Goal: Task Accomplishment & Management: Complete application form

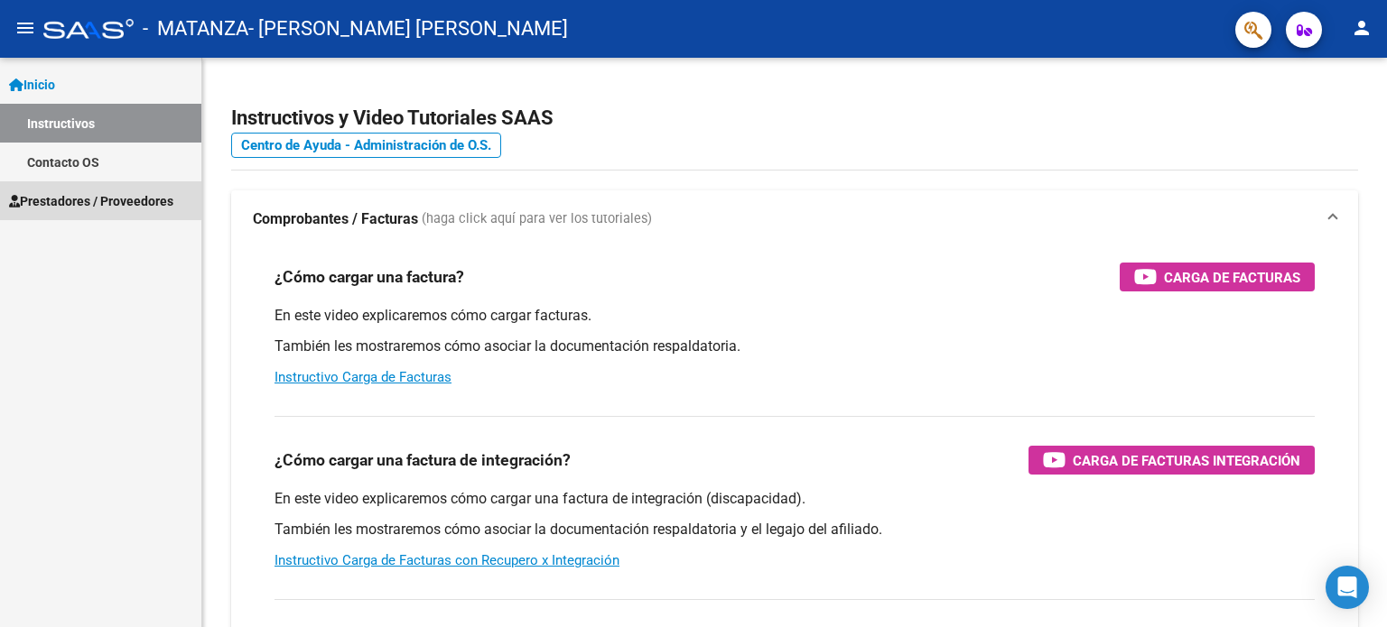
click at [61, 192] on span "Prestadores / Proveedores" at bounding box center [91, 201] width 164 height 20
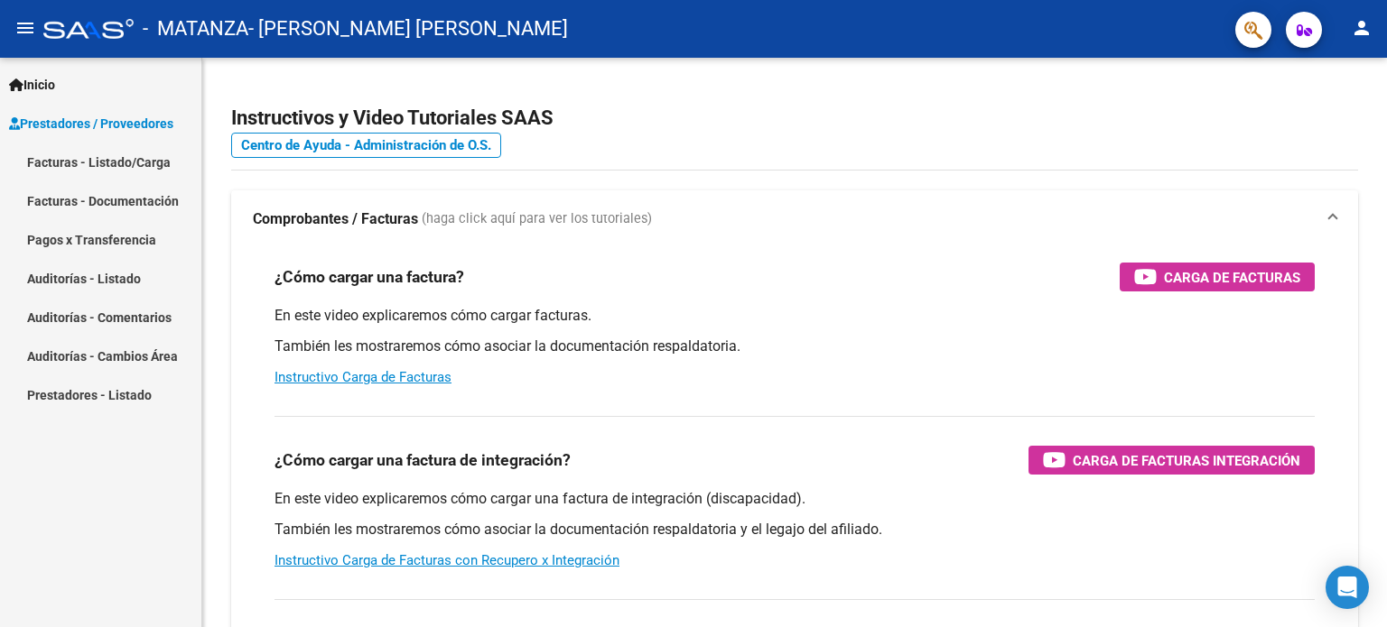
click at [104, 172] on link "Facturas - Listado/Carga" at bounding box center [100, 162] width 201 height 39
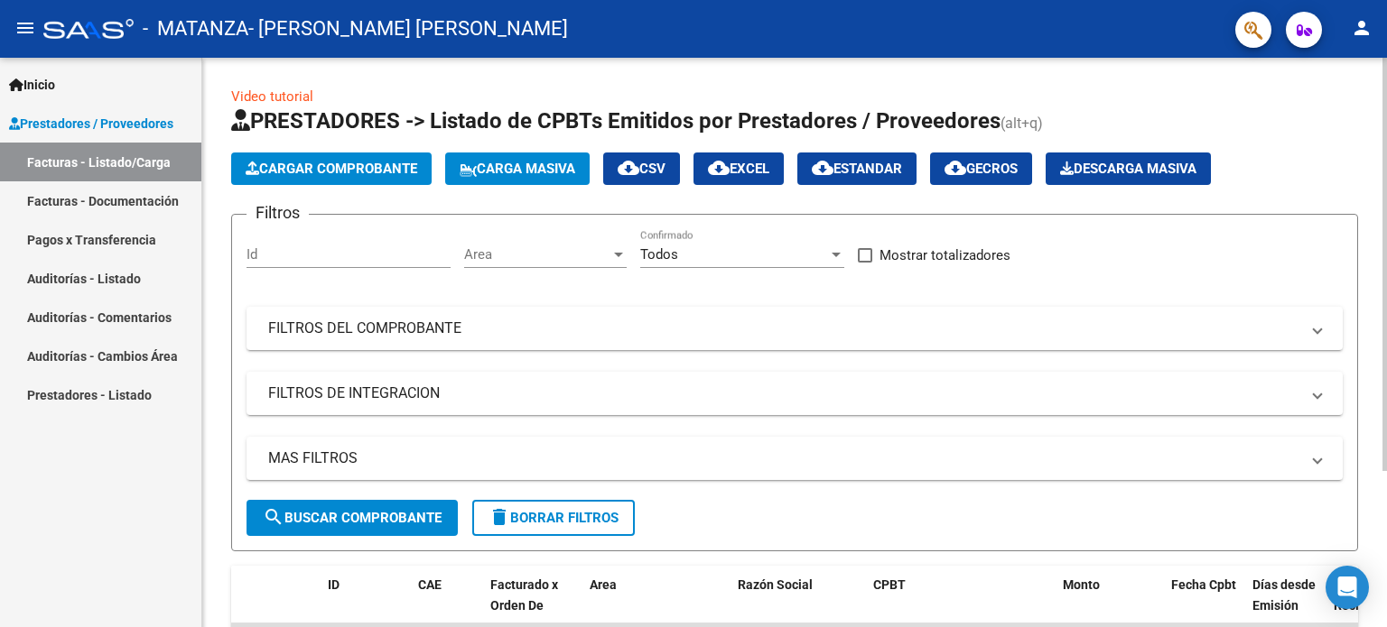
scroll to position [215, 0]
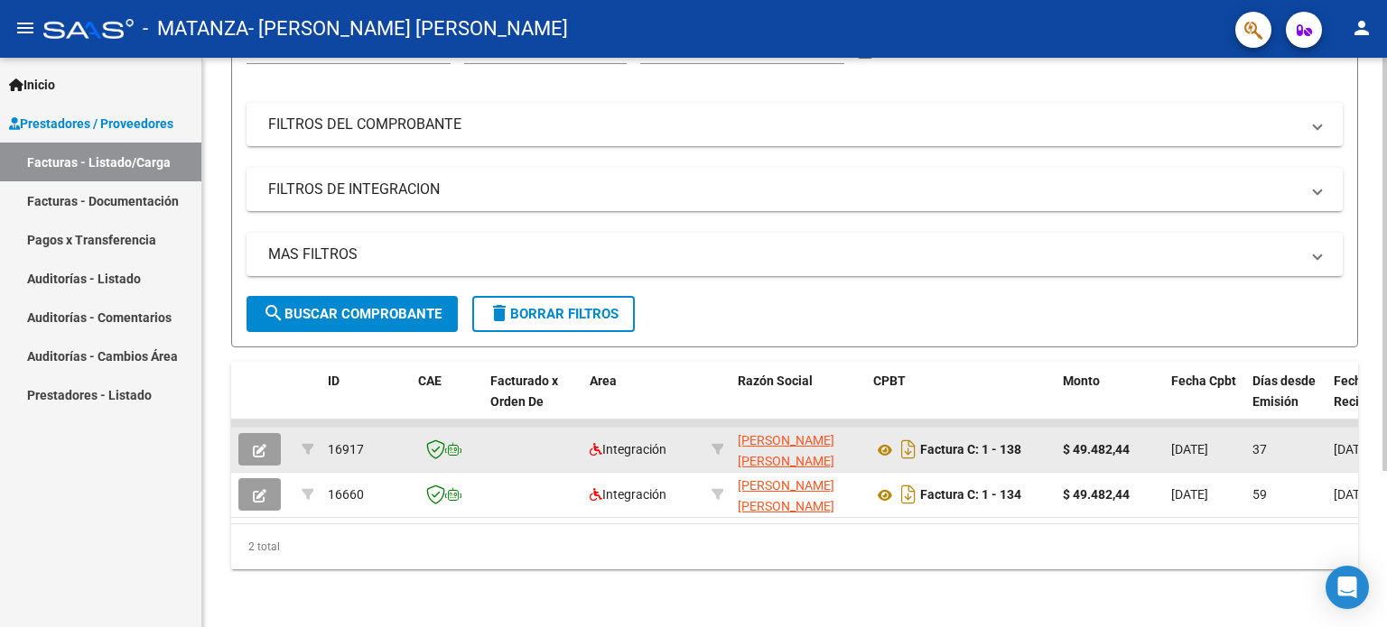
click at [244, 434] on button "button" at bounding box center [259, 449] width 42 height 32
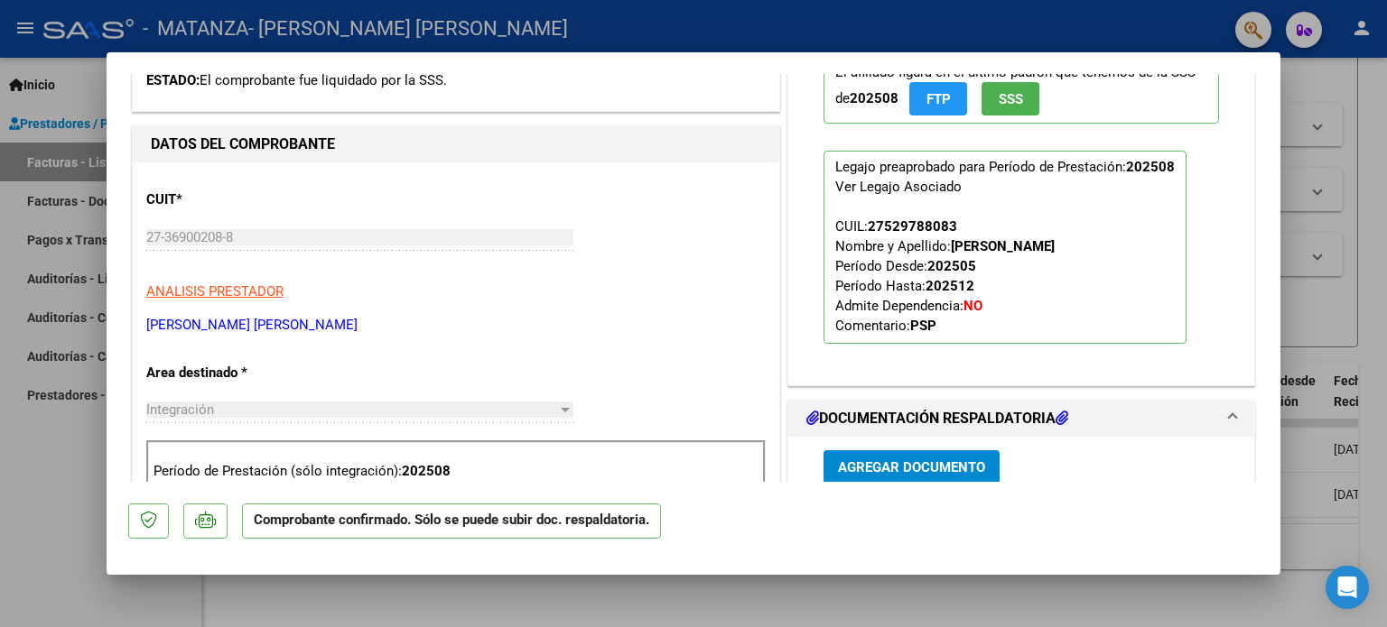
scroll to position [722, 0]
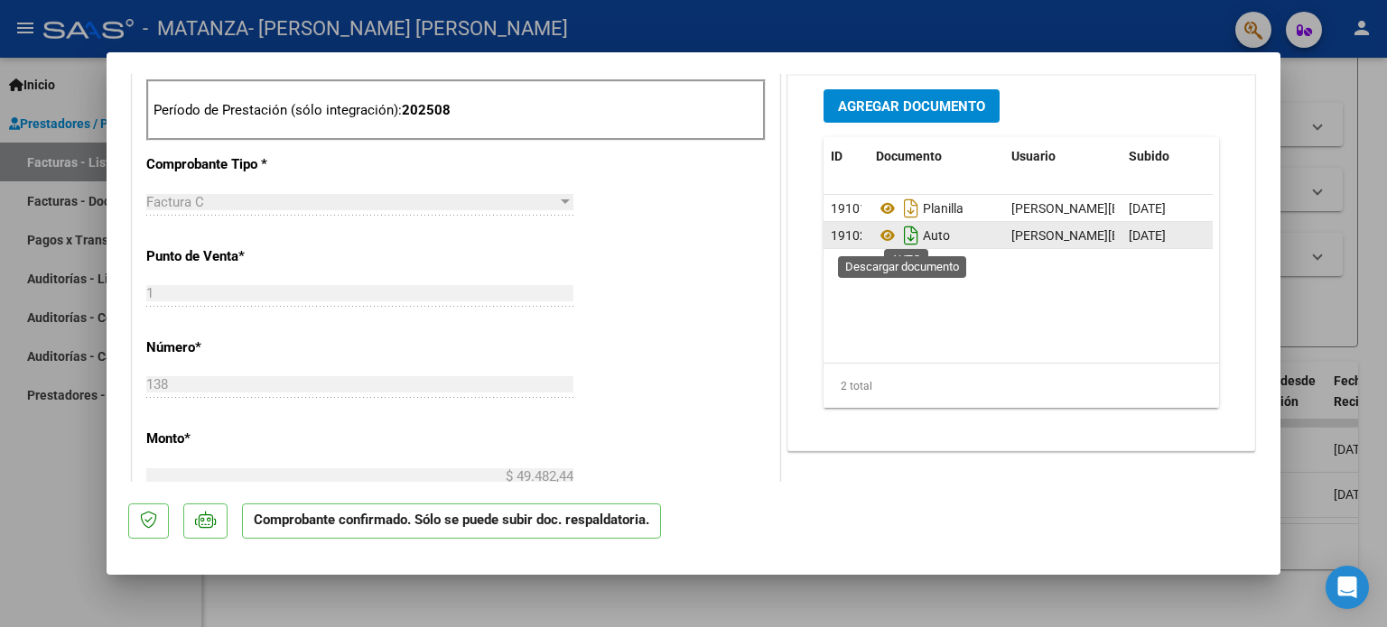
click at [903, 246] on icon "Descargar documento" at bounding box center [910, 235] width 23 height 29
click at [73, 450] on div at bounding box center [693, 313] width 1387 height 627
type input "$ 0,00"
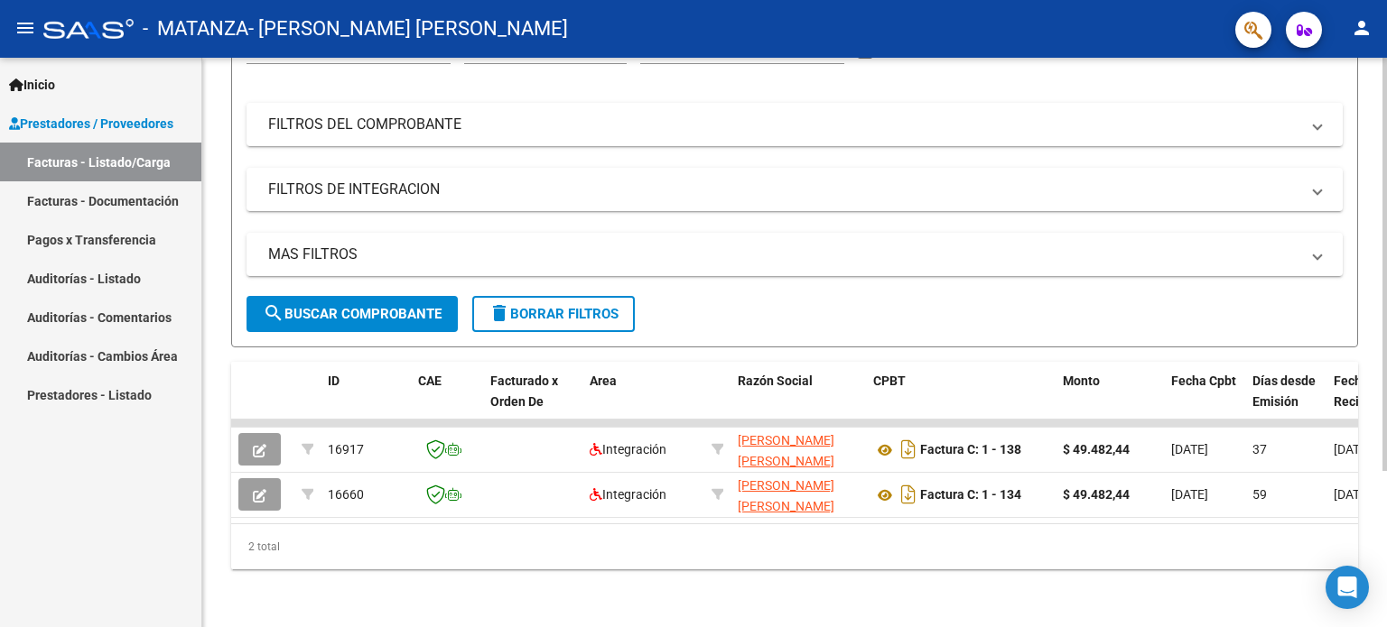
scroll to position [0, 0]
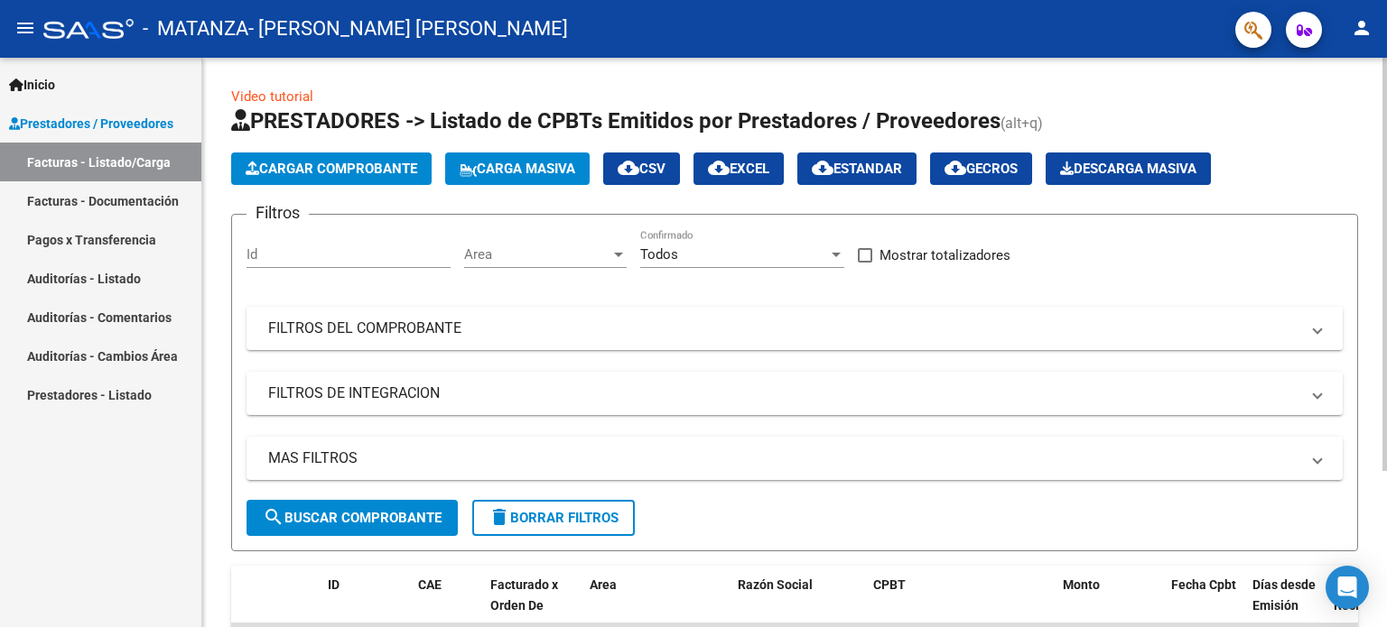
click at [420, 157] on button "Cargar Comprobante" at bounding box center [331, 169] width 200 height 32
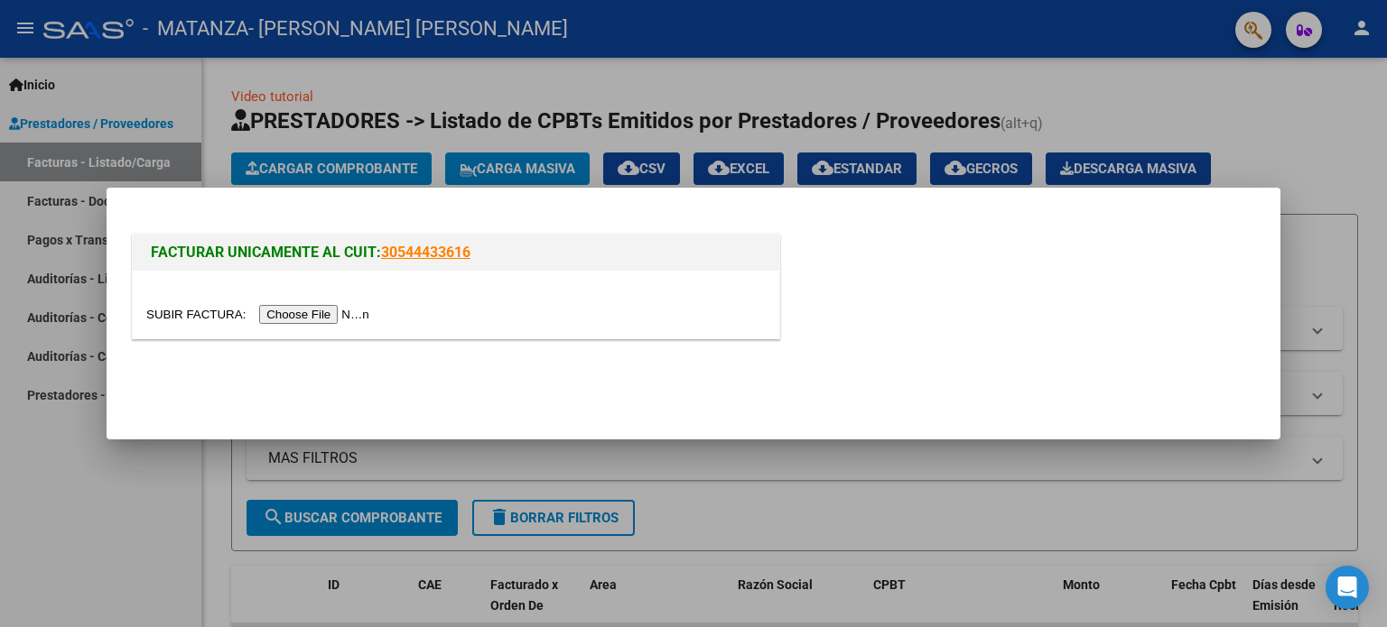
click at [295, 314] on input "file" at bounding box center [260, 314] width 228 height 19
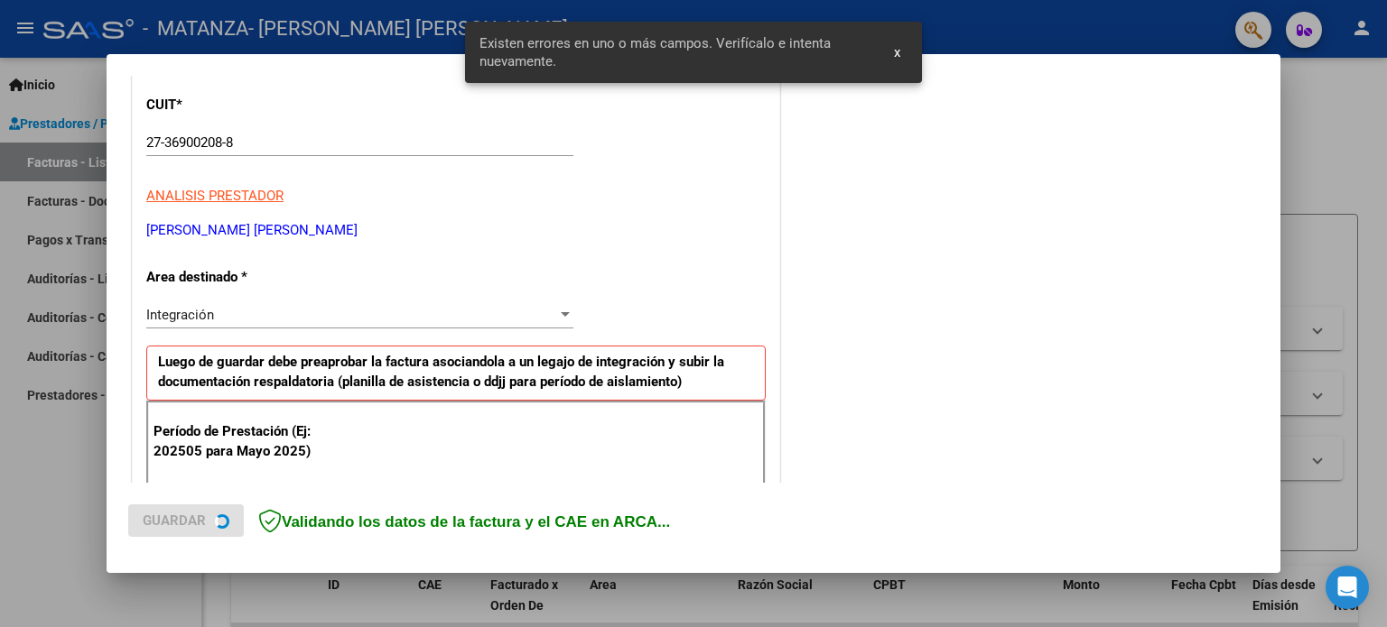
scroll to position [389, 0]
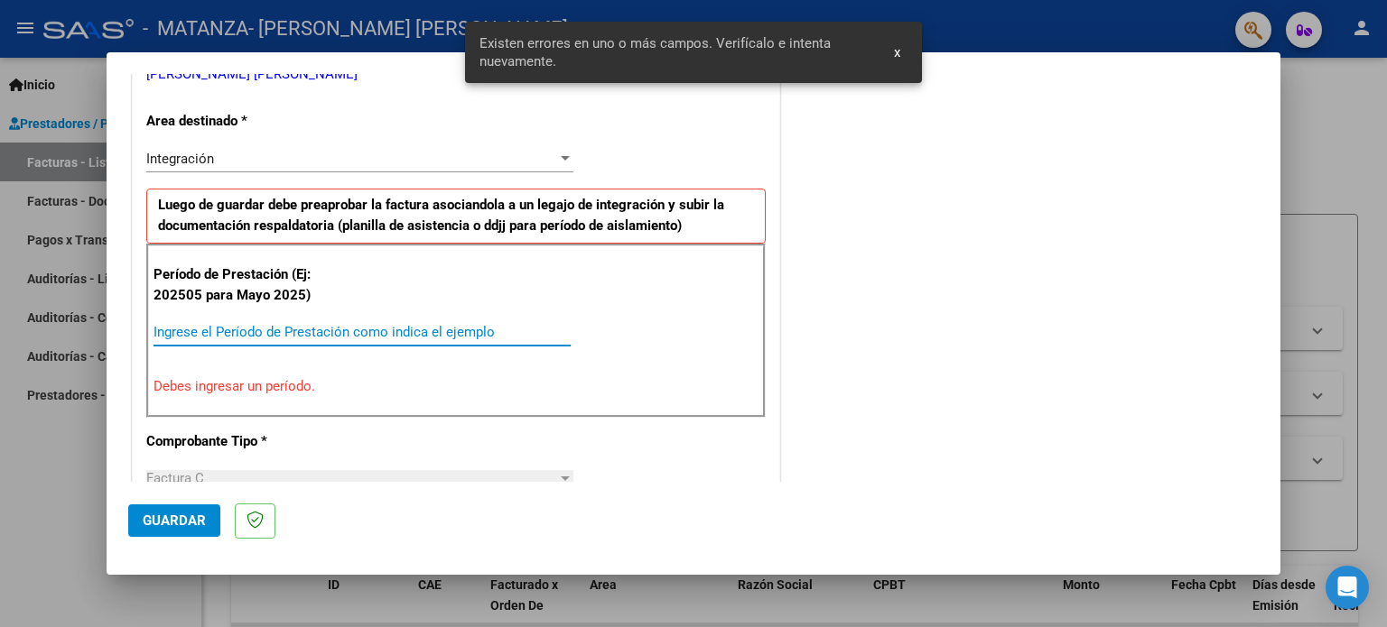
click at [323, 331] on input "Ingrese el Período de Prestación como indica el ejemplo" at bounding box center [361, 332] width 417 height 16
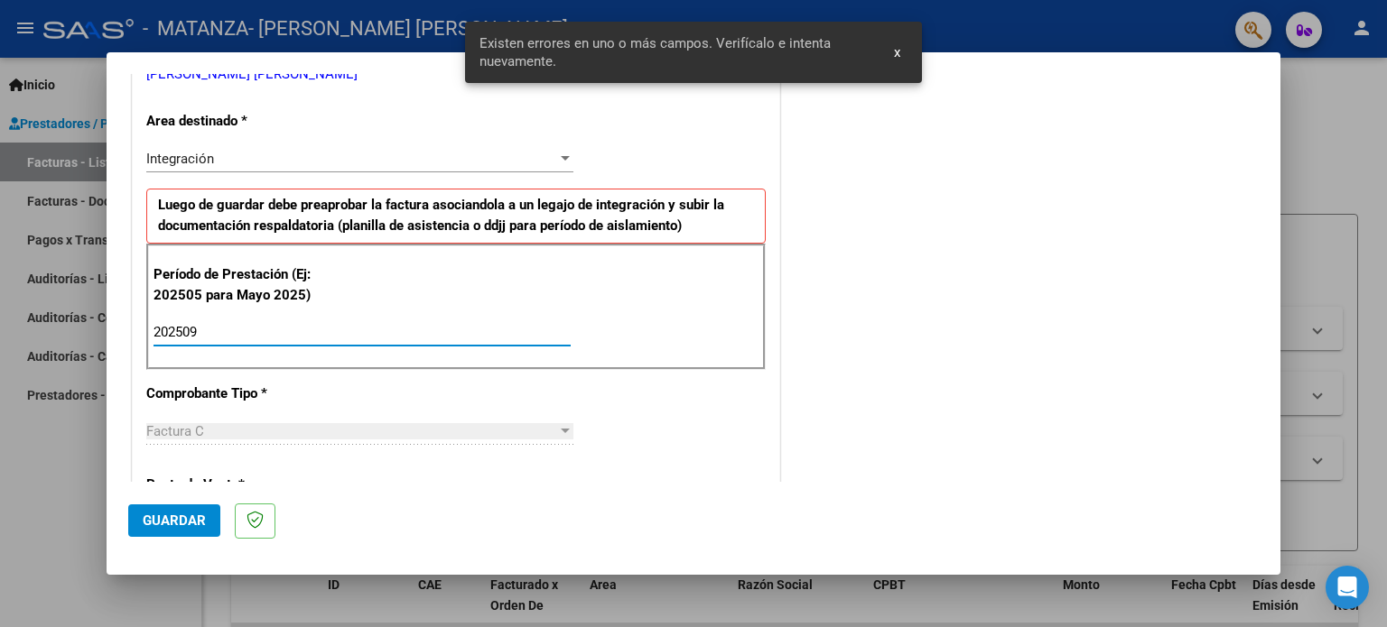
type input "202509"
click at [199, 535] on button "Guardar" at bounding box center [174, 521] width 92 height 32
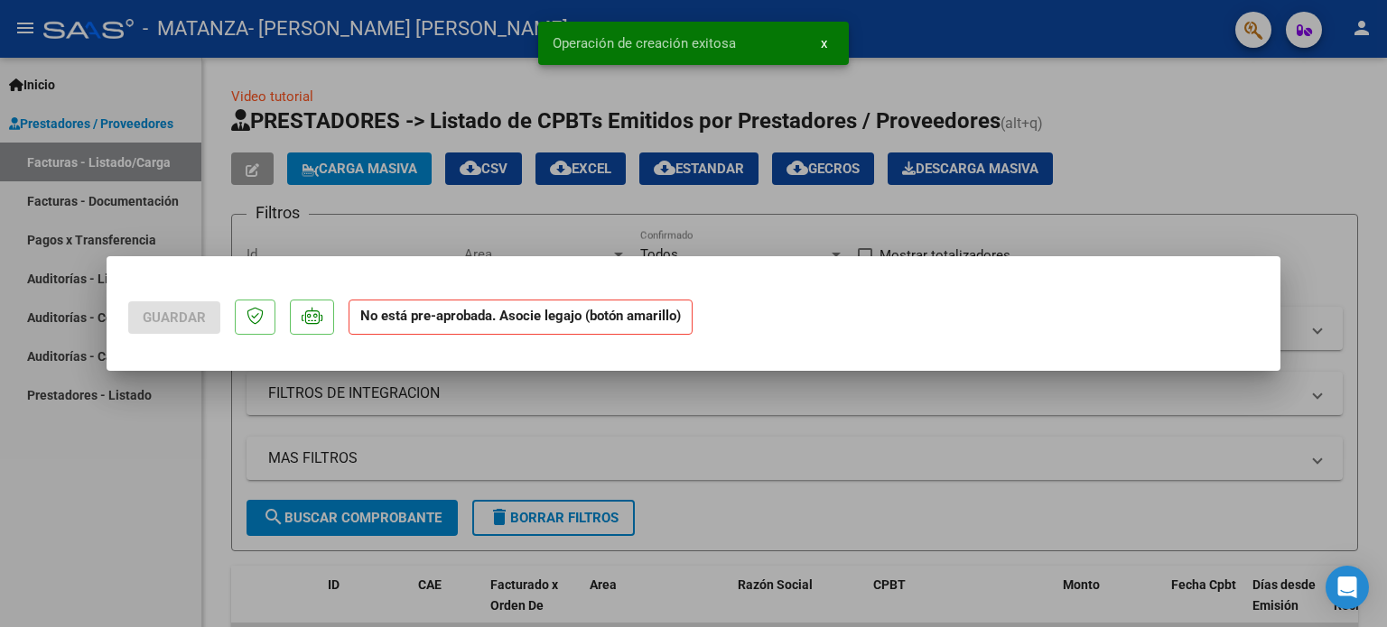
scroll to position [0, 0]
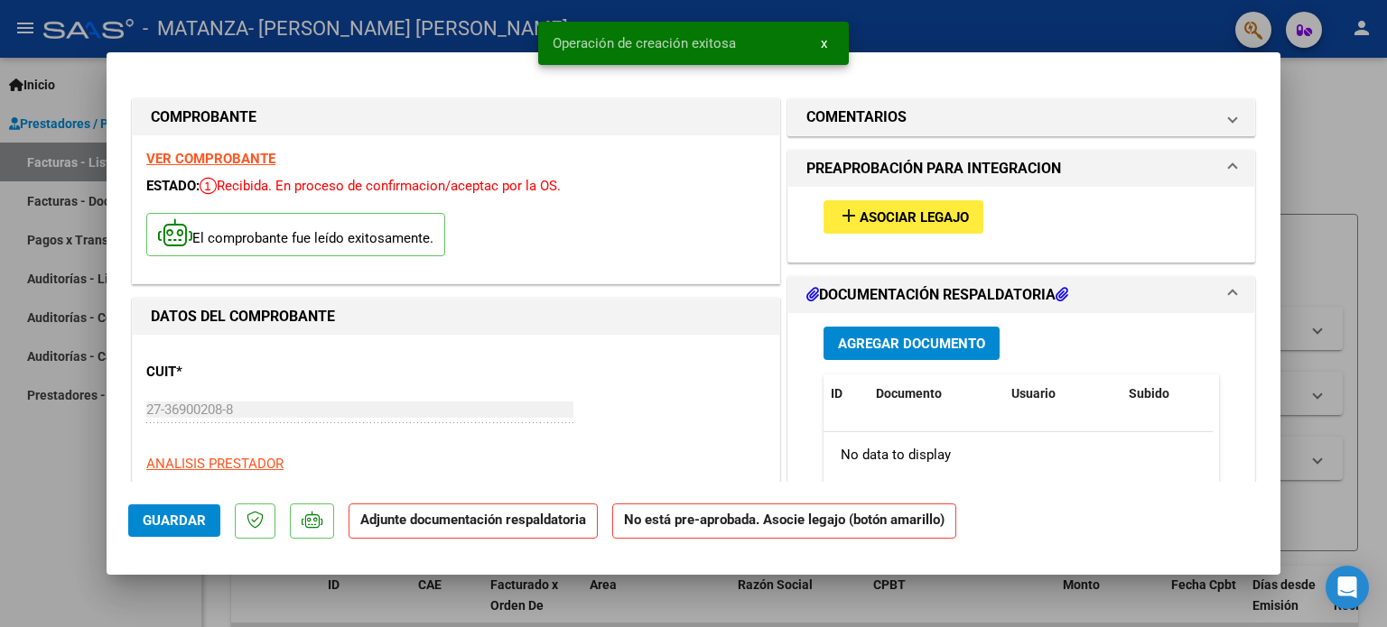
click at [892, 215] on span "Asociar Legajo" at bounding box center [913, 217] width 109 height 16
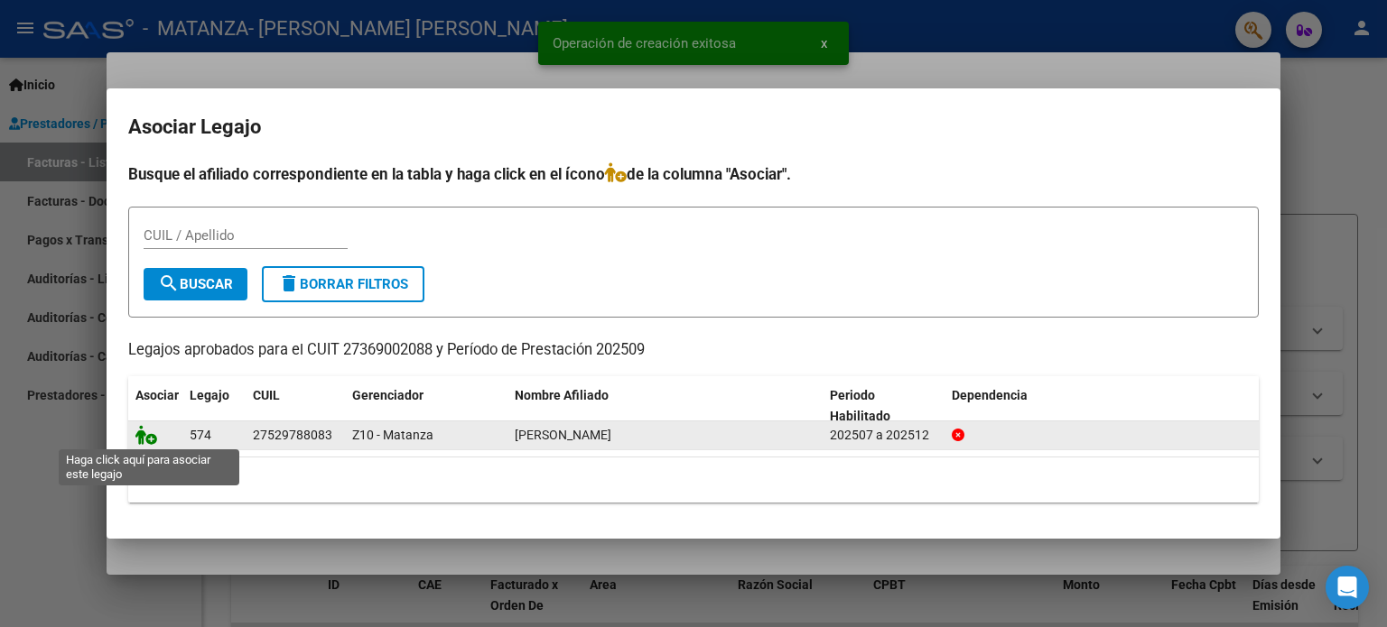
click at [146, 435] on icon at bounding box center [146, 435] width 22 height 20
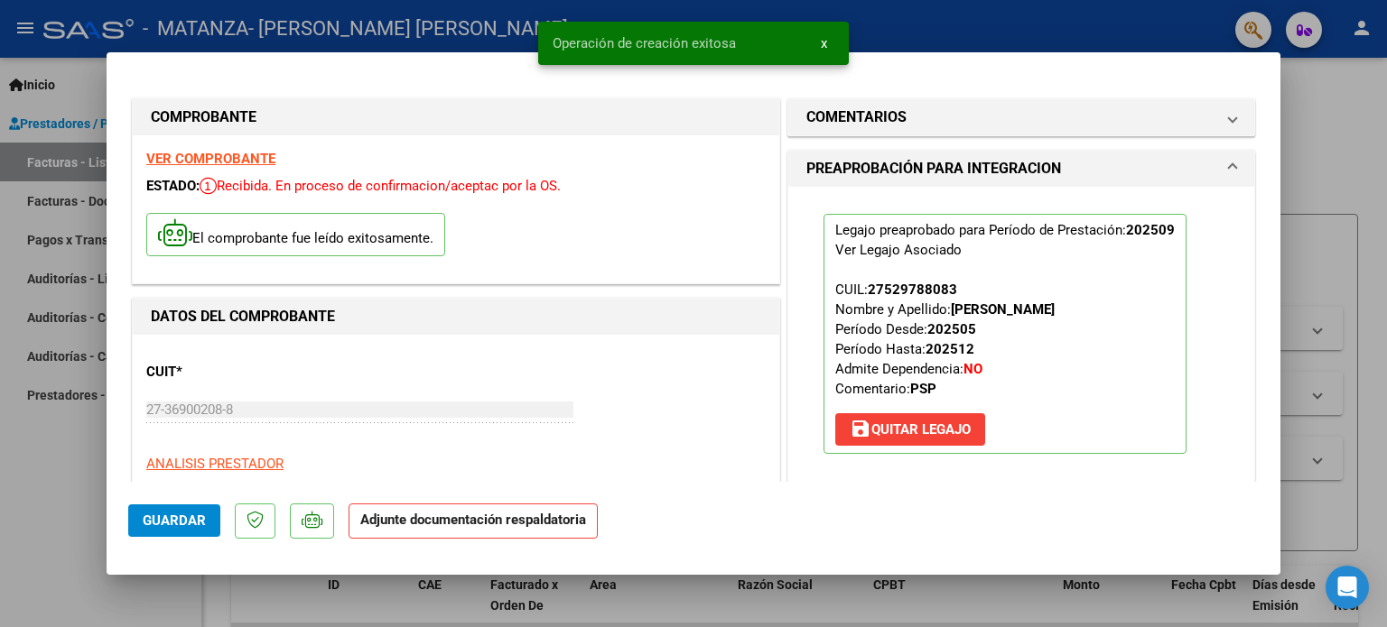
scroll to position [361, 0]
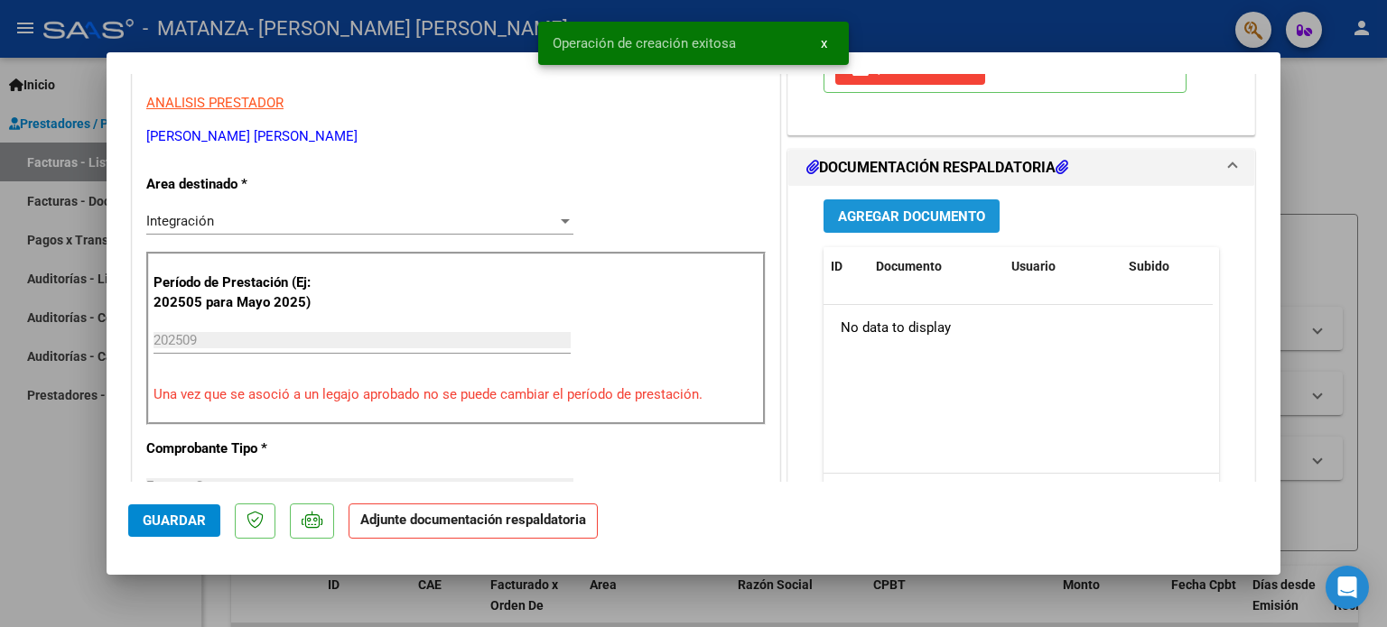
click at [861, 209] on span "Agregar Documento" at bounding box center [911, 217] width 147 height 16
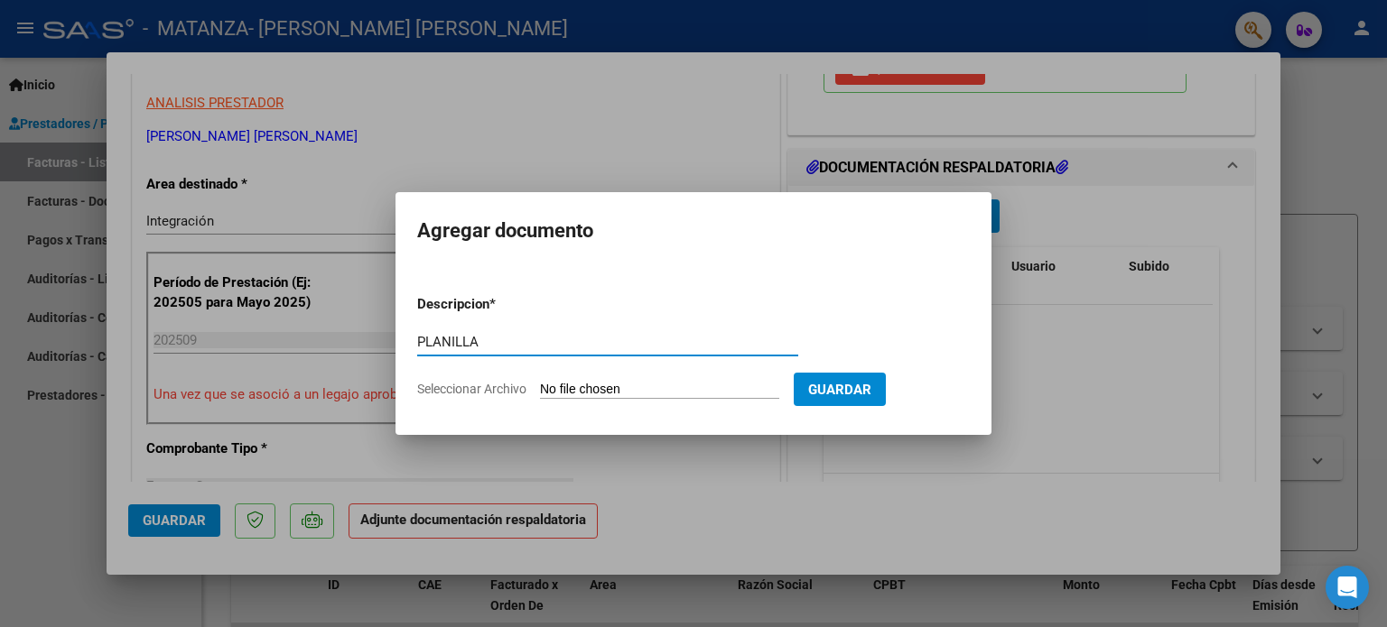
type input "PLANILLA"
click at [613, 388] on input "Seleccionar Archivo" at bounding box center [659, 390] width 239 height 17
type input "C:\fakepath\IMG_4304.jpeg"
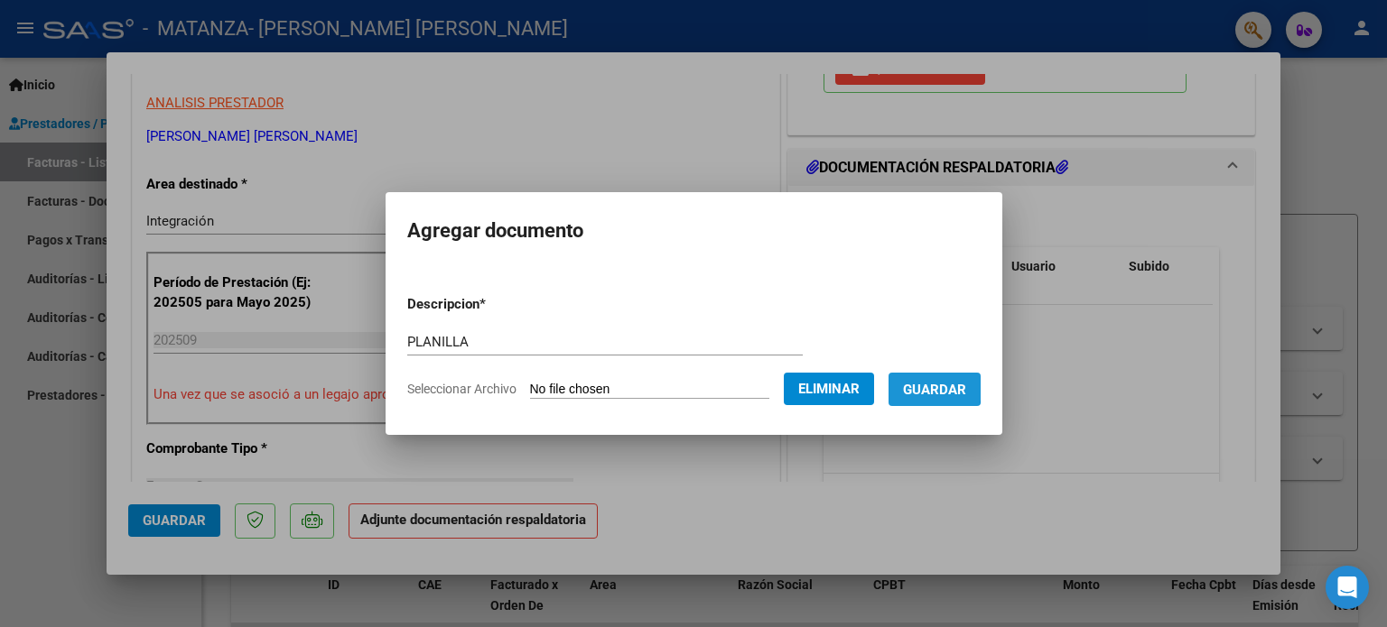
click at [942, 385] on span "Guardar" at bounding box center [934, 390] width 63 height 16
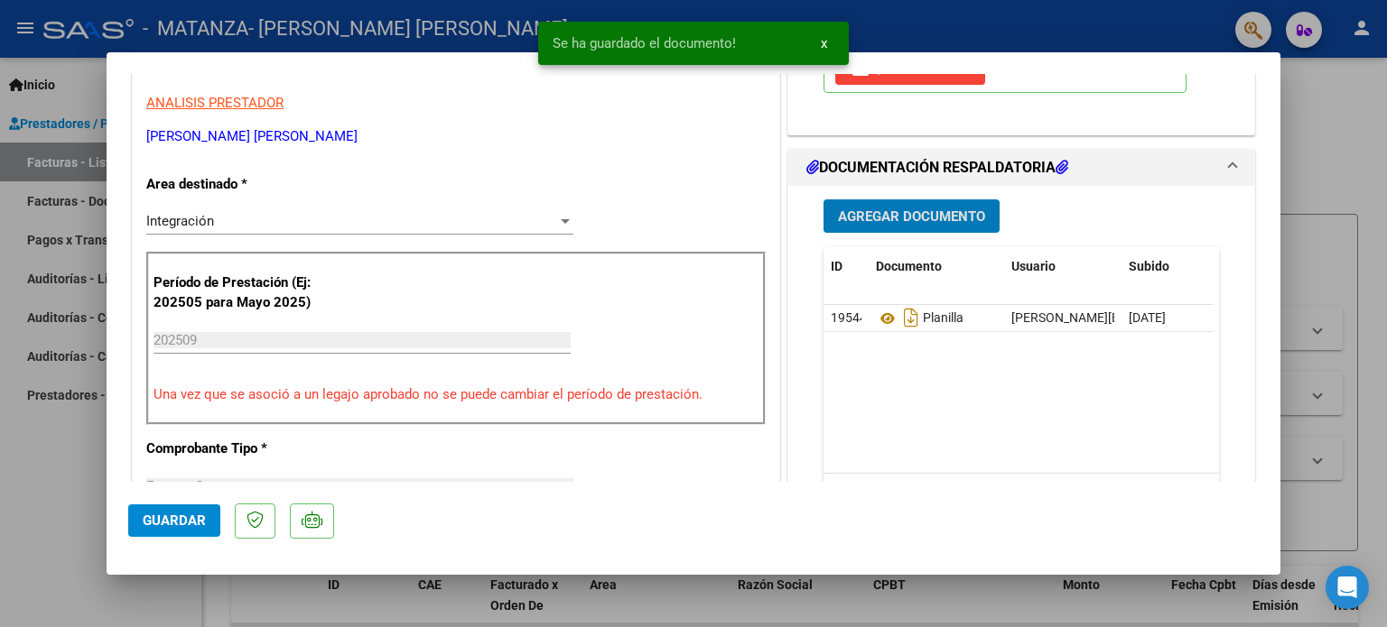
click at [893, 208] on span "Agregar Documento" at bounding box center [911, 216] width 147 height 16
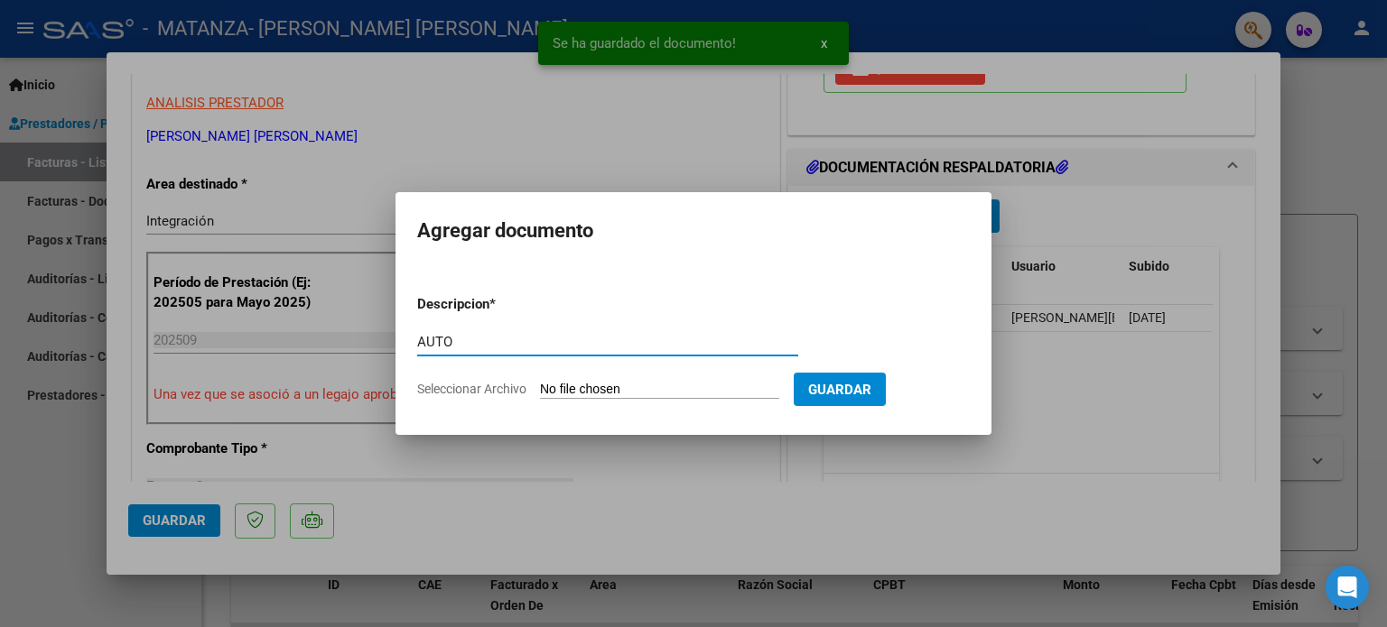
type input "AUTO"
click at [630, 391] on input "Seleccionar Archivo" at bounding box center [659, 390] width 239 height 17
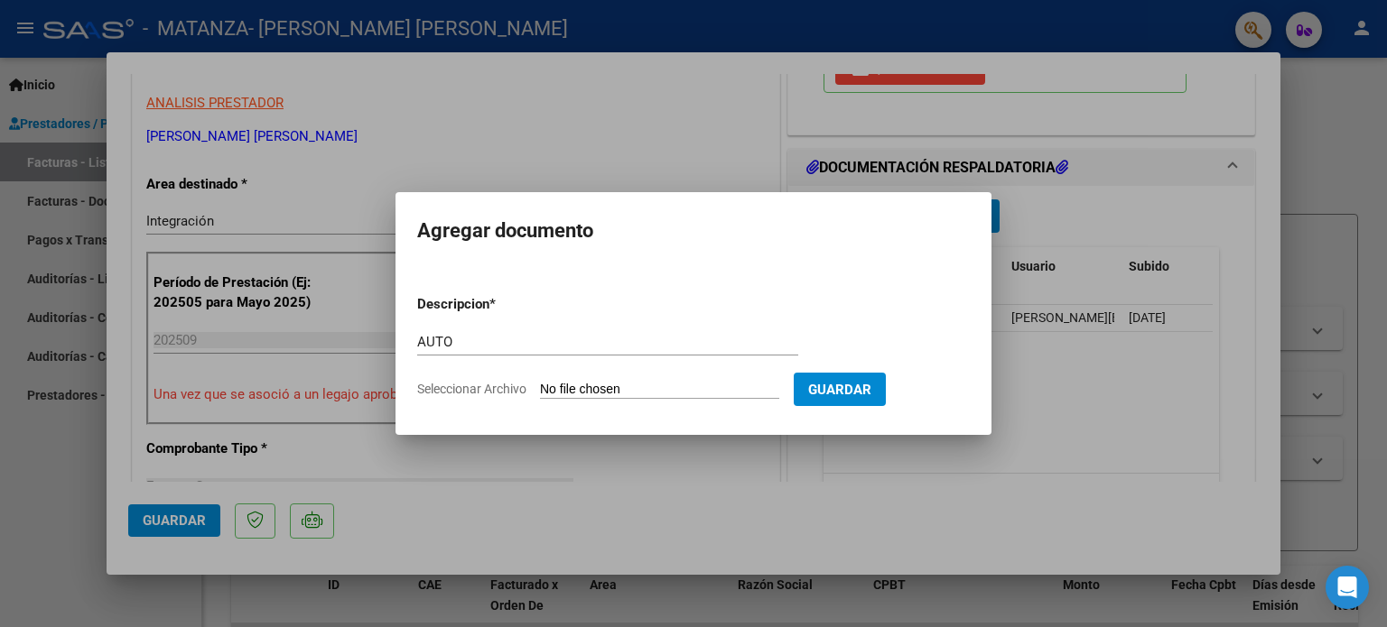
type input "C:\fakepath\27369002088-FACTURA_C-1-138-ANEXO-AUTO.pdf"
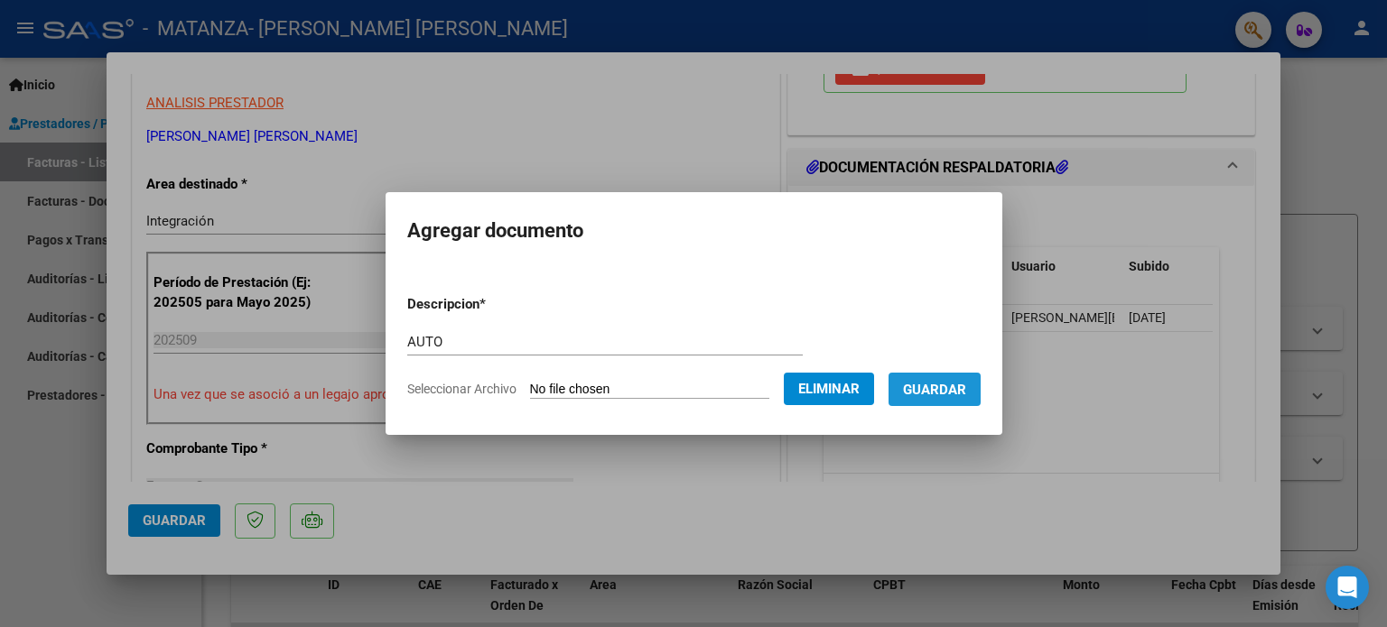
click at [965, 391] on span "Guardar" at bounding box center [934, 390] width 63 height 16
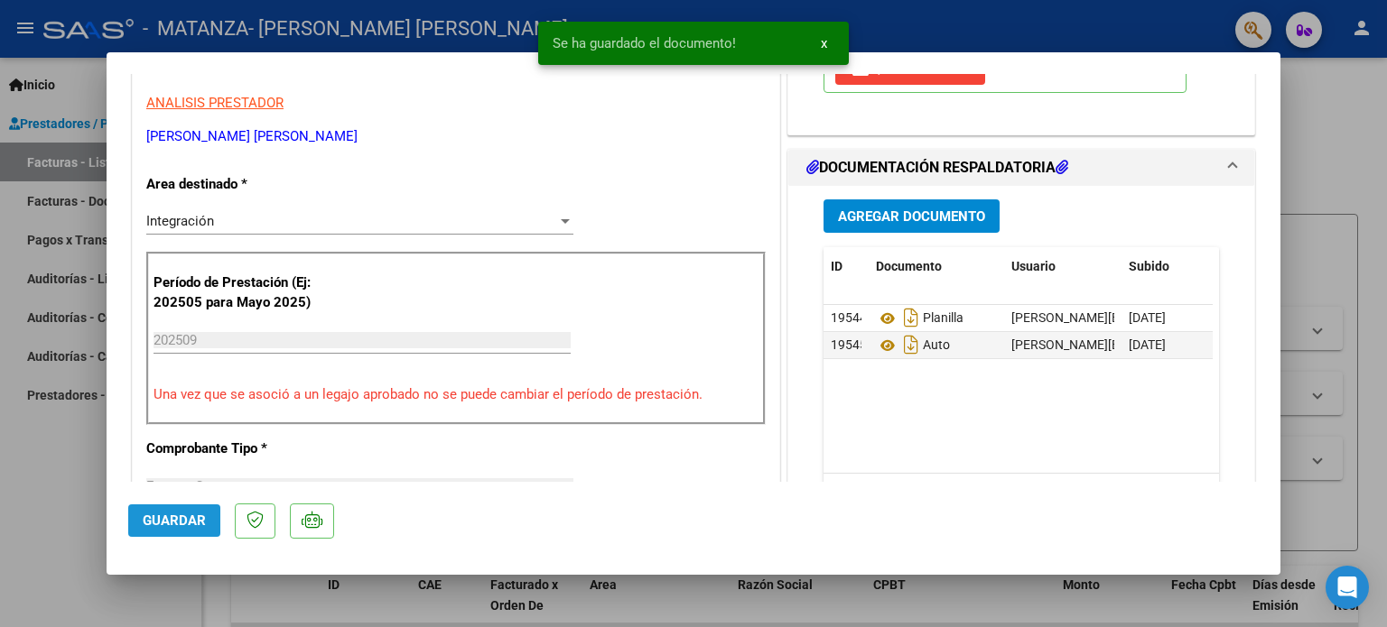
drag, startPoint x: 177, startPoint y: 523, endPoint x: 91, endPoint y: 489, distance: 92.0
click at [176, 523] on span "Guardar" at bounding box center [174, 521] width 63 height 16
click at [13, 430] on div at bounding box center [693, 313] width 1387 height 627
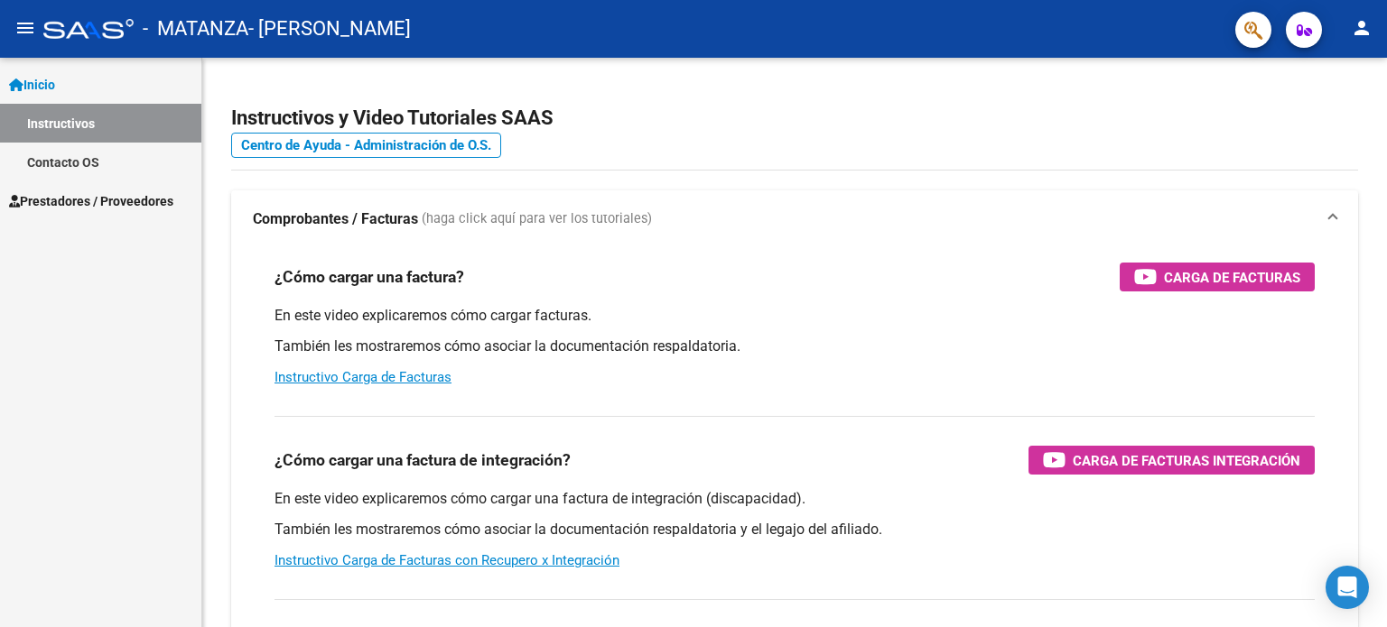
click at [87, 194] on span "Prestadores / Proveedores" at bounding box center [91, 201] width 164 height 20
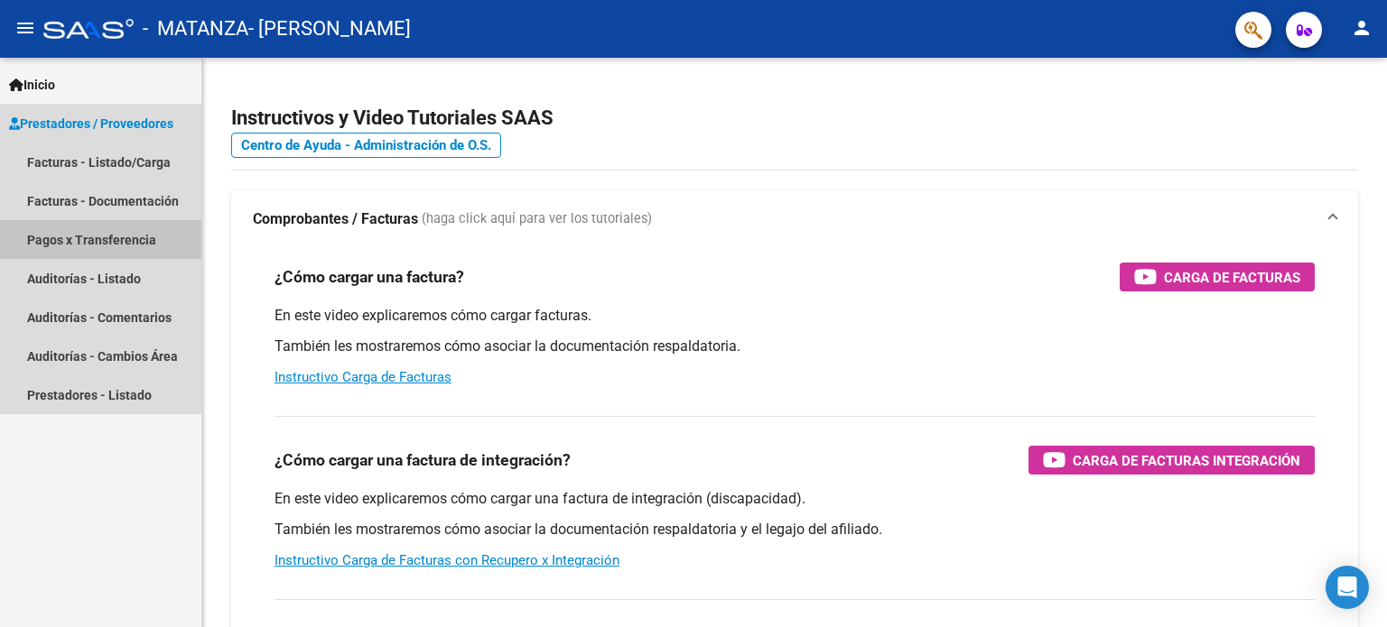
click at [126, 237] on link "Pagos x Transferencia" at bounding box center [100, 239] width 201 height 39
click at [127, 237] on link "Pagos x Transferencia" at bounding box center [100, 239] width 201 height 39
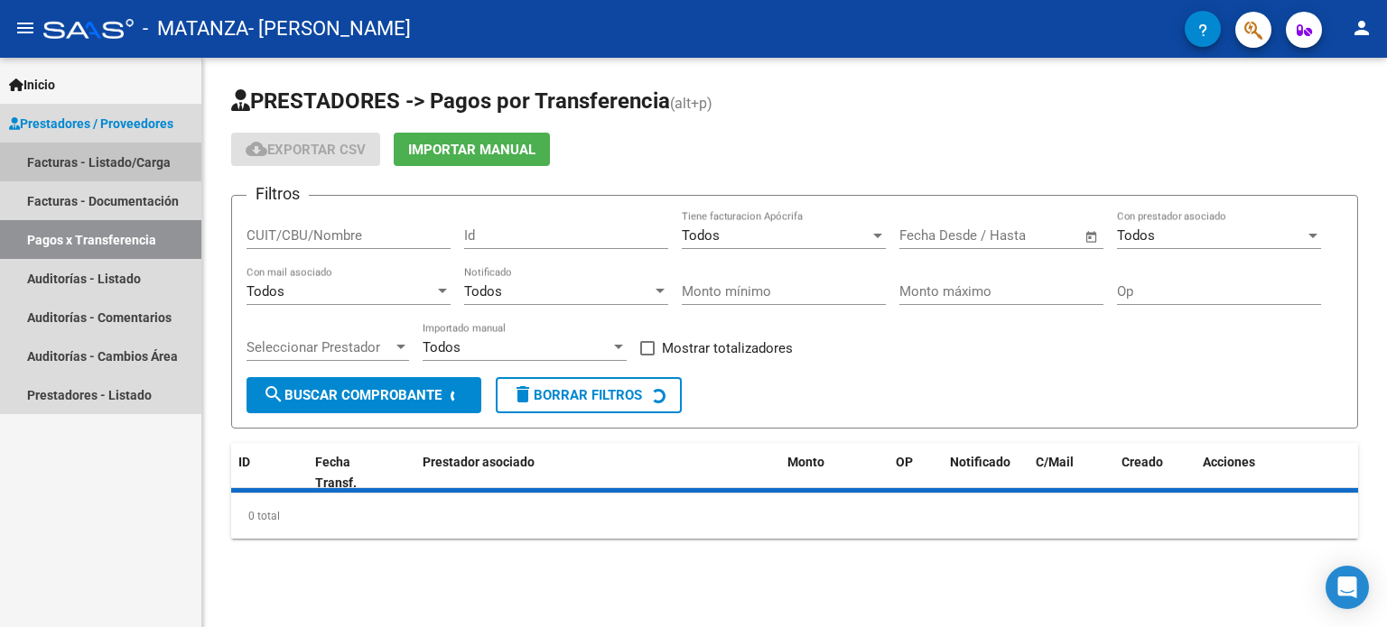
click at [137, 169] on link "Facturas - Listado/Carga" at bounding box center [100, 162] width 201 height 39
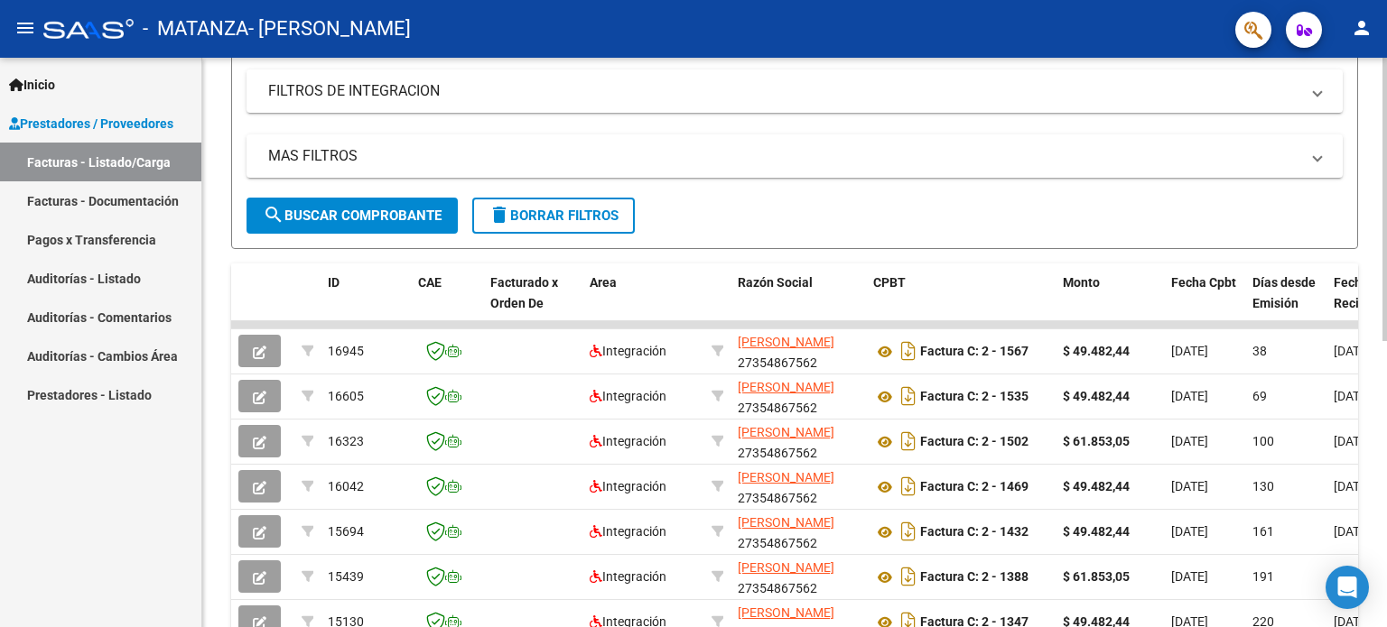
scroll to position [361, 0]
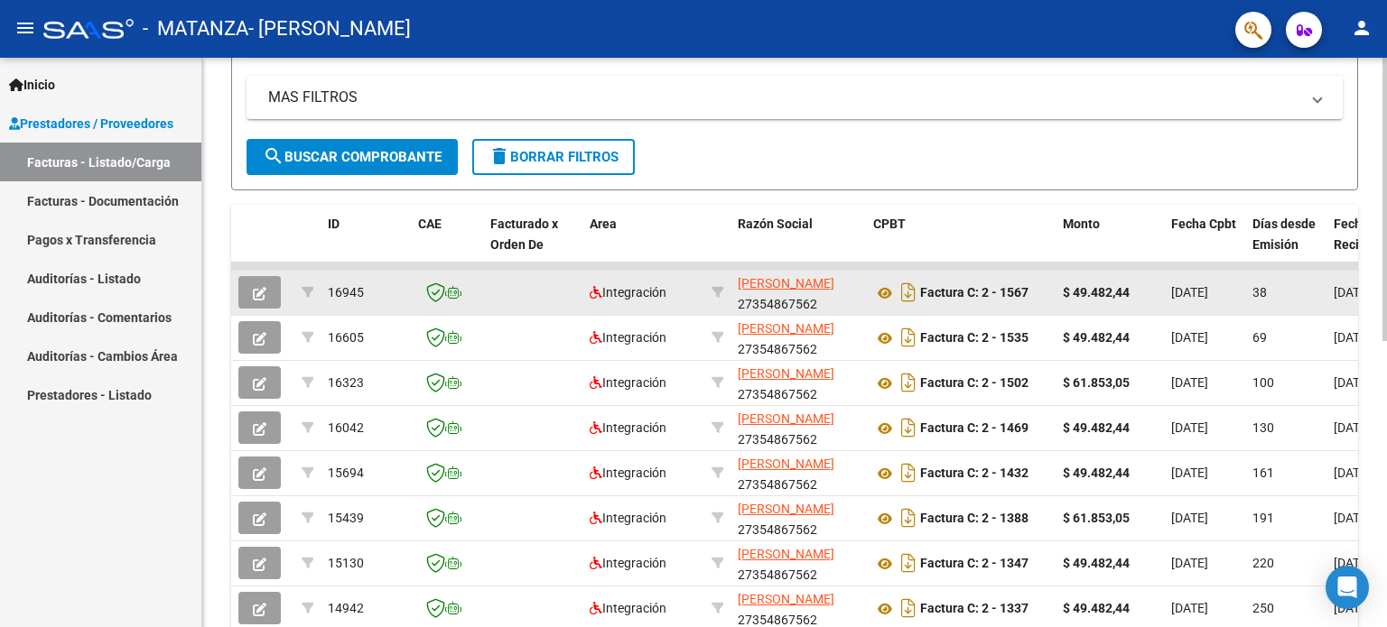
click at [269, 284] on button "button" at bounding box center [259, 292] width 42 height 32
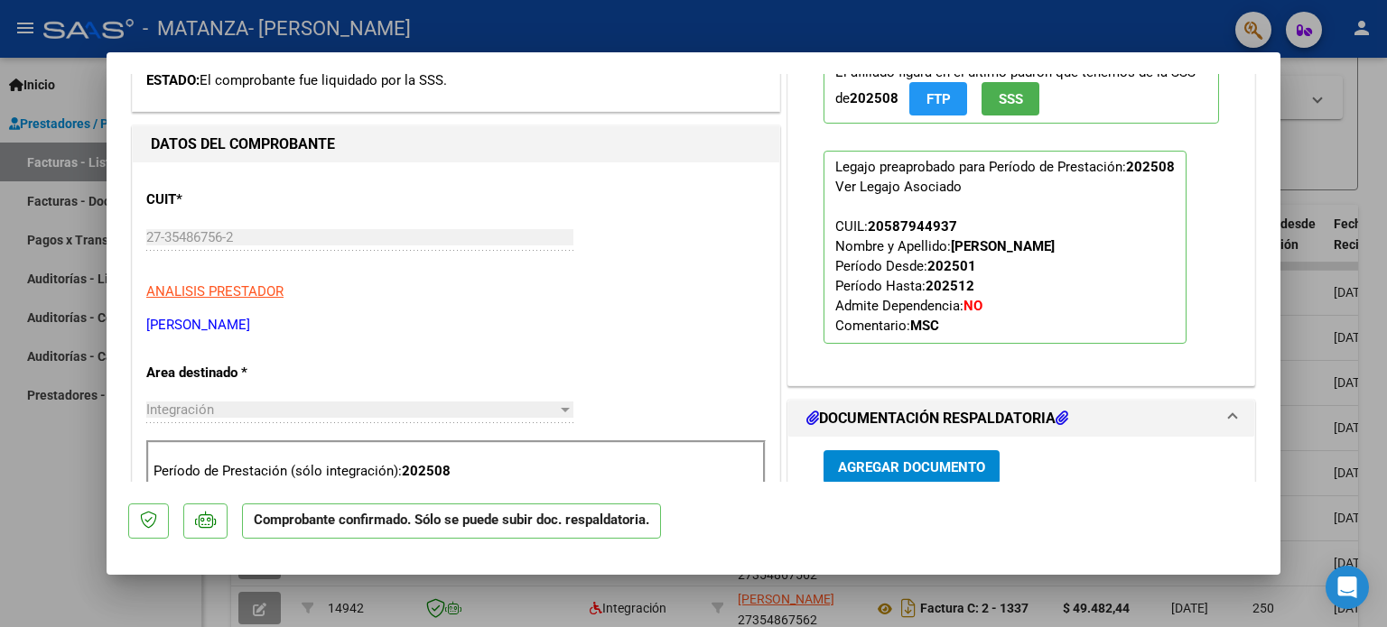
scroll to position [722, 0]
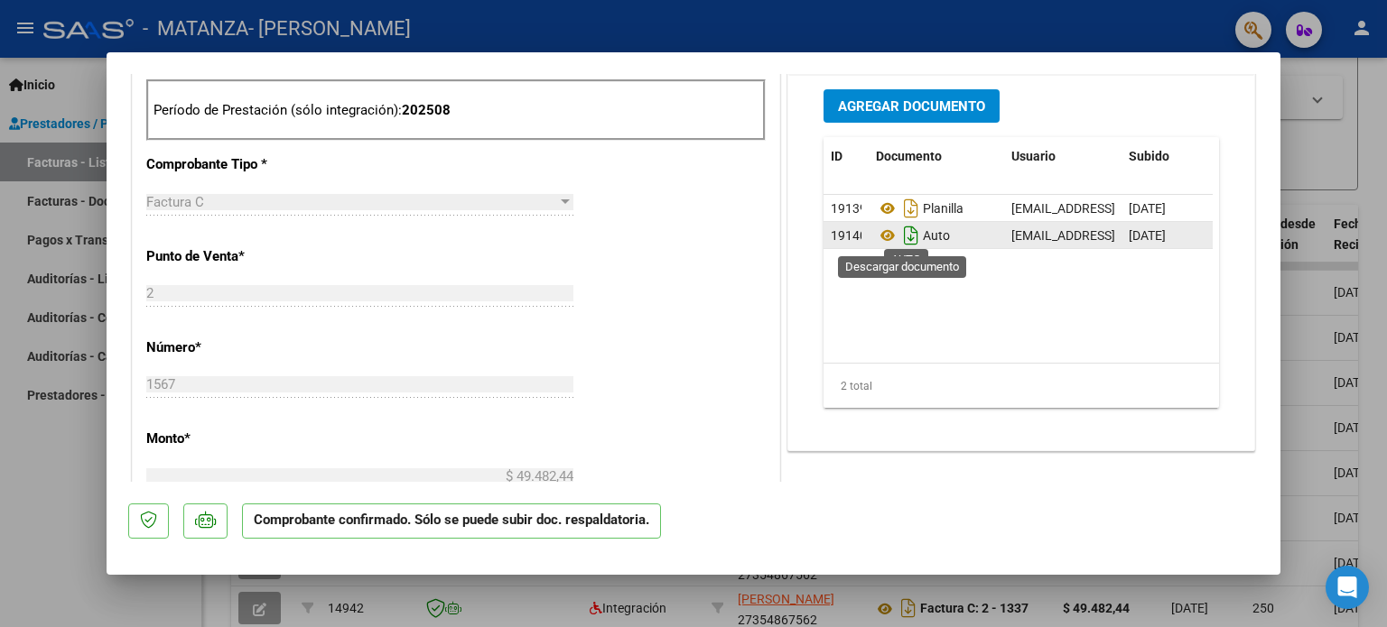
click at [900, 233] on icon "Descargar documento" at bounding box center [910, 235] width 23 height 29
click at [42, 473] on div at bounding box center [693, 313] width 1387 height 627
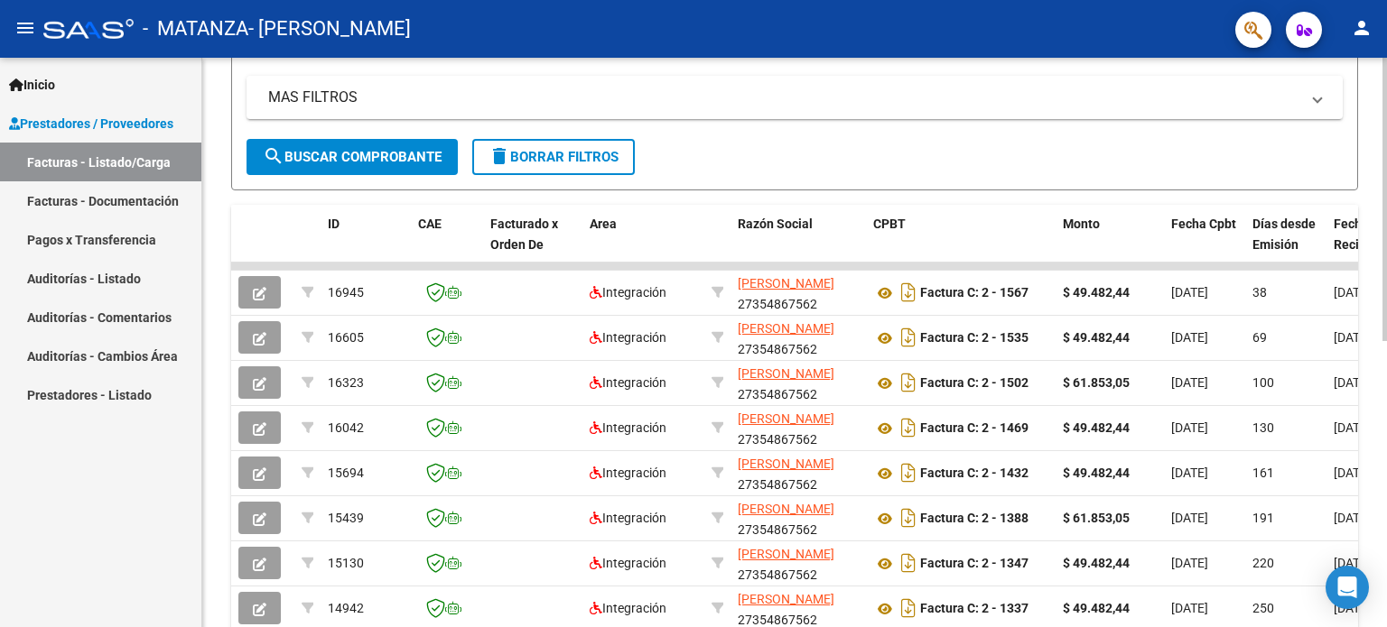
scroll to position [0, 0]
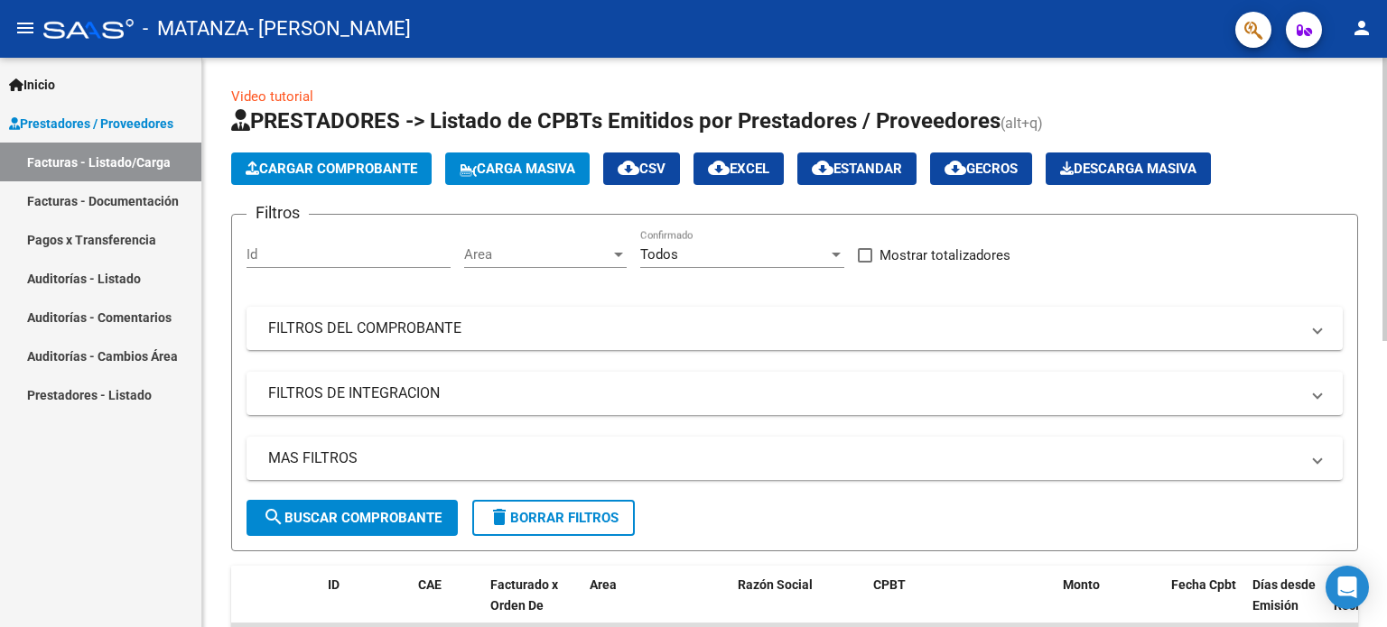
click at [392, 165] on span "Cargar Comprobante" at bounding box center [332, 169] width 172 height 16
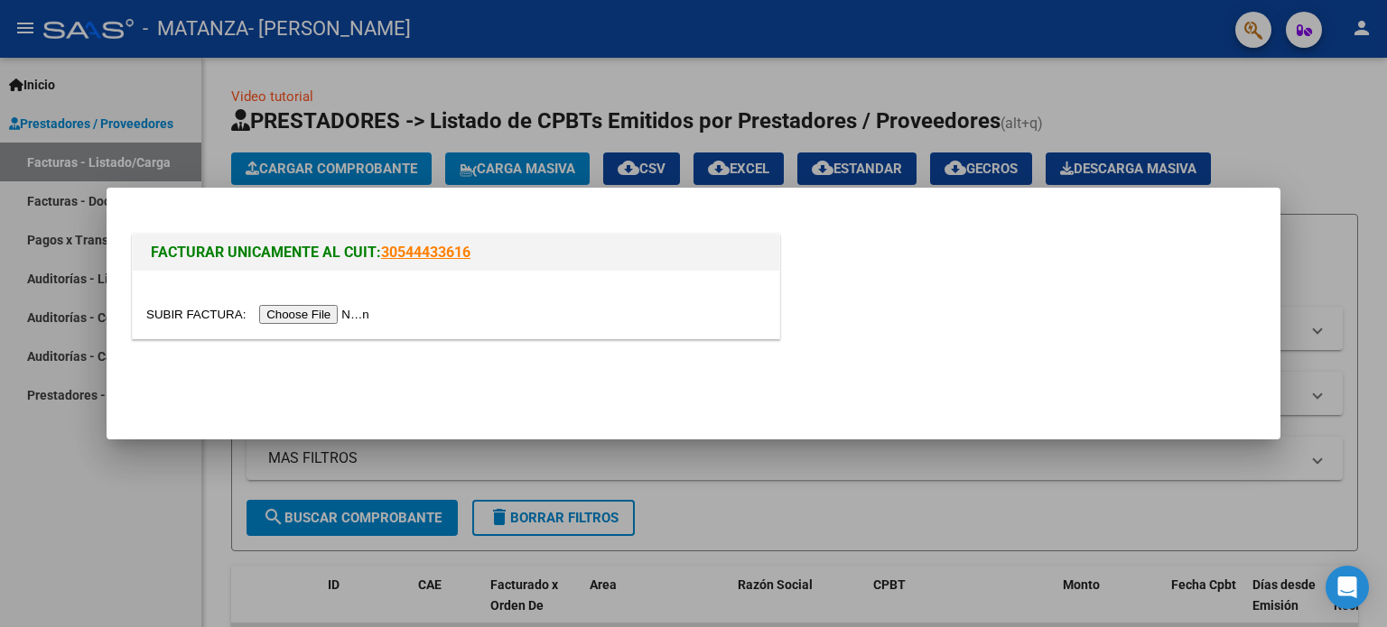
click at [365, 310] on input "file" at bounding box center [260, 314] width 228 height 19
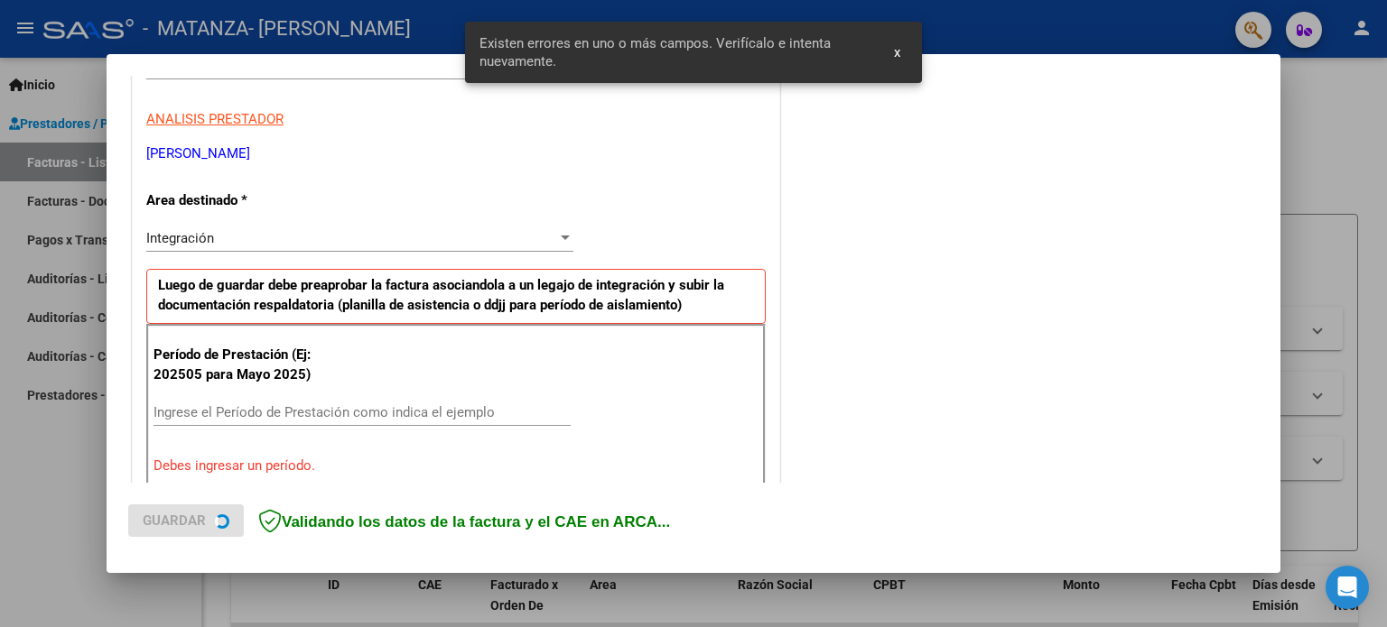
scroll to position [389, 0]
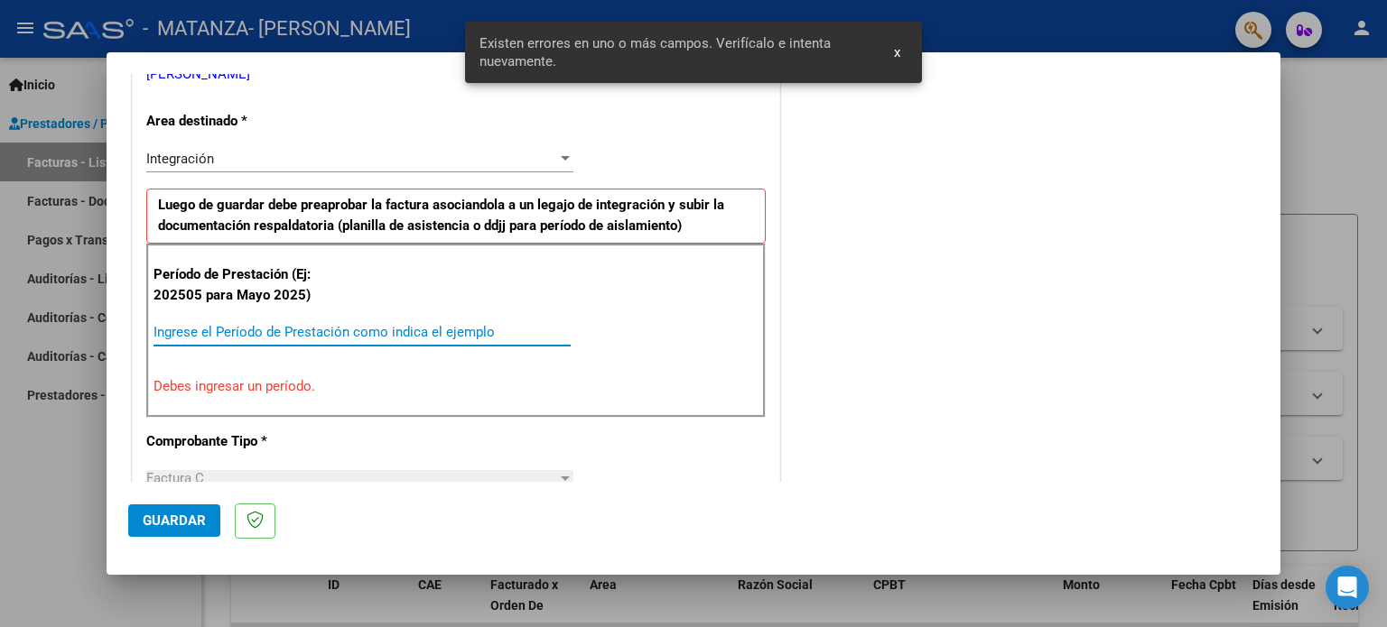
click at [327, 324] on input "Ingrese el Período de Prestación como indica el ejemplo" at bounding box center [361, 332] width 417 height 16
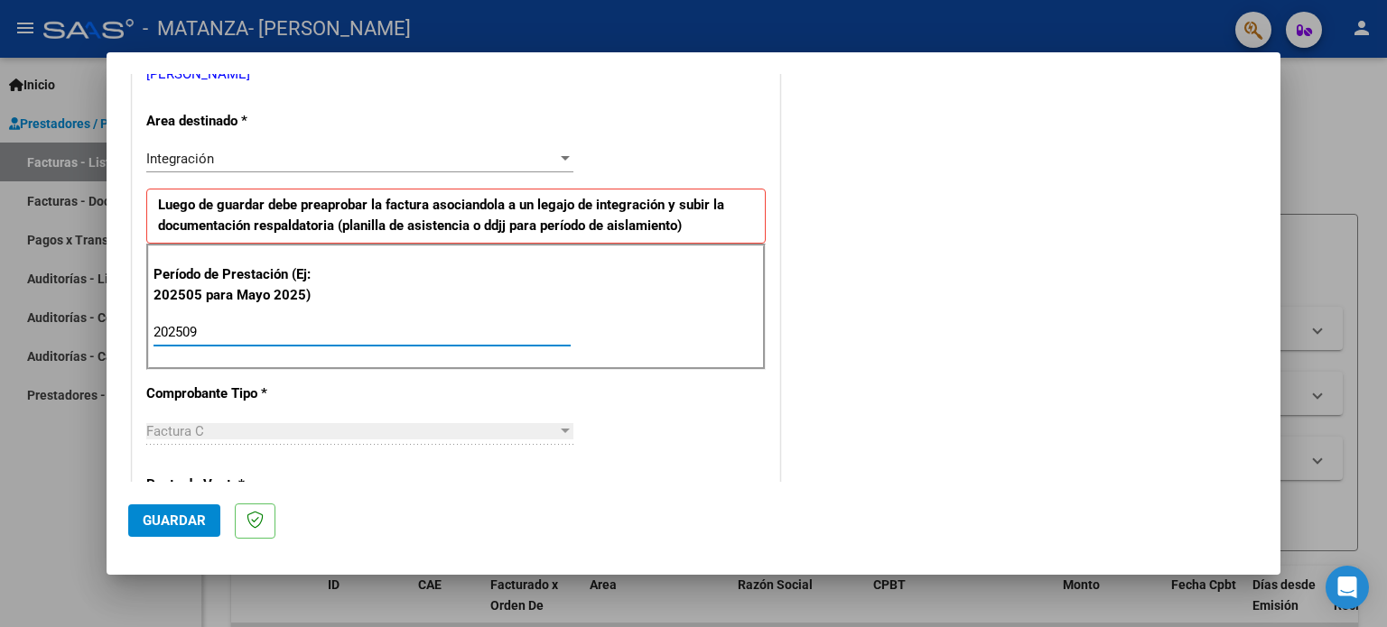
type input "202509"
click at [159, 519] on span "Guardar" at bounding box center [174, 521] width 63 height 16
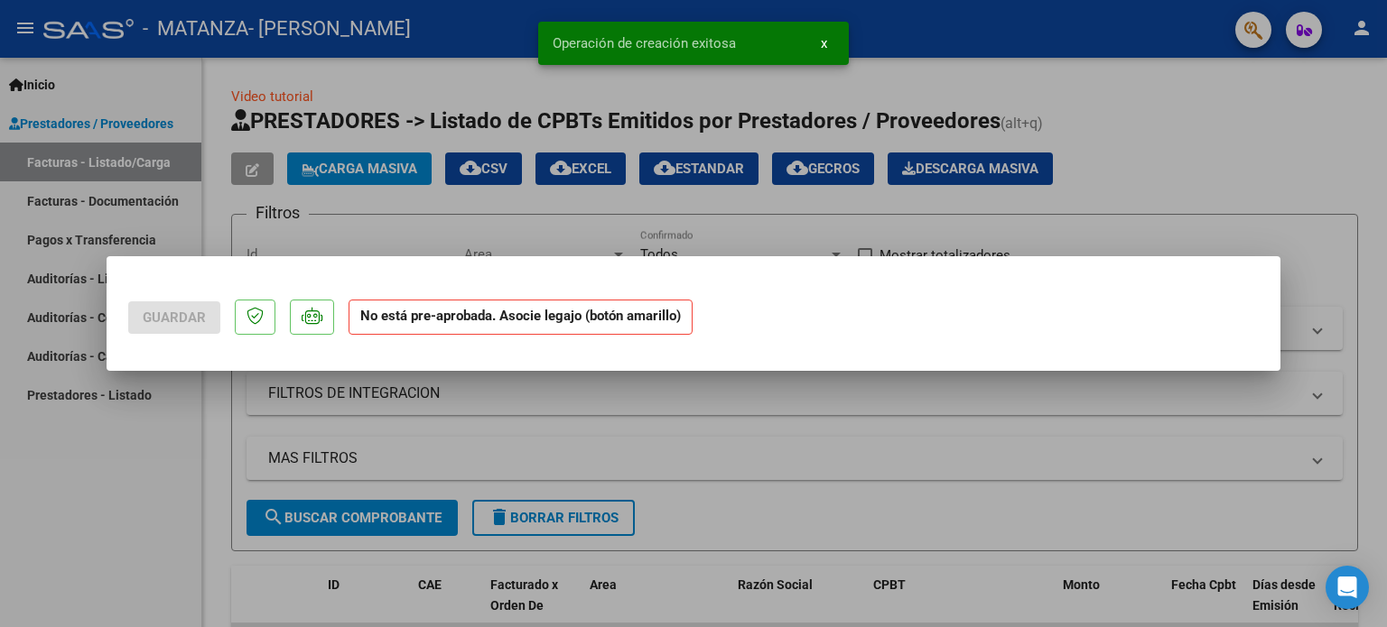
scroll to position [0, 0]
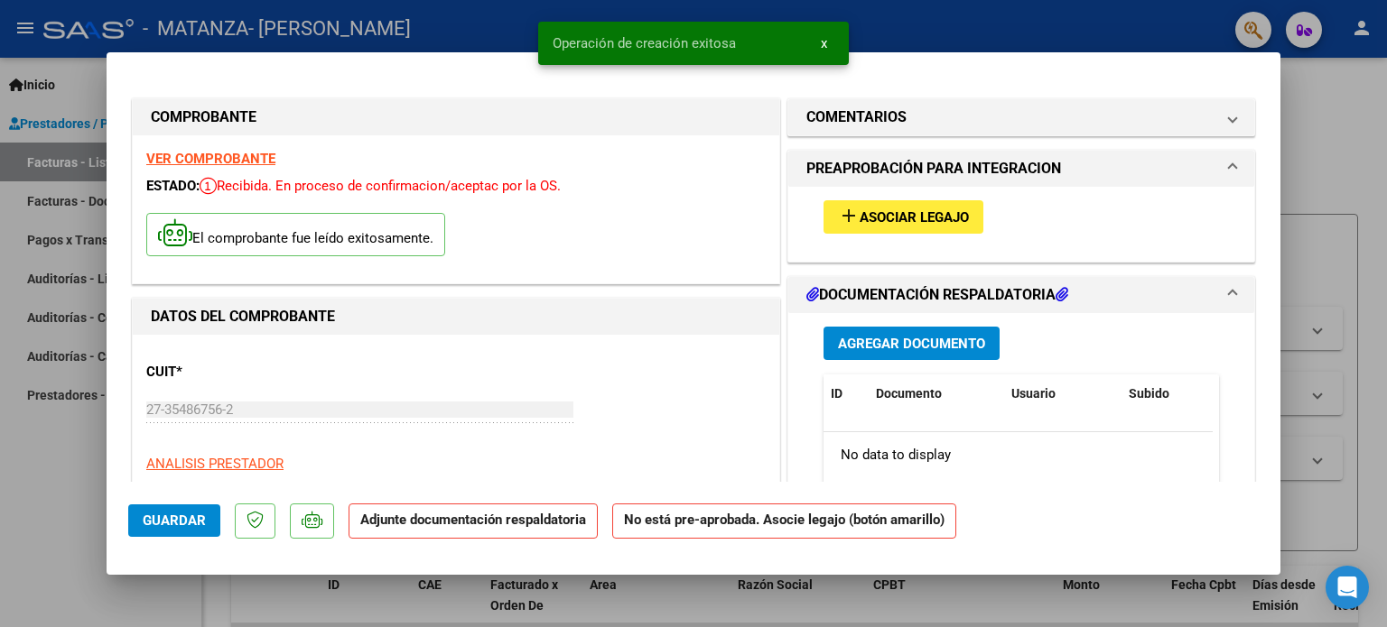
click at [895, 218] on span "Asociar Legajo" at bounding box center [913, 217] width 109 height 16
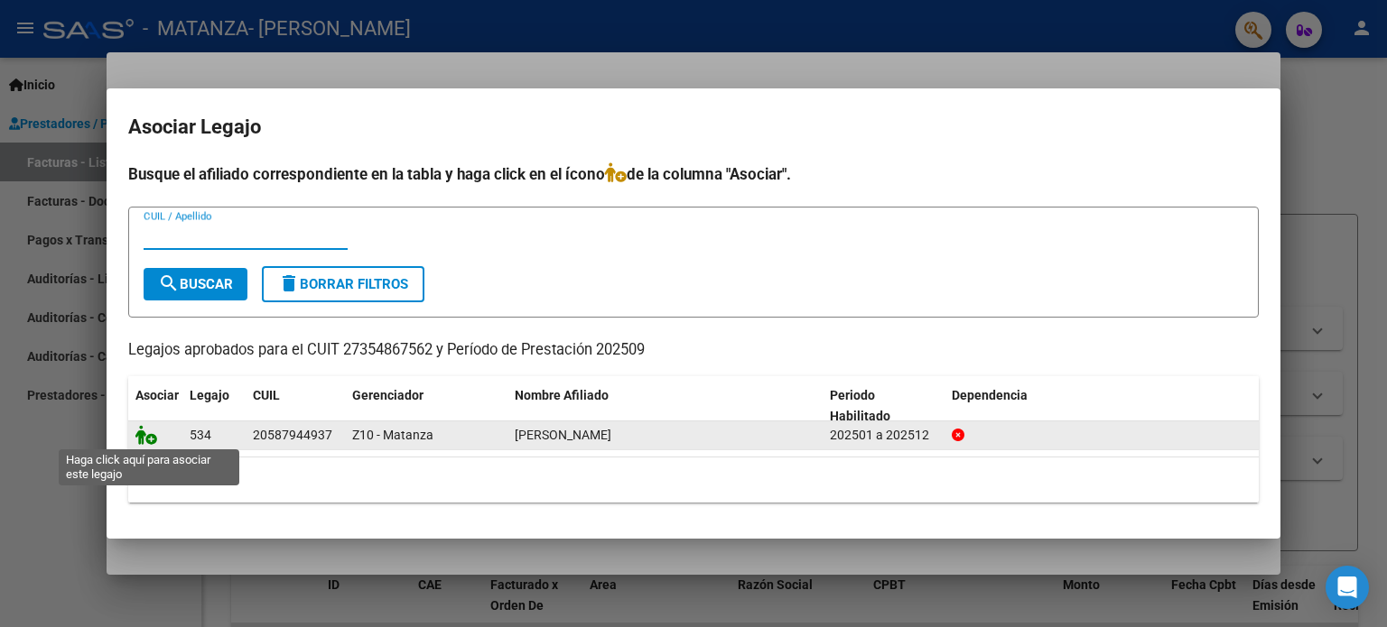
click at [146, 437] on icon at bounding box center [146, 435] width 22 height 20
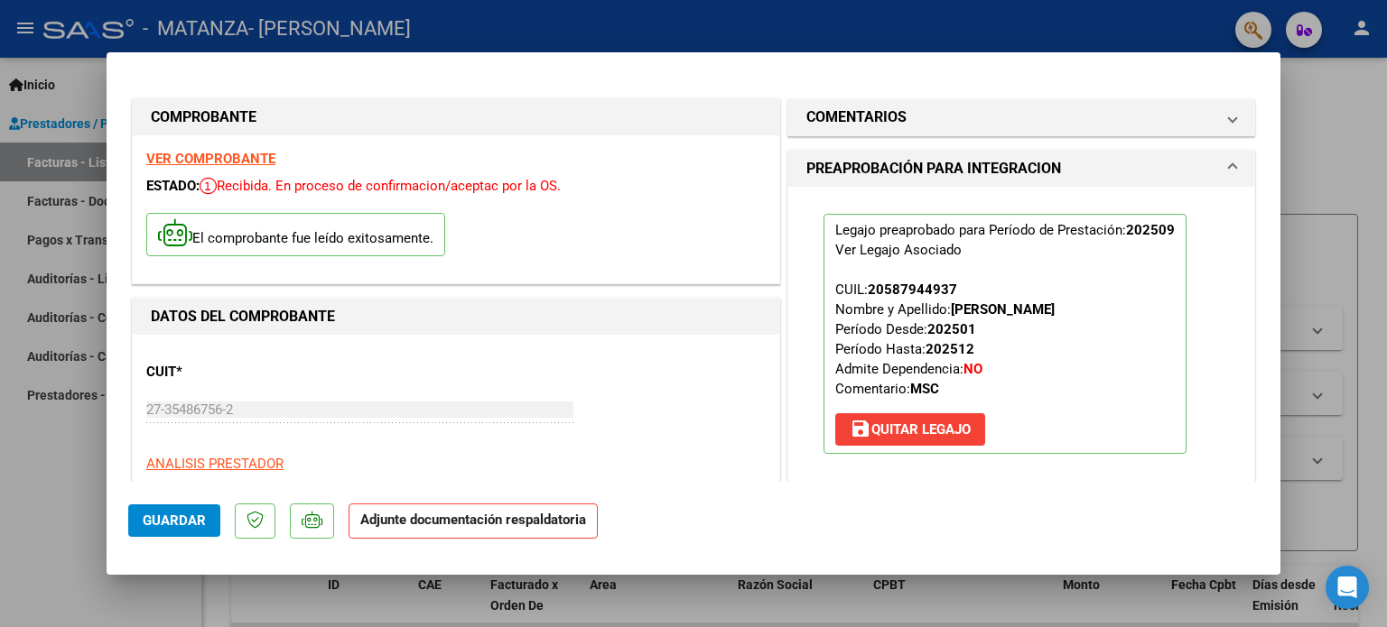
scroll to position [361, 0]
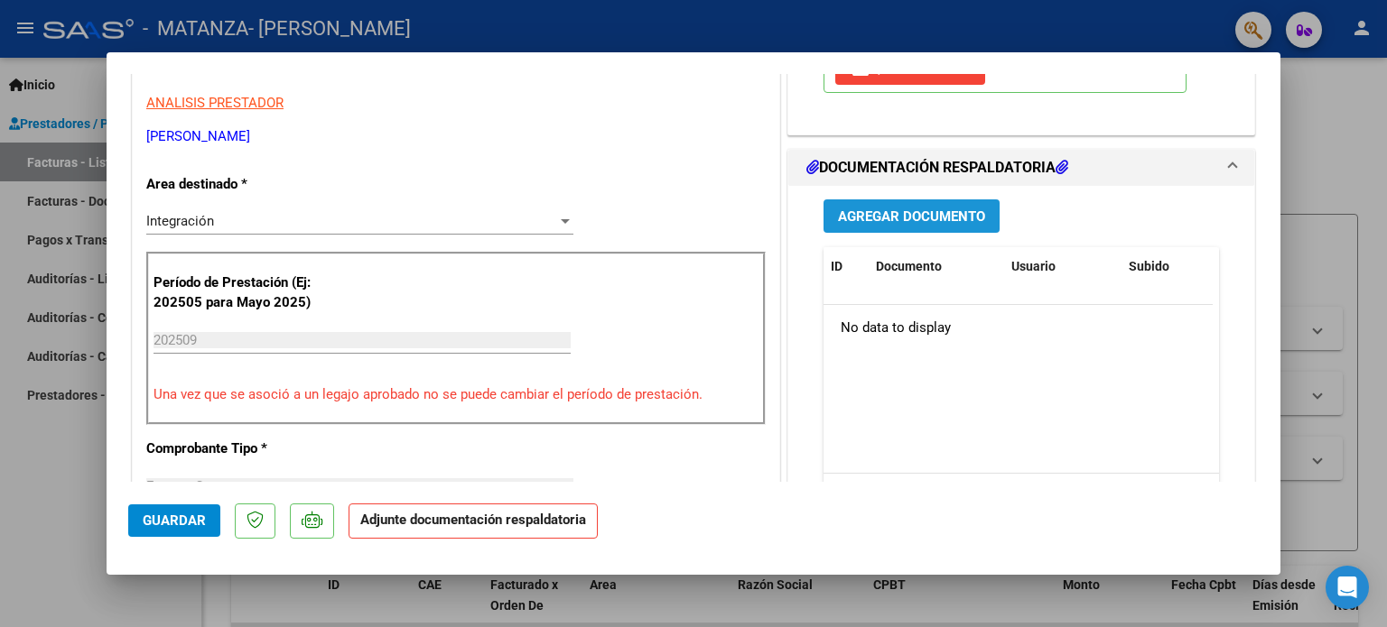
click at [909, 217] on span "Agregar Documento" at bounding box center [911, 217] width 147 height 16
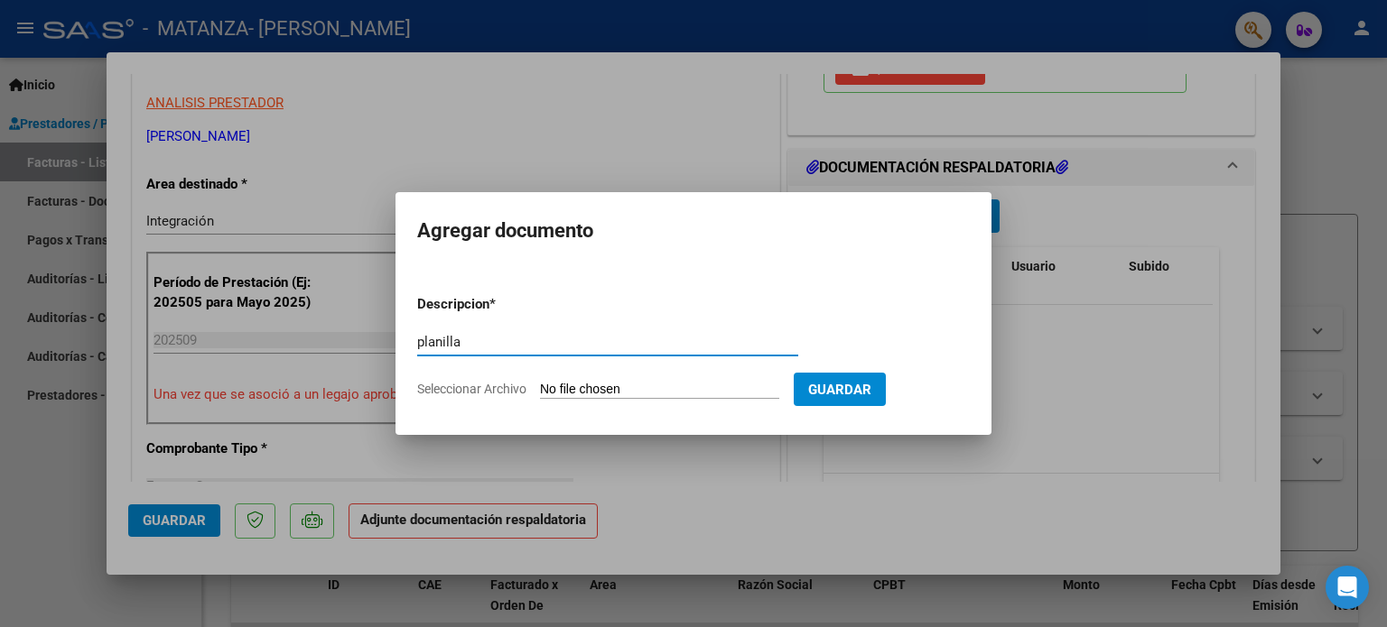
type input "planilla"
click at [635, 386] on input "Seleccionar Archivo" at bounding box center [659, 390] width 239 height 17
type input "C:\fakepath\Septiembre Juan.pdf"
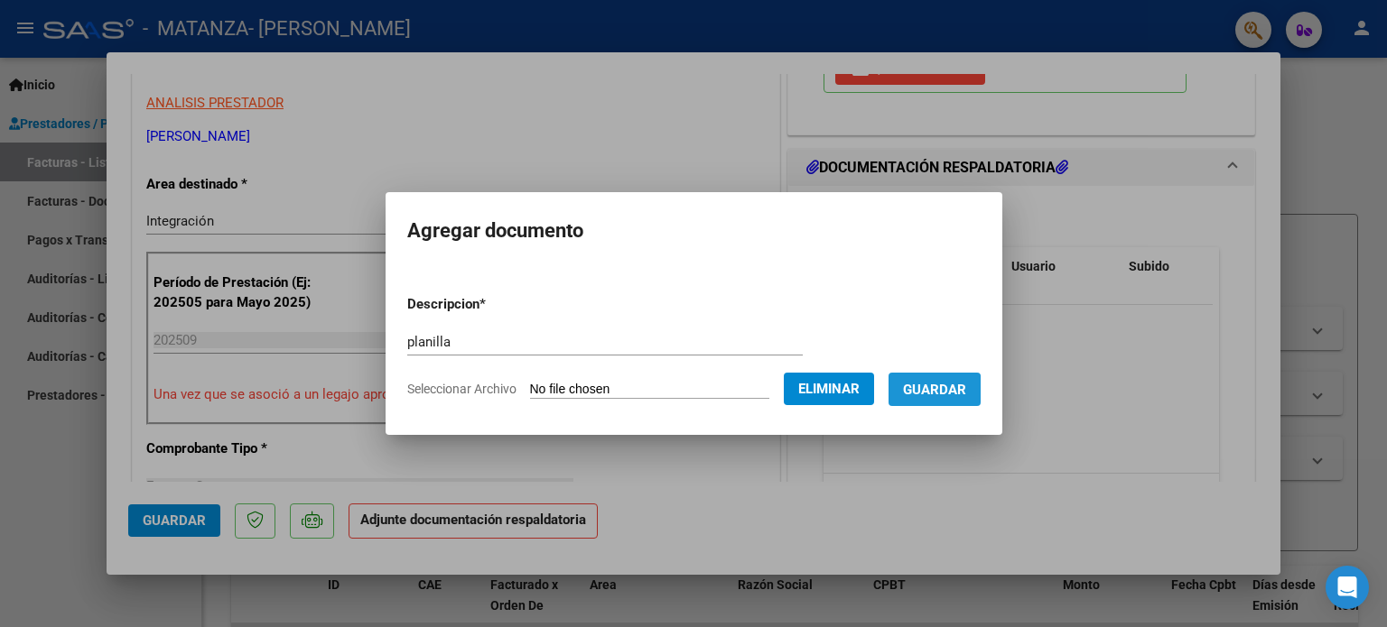
click at [939, 392] on span "Guardar" at bounding box center [934, 390] width 63 height 16
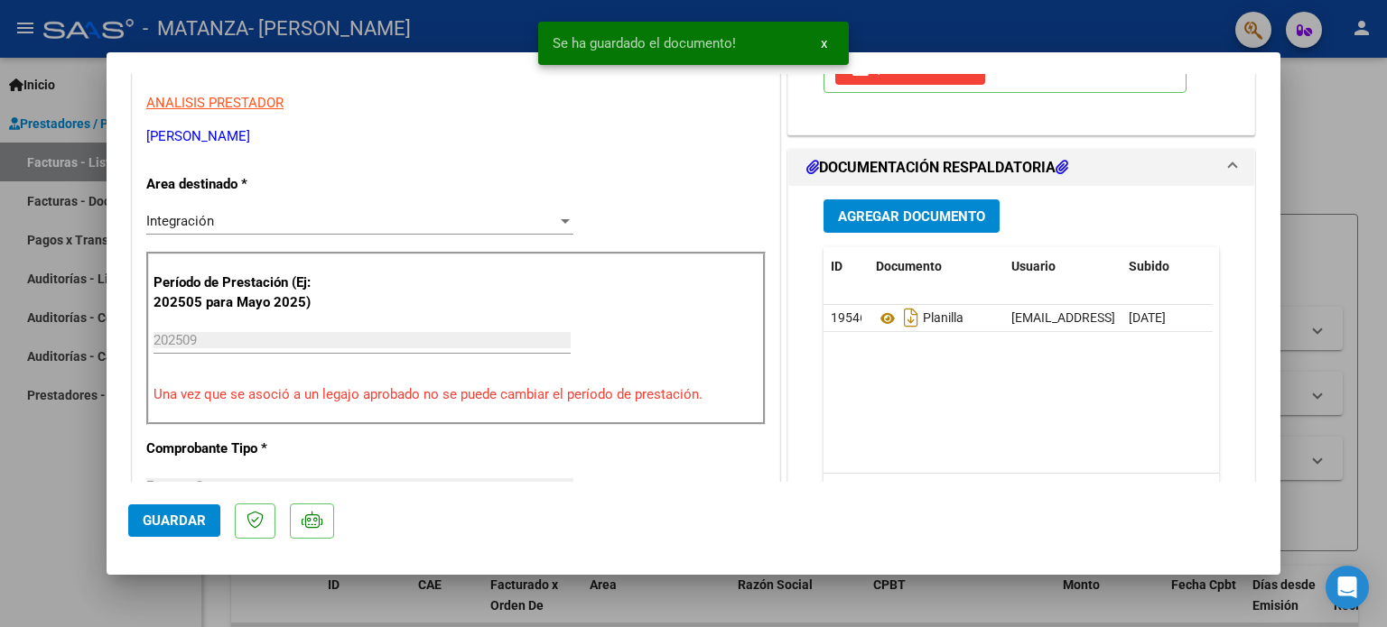
click at [935, 193] on div "Agregar Documento ID Documento Usuario Subido Acción 19546 Planilla nay.rodrigu…" at bounding box center [1021, 366] width 422 height 360
click at [923, 210] on span "Agregar Documento" at bounding box center [911, 217] width 147 height 16
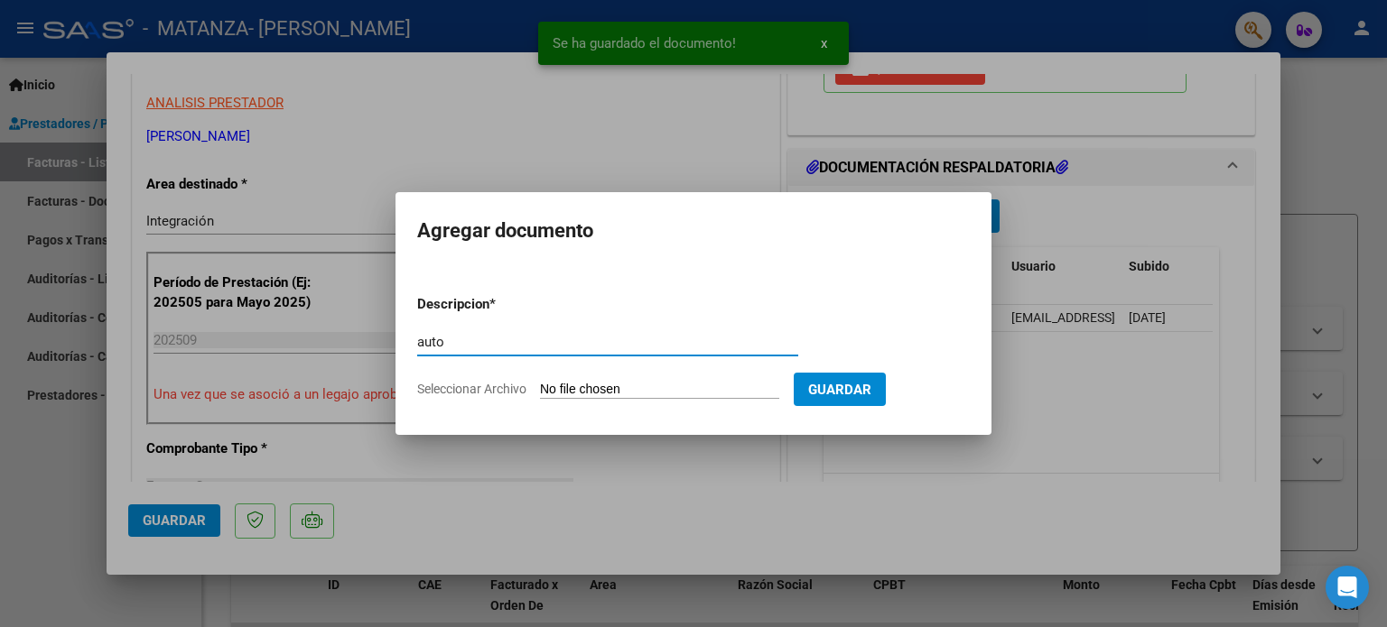
type input "auto"
drag, startPoint x: 668, startPoint y: 374, endPoint x: 662, endPoint y: 385, distance: 12.5
click at [667, 374] on form "Descripcion * auto Escriba aquí una descripcion Seleccionar Archivo Guardar" at bounding box center [693, 347] width 552 height 132
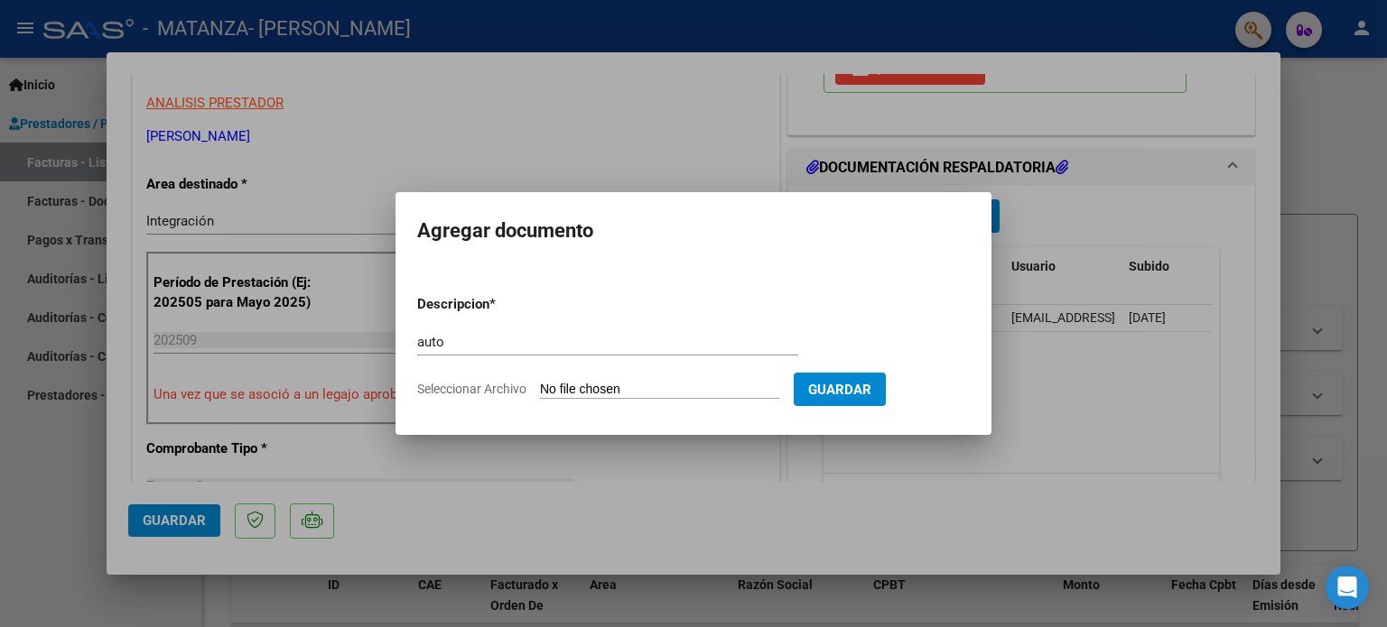
click at [661, 385] on input "Seleccionar Archivo" at bounding box center [659, 390] width 239 height 17
type input "C:\fakepath\27354867562-FACTURA_C-2-1567-ANEXO-AUTO.pdf"
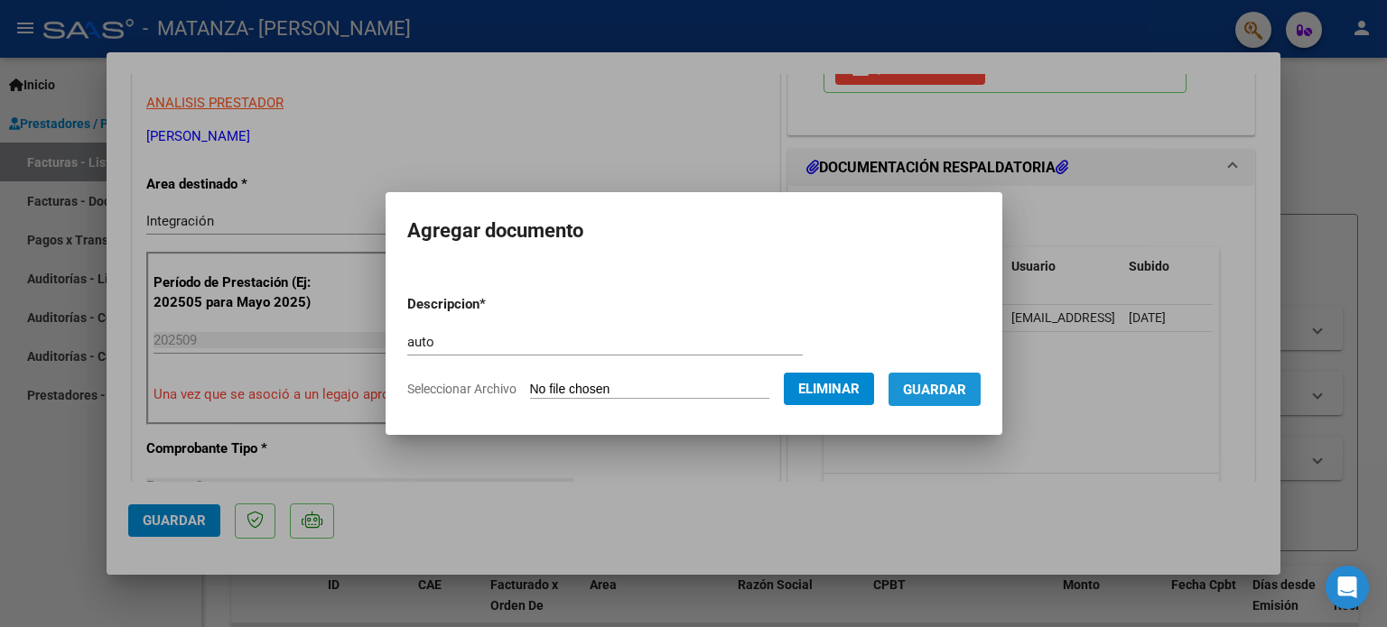
click at [955, 391] on span "Guardar" at bounding box center [934, 390] width 63 height 16
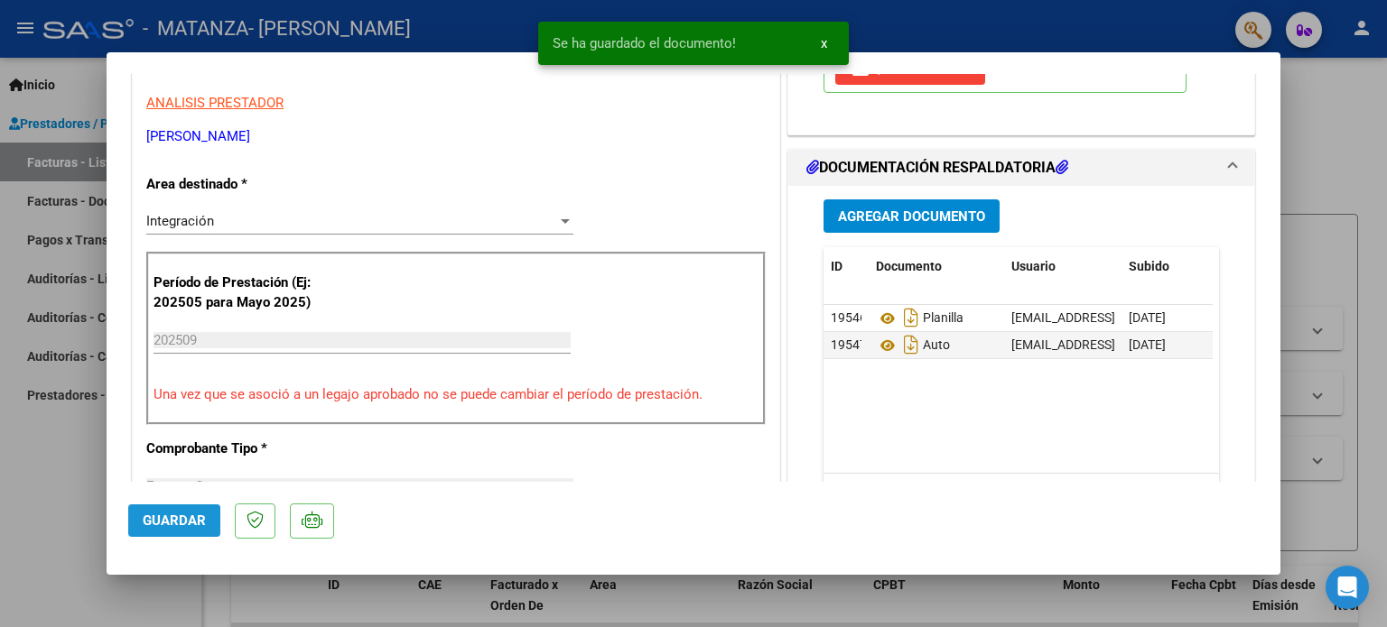
click at [185, 508] on button "Guardar" at bounding box center [174, 521] width 92 height 32
click at [45, 479] on div at bounding box center [693, 313] width 1387 height 627
type input "$ 0,00"
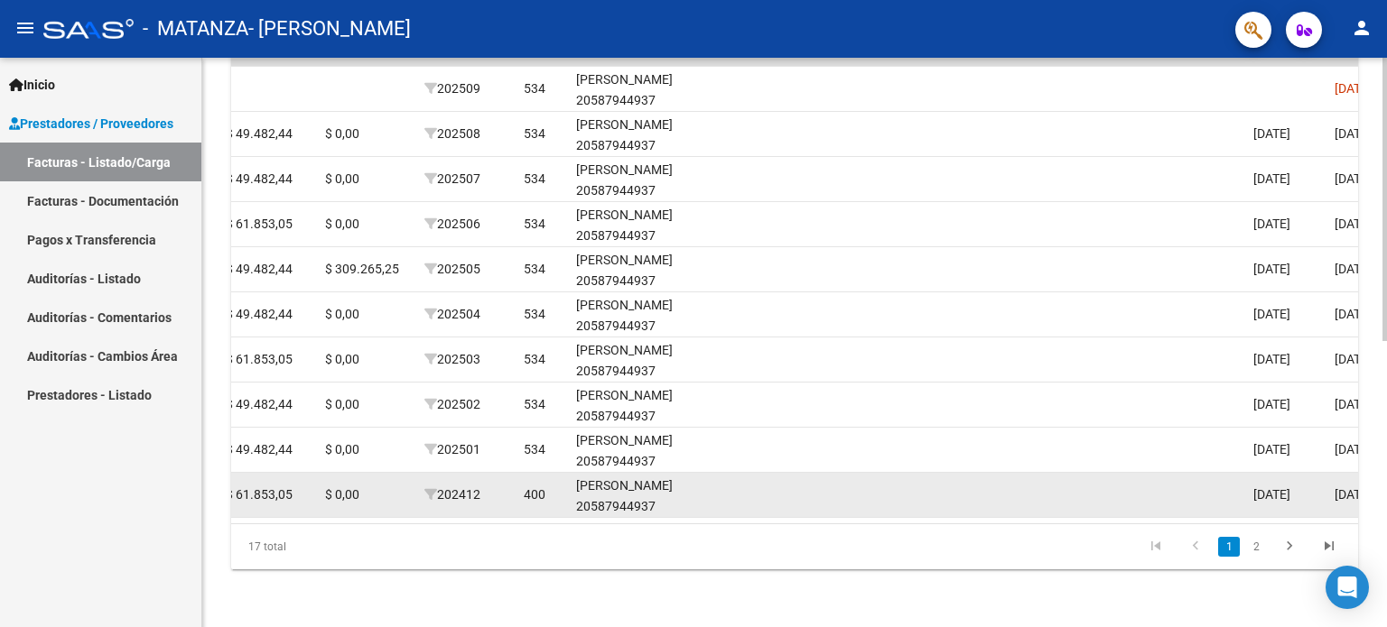
scroll to position [0, 0]
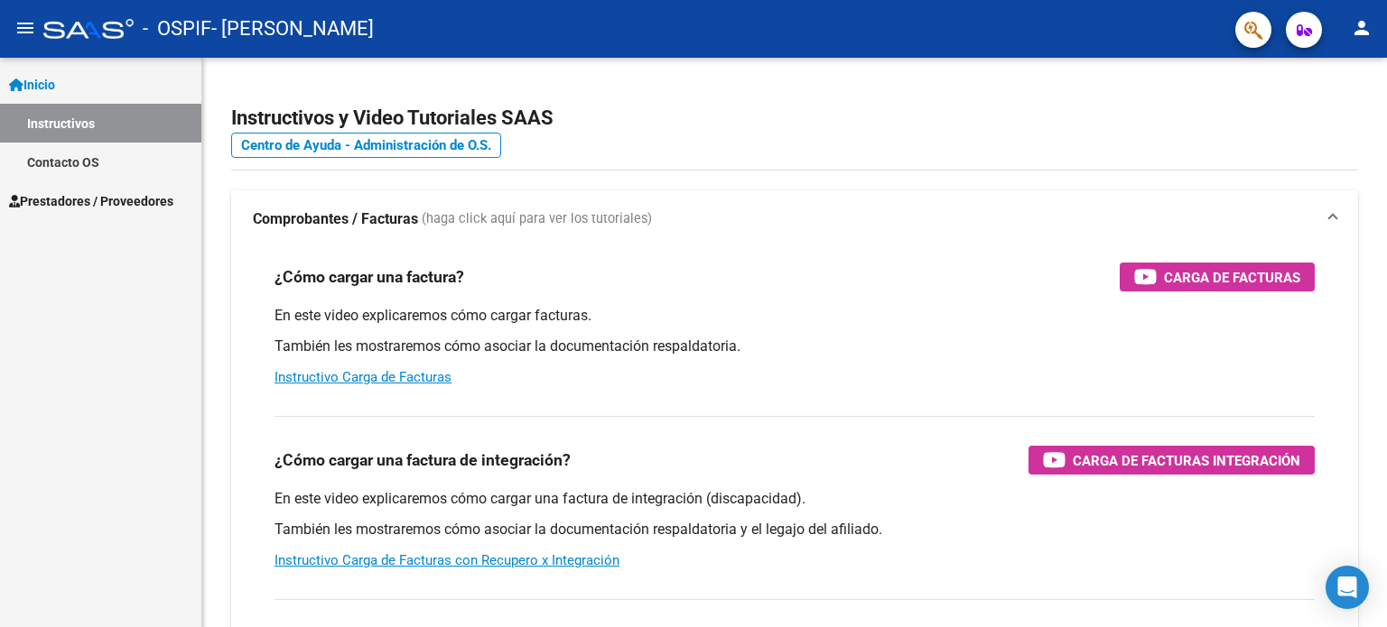
click at [1353, 50] on mat-toolbar "menu - OSPIF - NICOLI VERONICA EDITH person" at bounding box center [693, 29] width 1387 height 58
click at [1358, 42] on button "person" at bounding box center [1361, 29] width 36 height 36
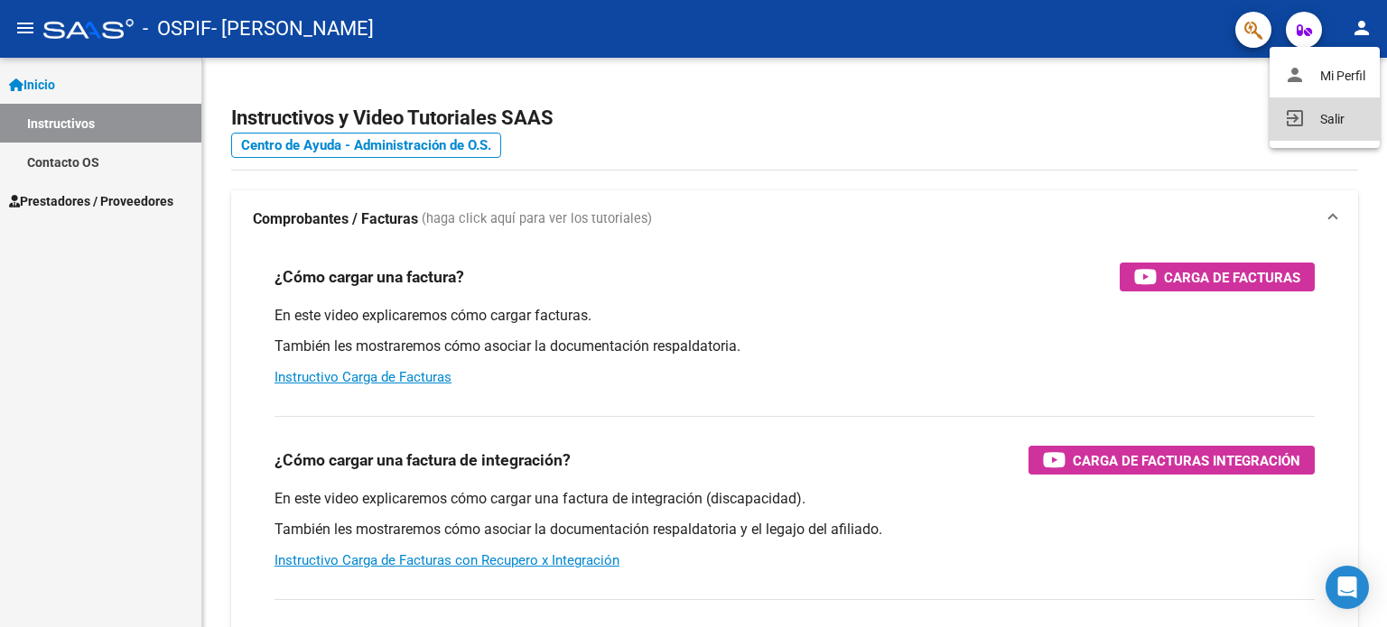
click at [1318, 118] on button "exit_to_app Salir" at bounding box center [1324, 118] width 110 height 43
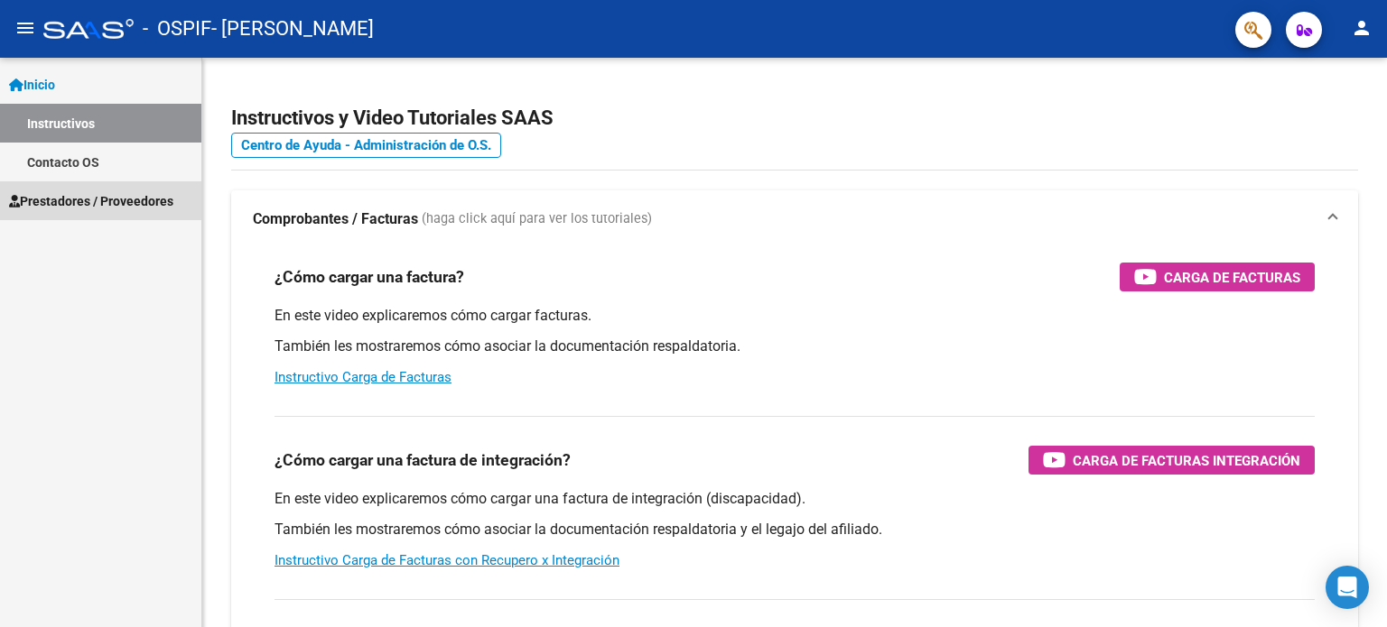
click at [120, 217] on link "Prestadores / Proveedores" at bounding box center [100, 200] width 201 height 39
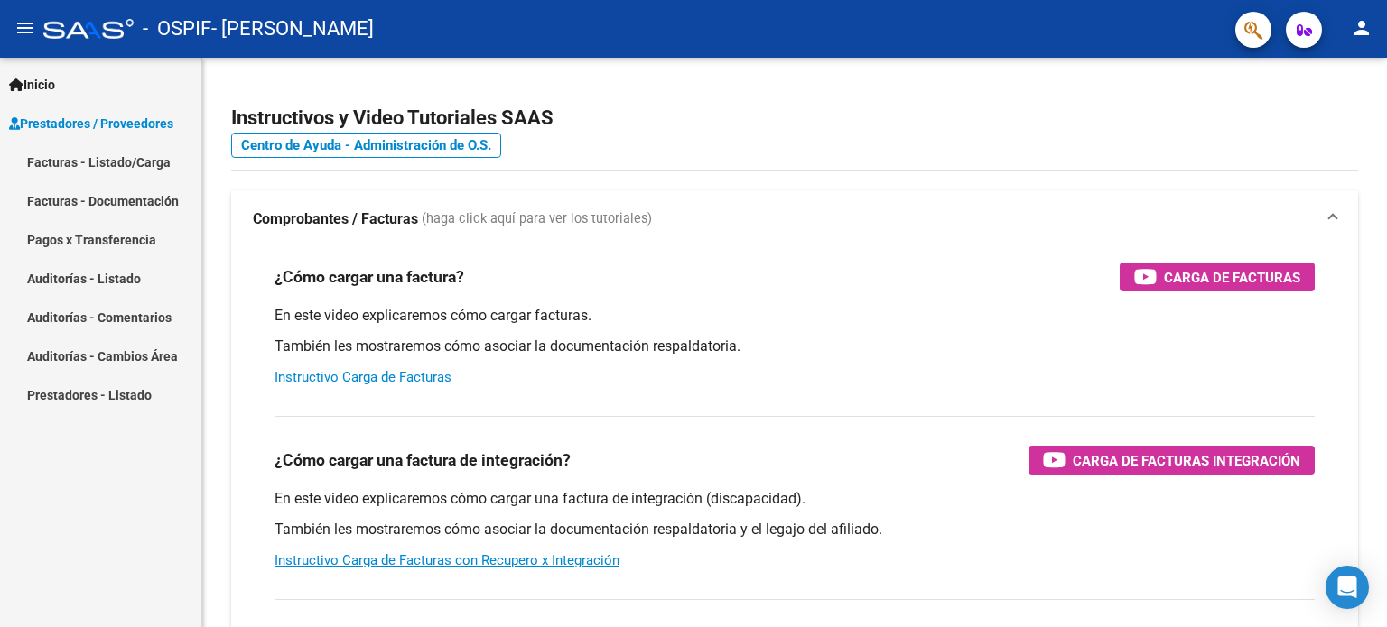
click at [137, 179] on link "Facturas - Listado/Carga" at bounding box center [100, 162] width 201 height 39
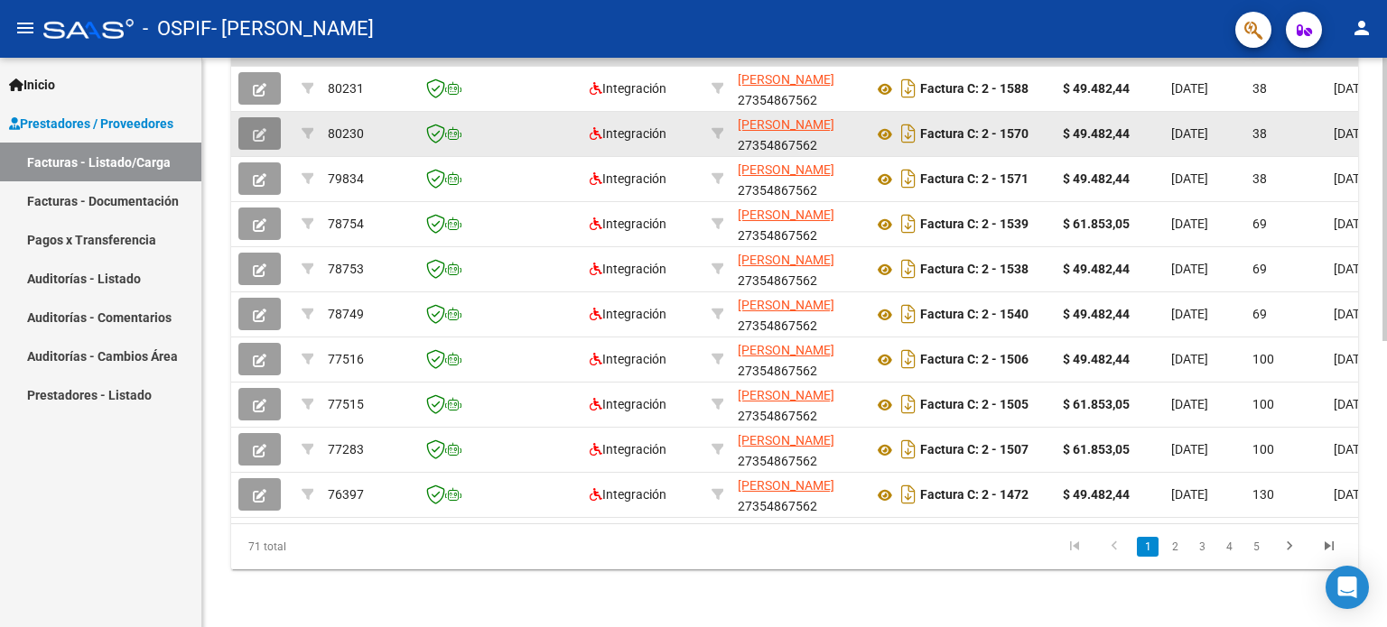
click at [273, 128] on button "button" at bounding box center [259, 133] width 42 height 32
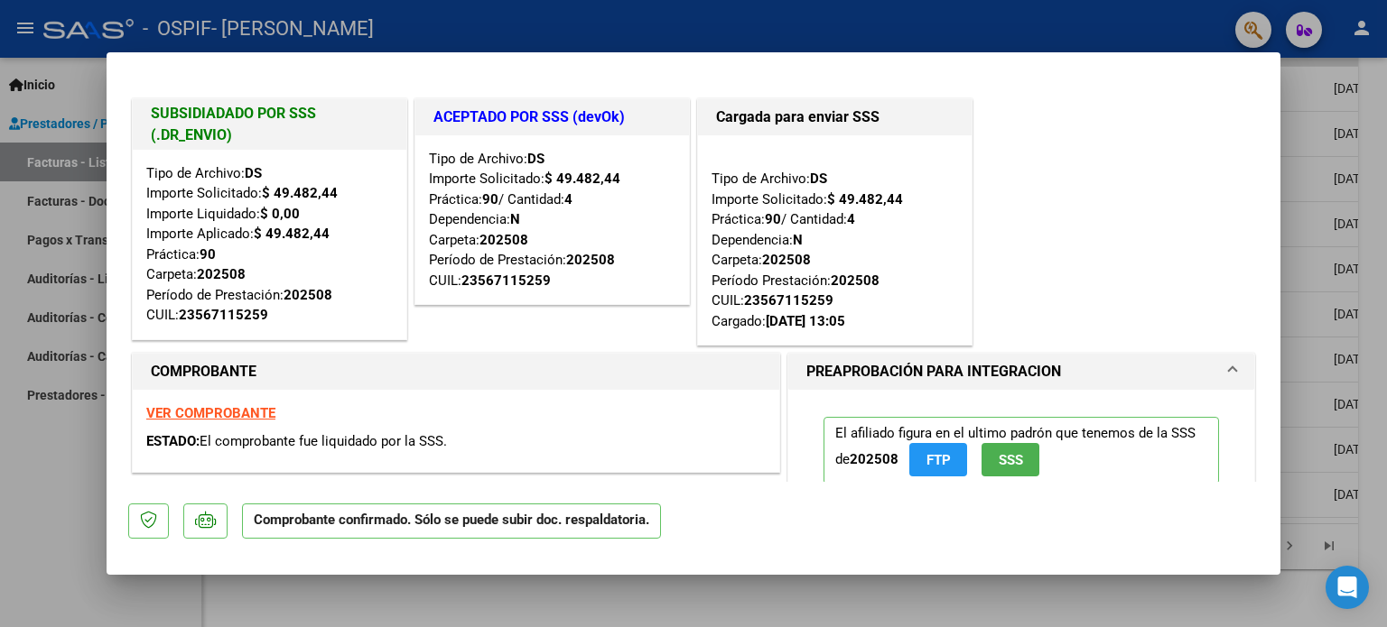
scroll to position [722, 0]
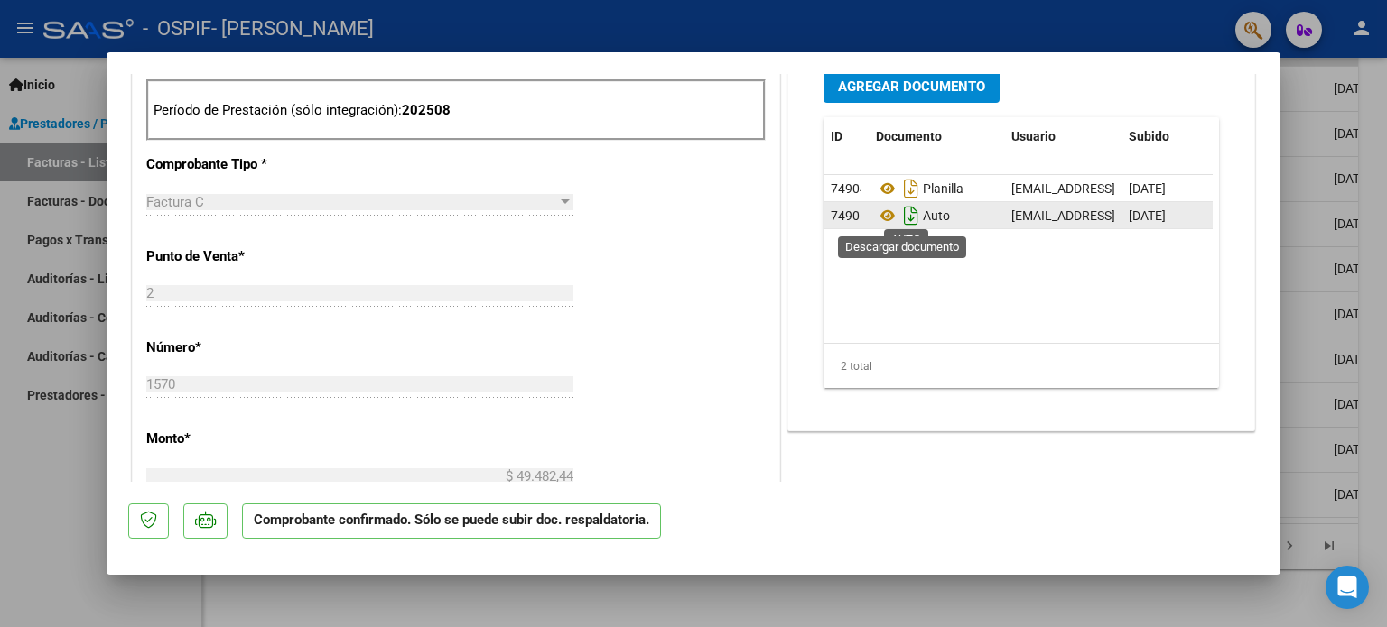
click at [903, 214] on icon "Descargar documento" at bounding box center [910, 215] width 23 height 29
drag, startPoint x: 33, startPoint y: 443, endPoint x: 334, endPoint y: 265, distance: 349.7
click at [33, 443] on div at bounding box center [693, 313] width 1387 height 627
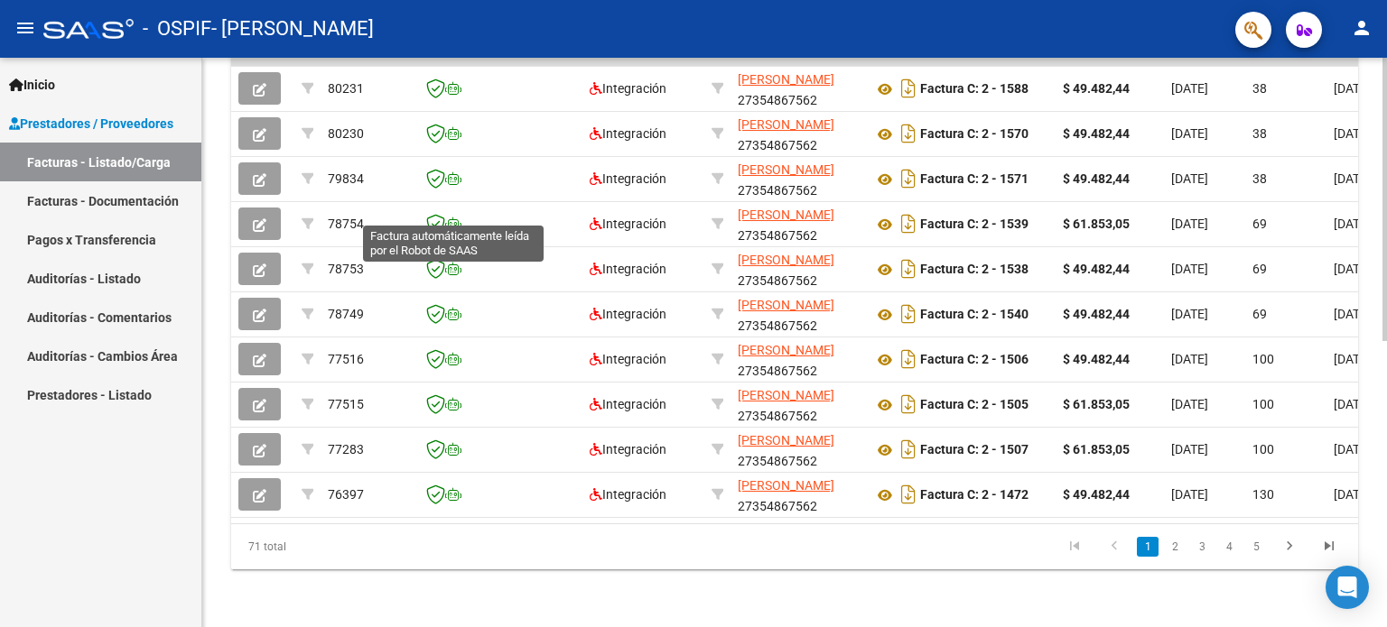
scroll to position [0, 0]
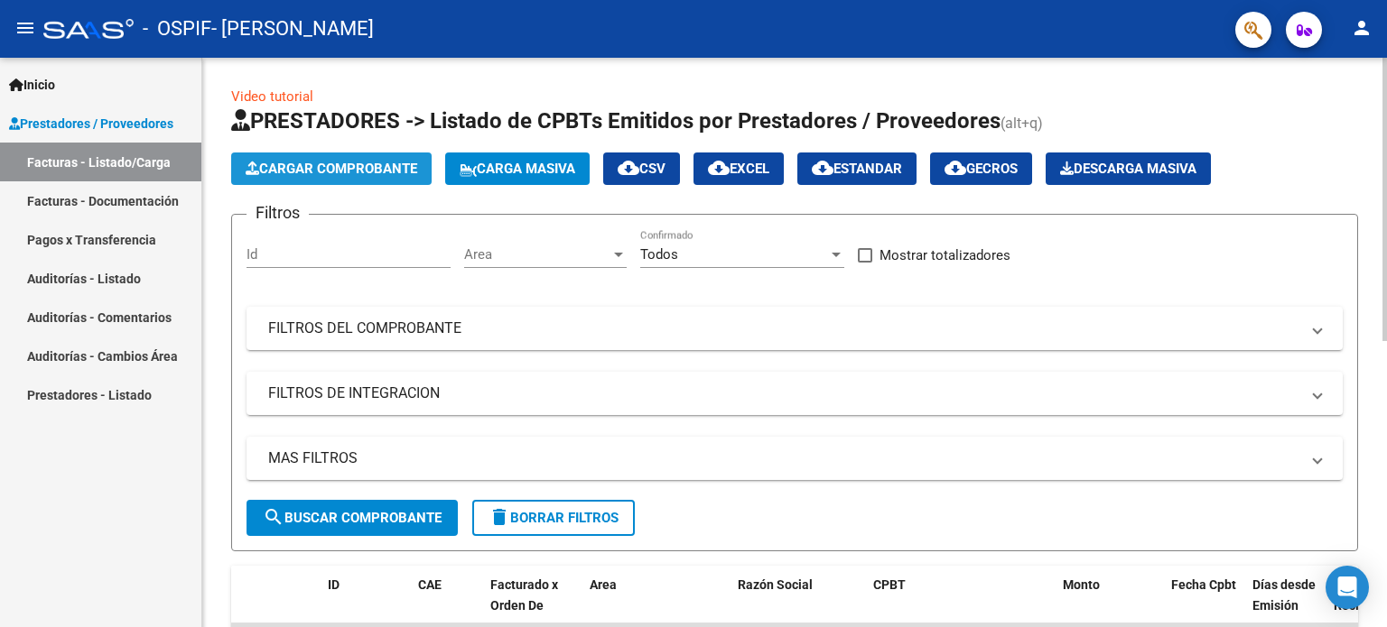
click at [382, 169] on span "Cargar Comprobante" at bounding box center [332, 169] width 172 height 16
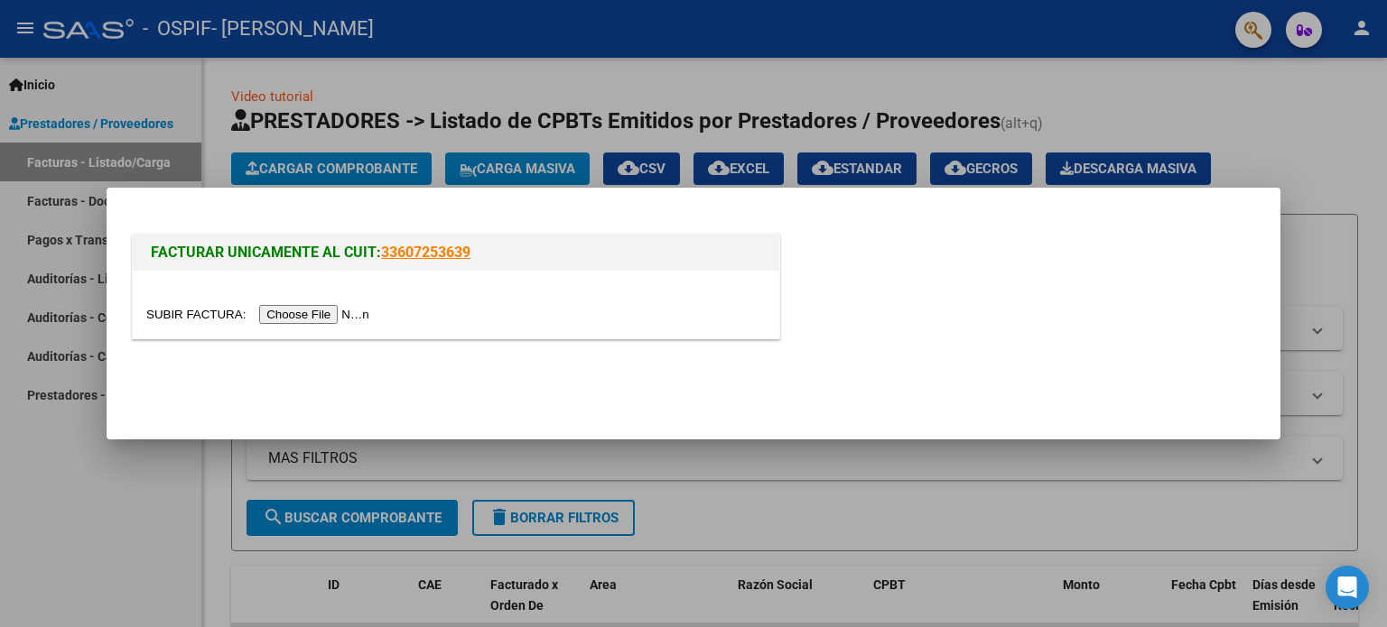
click at [286, 317] on input "file" at bounding box center [260, 314] width 228 height 19
click at [330, 322] on input "file" at bounding box center [260, 314] width 228 height 19
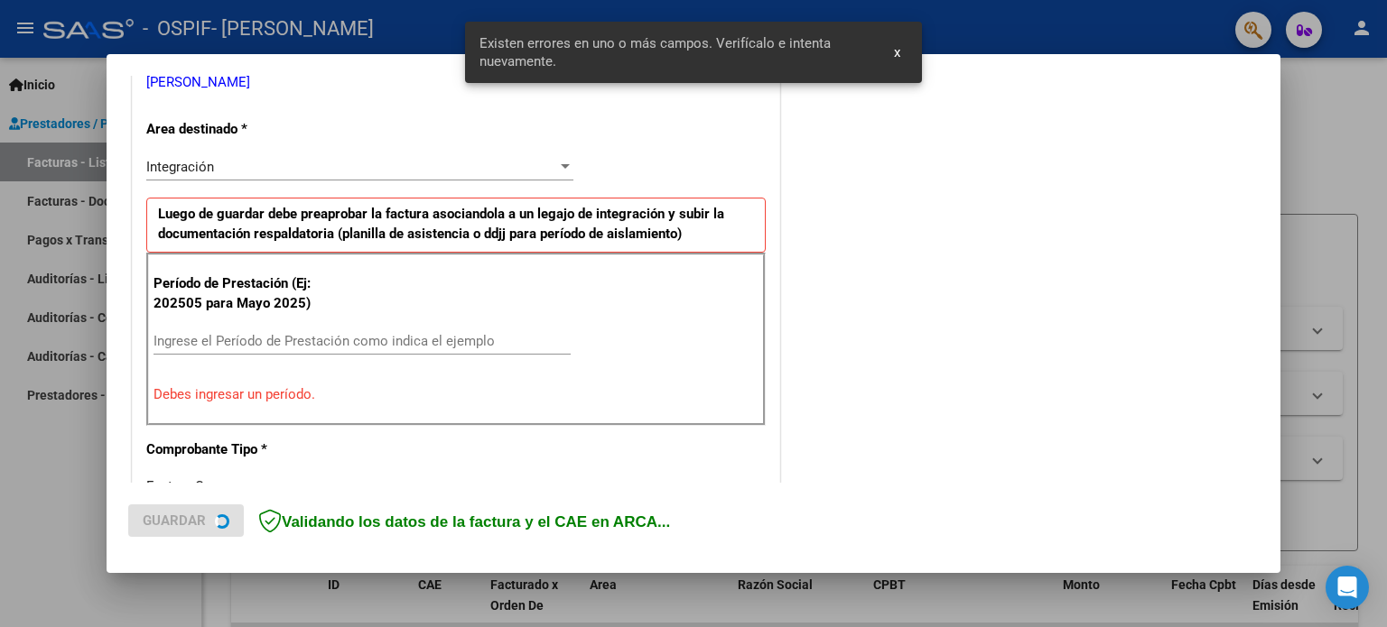
scroll to position [389, 0]
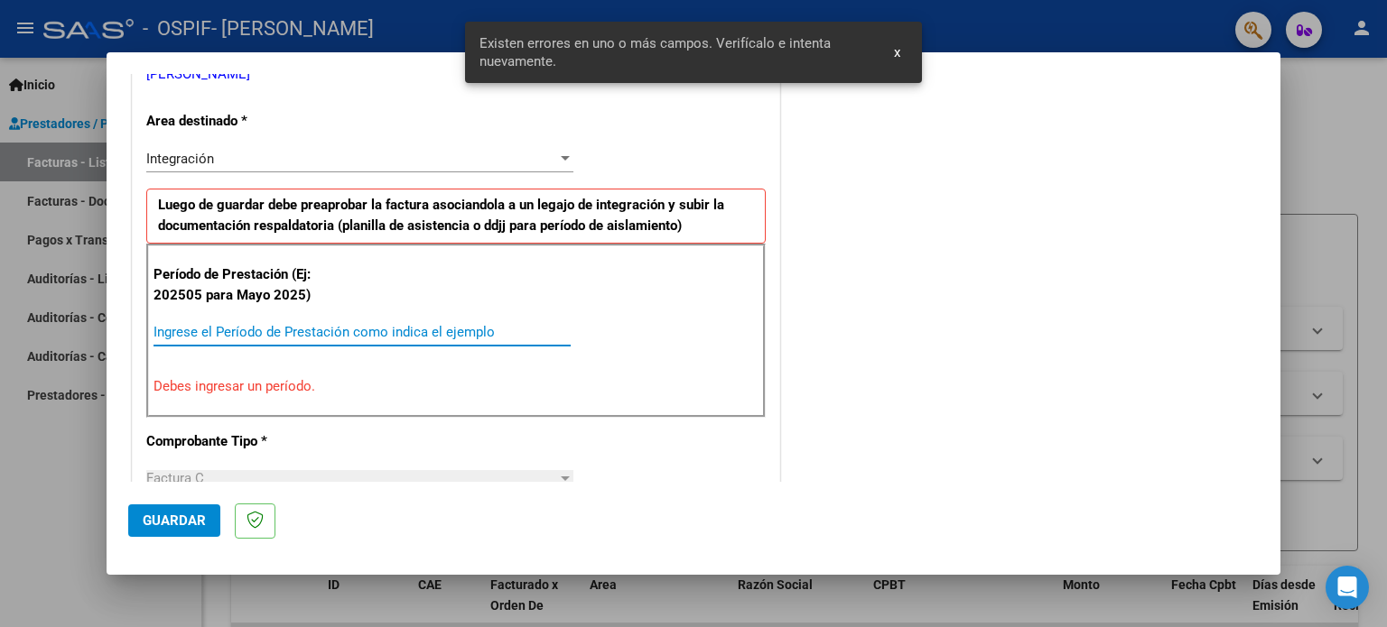
click at [472, 328] on input "Ingrese el Período de Prestación como indica el ejemplo" at bounding box center [361, 332] width 417 height 16
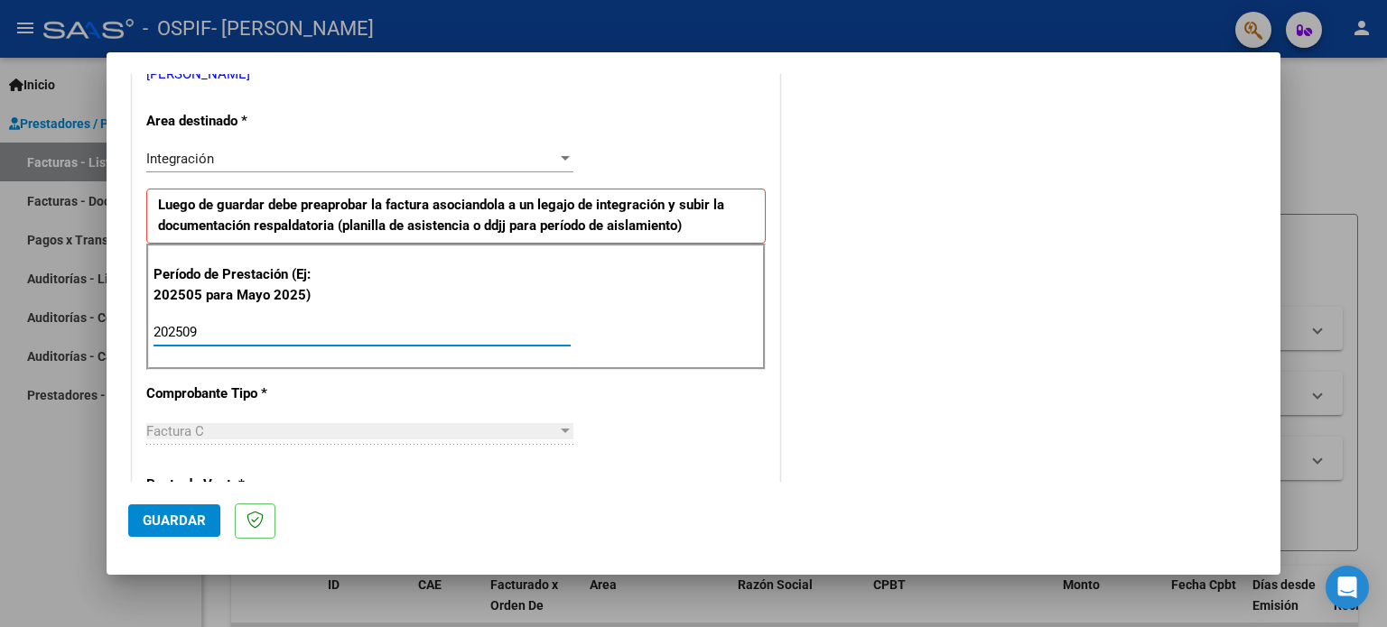
type input "202509"
click at [195, 524] on span "Guardar" at bounding box center [174, 521] width 63 height 16
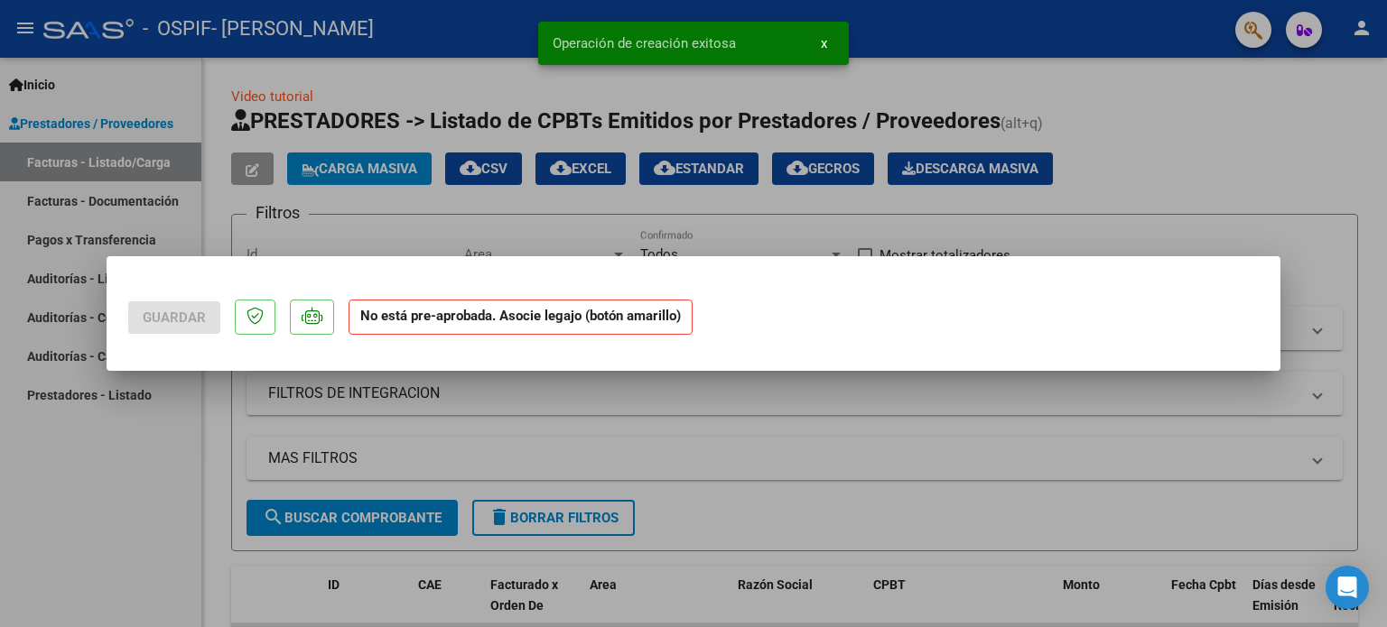
scroll to position [0, 0]
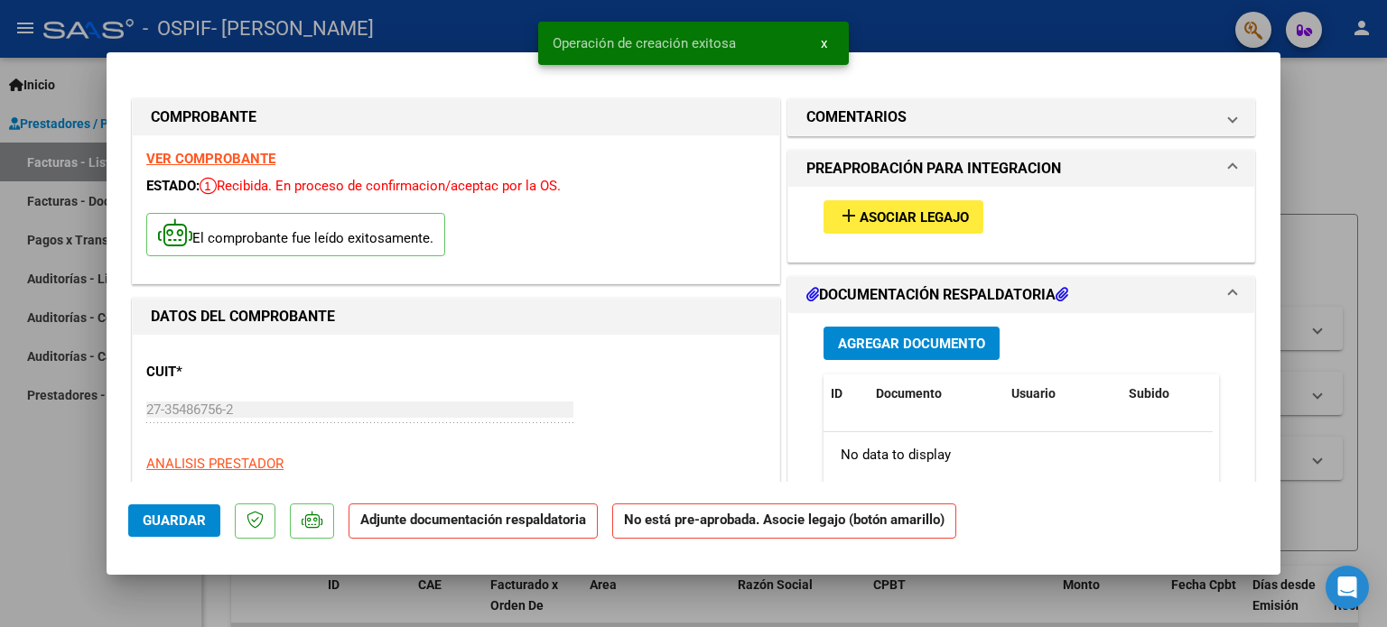
click at [863, 212] on span "Asociar Legajo" at bounding box center [913, 217] width 109 height 16
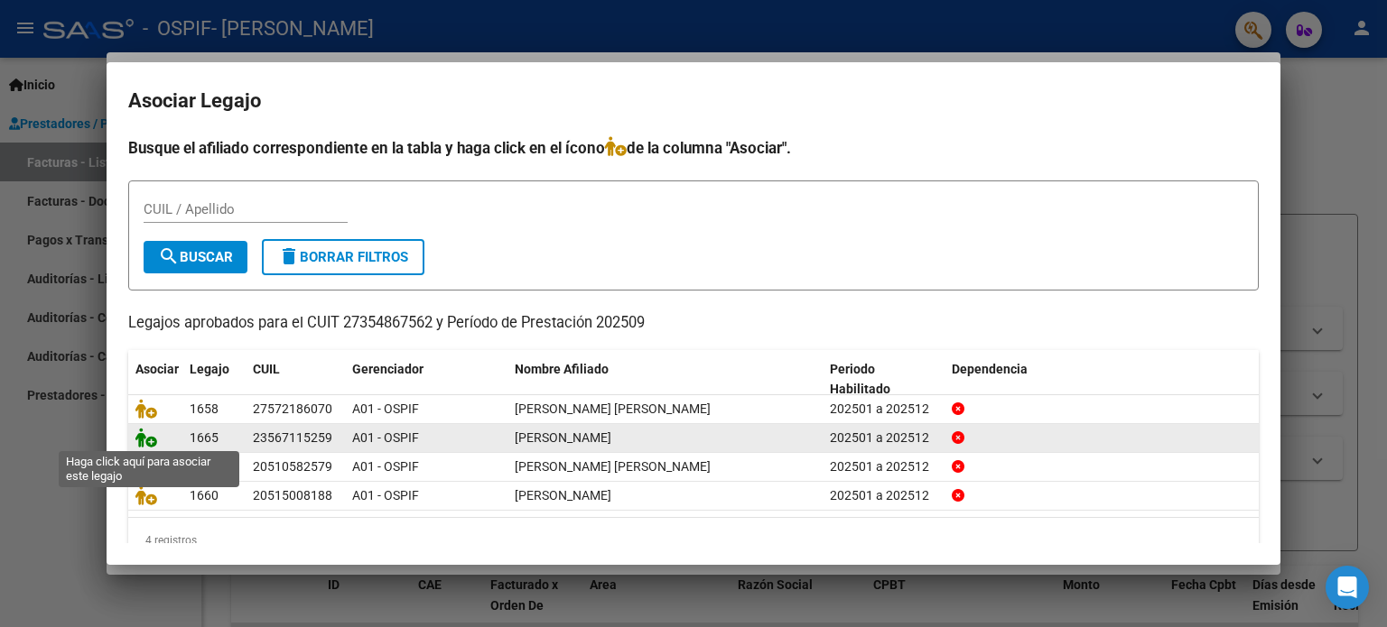
click at [146, 434] on icon at bounding box center [146, 438] width 22 height 20
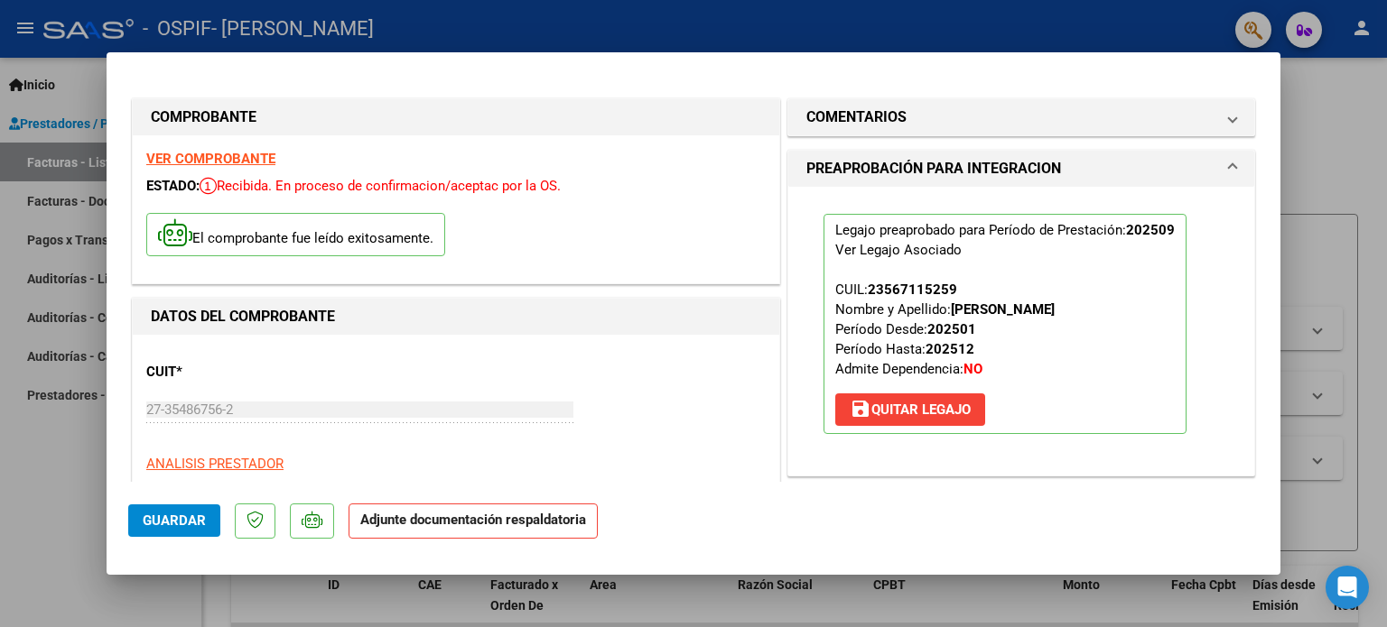
scroll to position [361, 0]
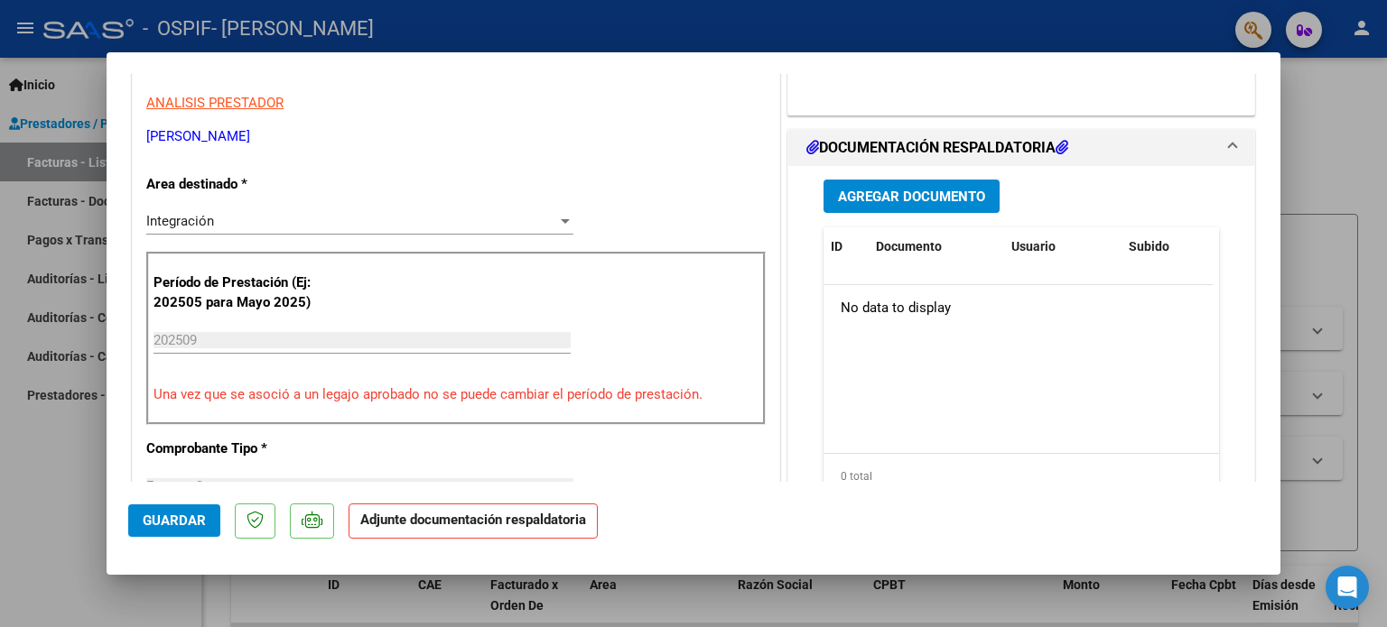
click at [921, 200] on span "Agregar Documento" at bounding box center [911, 197] width 147 height 16
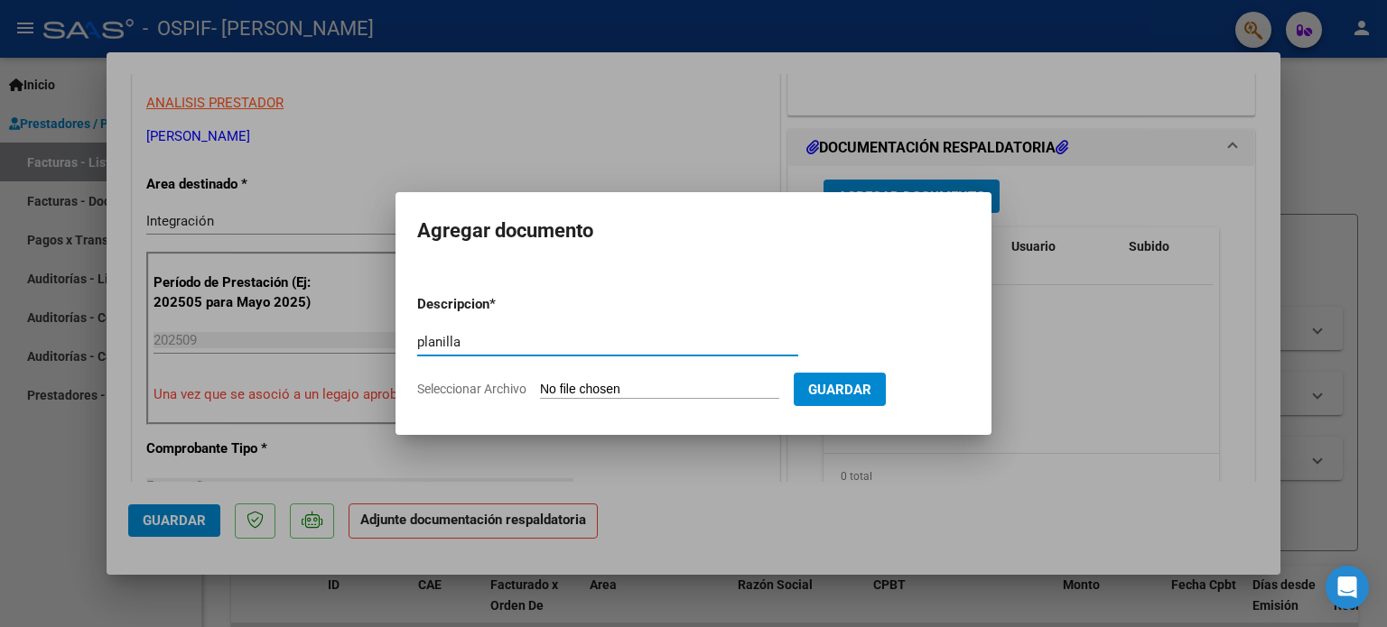
type input "planilla"
click at [574, 389] on input "Seleccionar Archivo" at bounding box center [659, 390] width 239 height 17
type input "C:\fakepath\Septiembre Joaquin.pdf"
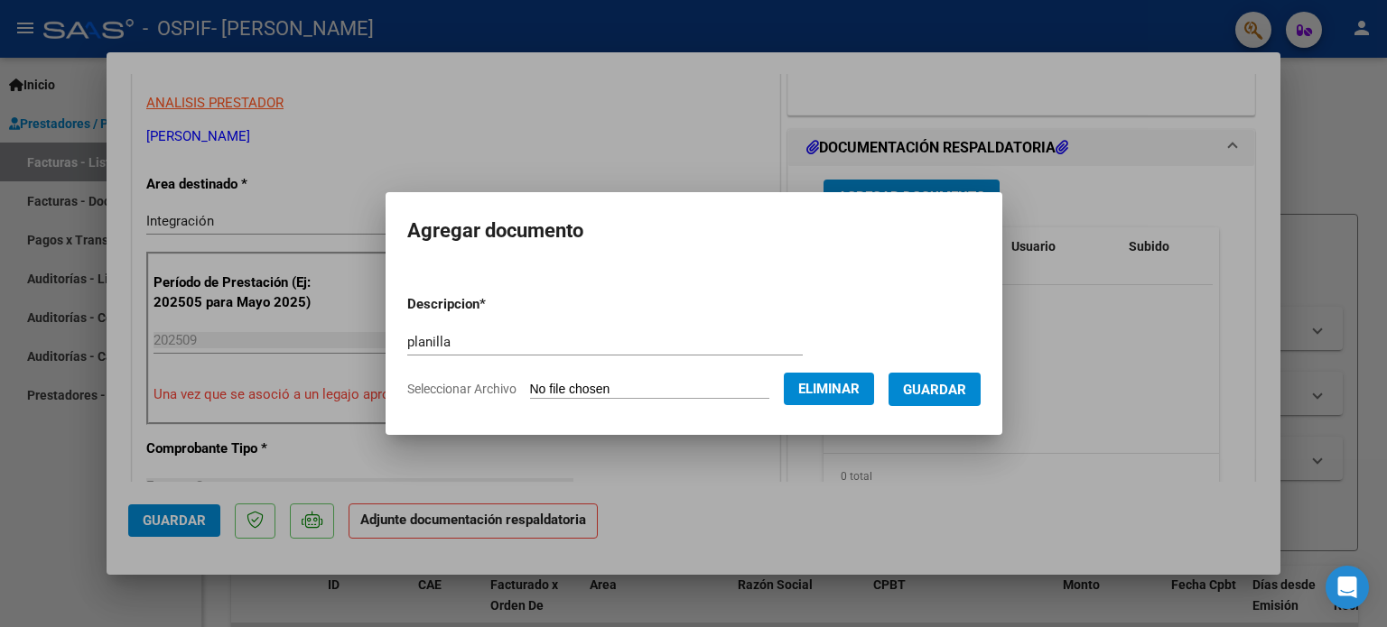
click at [955, 384] on span "Guardar" at bounding box center [934, 390] width 63 height 16
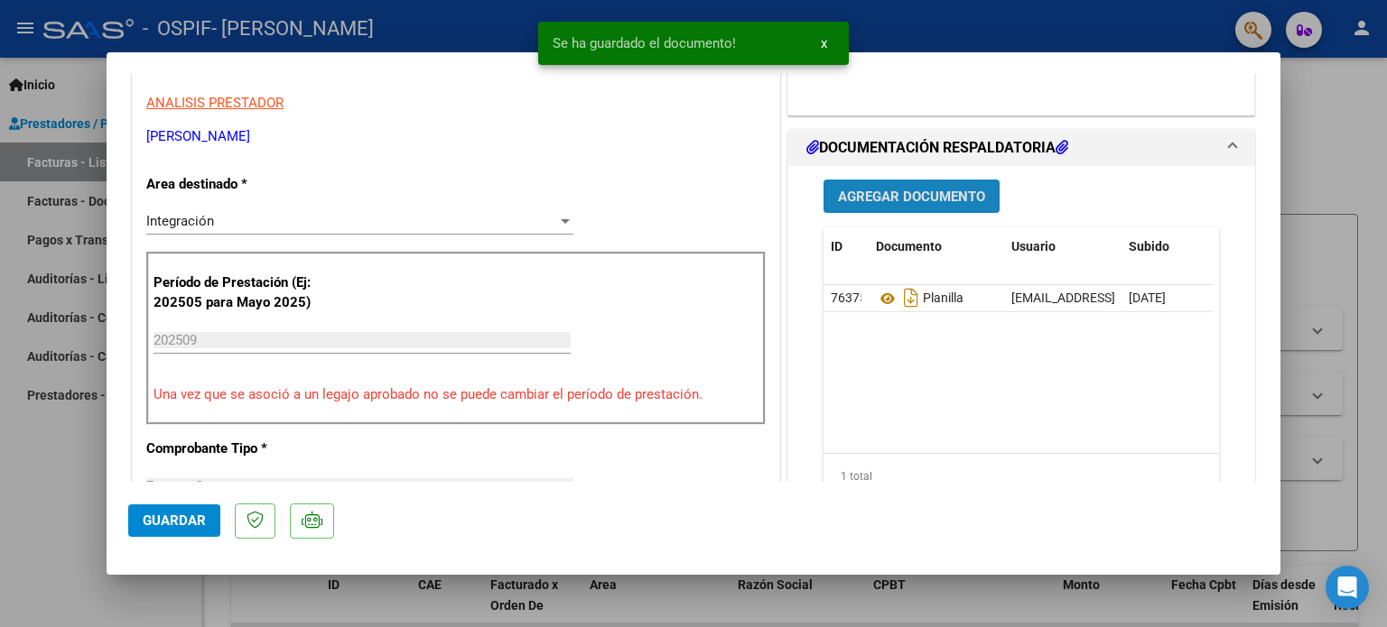
click at [953, 198] on span "Agregar Documento" at bounding box center [911, 197] width 147 height 16
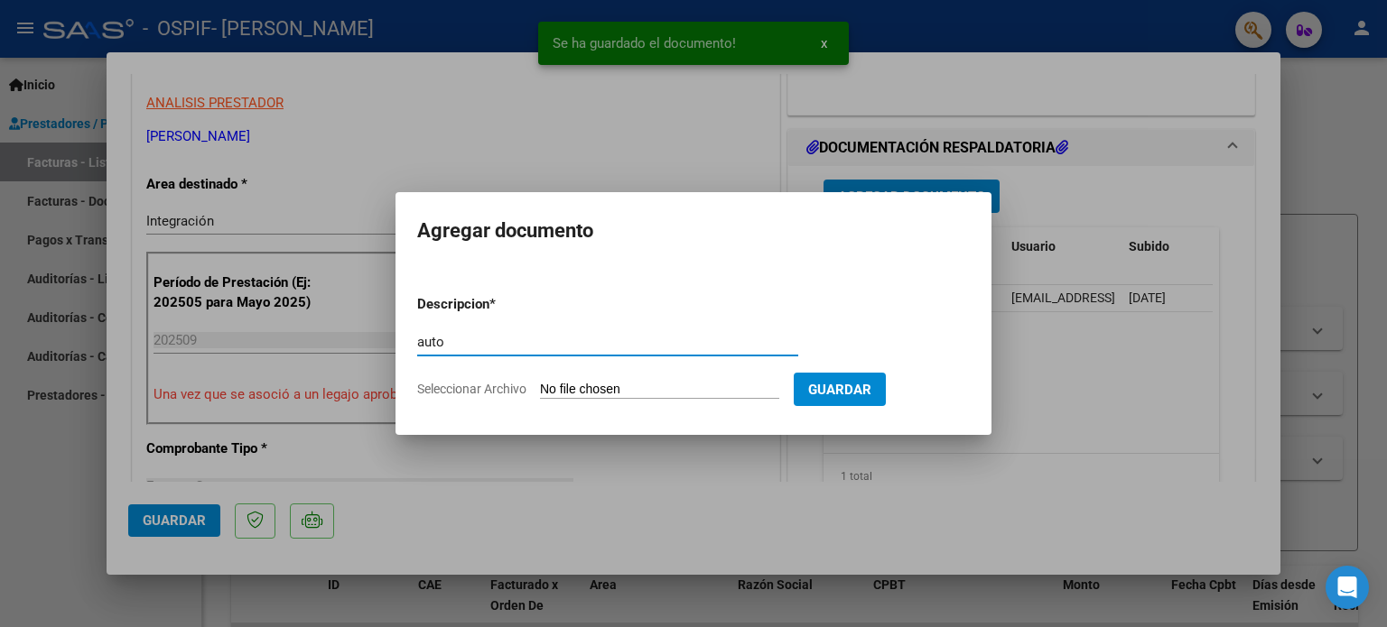
type input "auto"
click at [603, 398] on input "Seleccionar Archivo" at bounding box center [659, 390] width 239 height 17
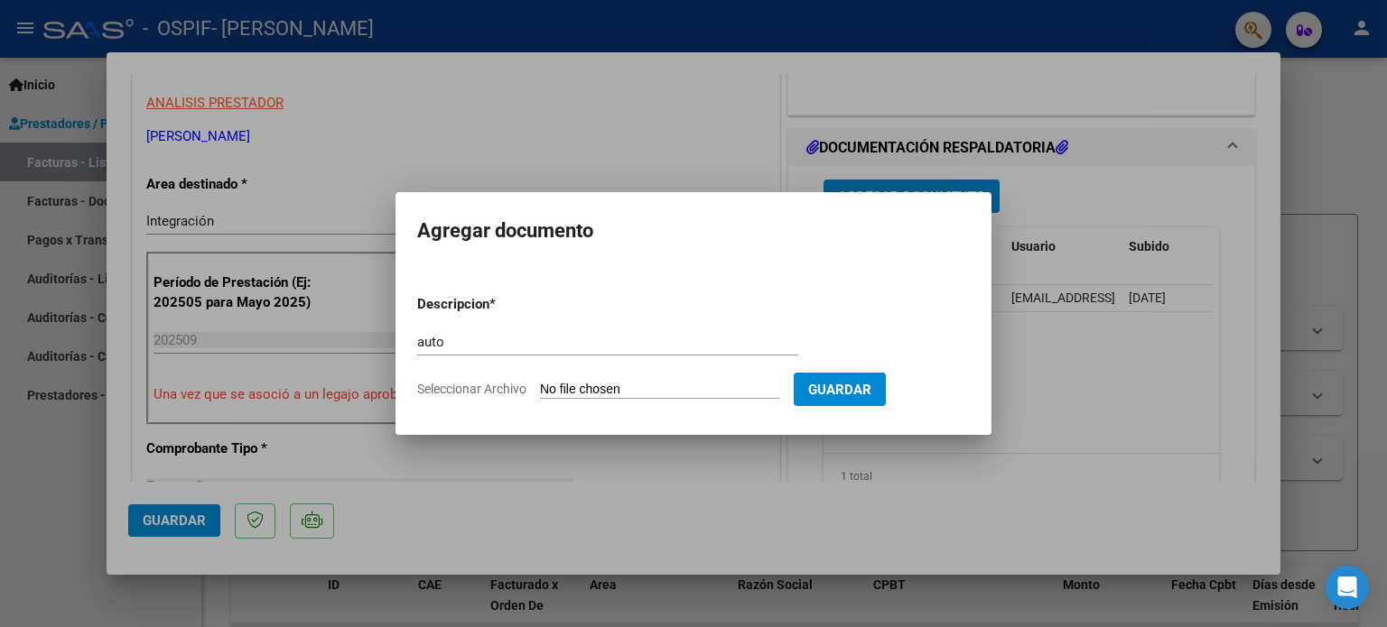
type input "C:\fakepath\27354867562-FACTURA_C-2-1570-ANEXO-AUTO.png"
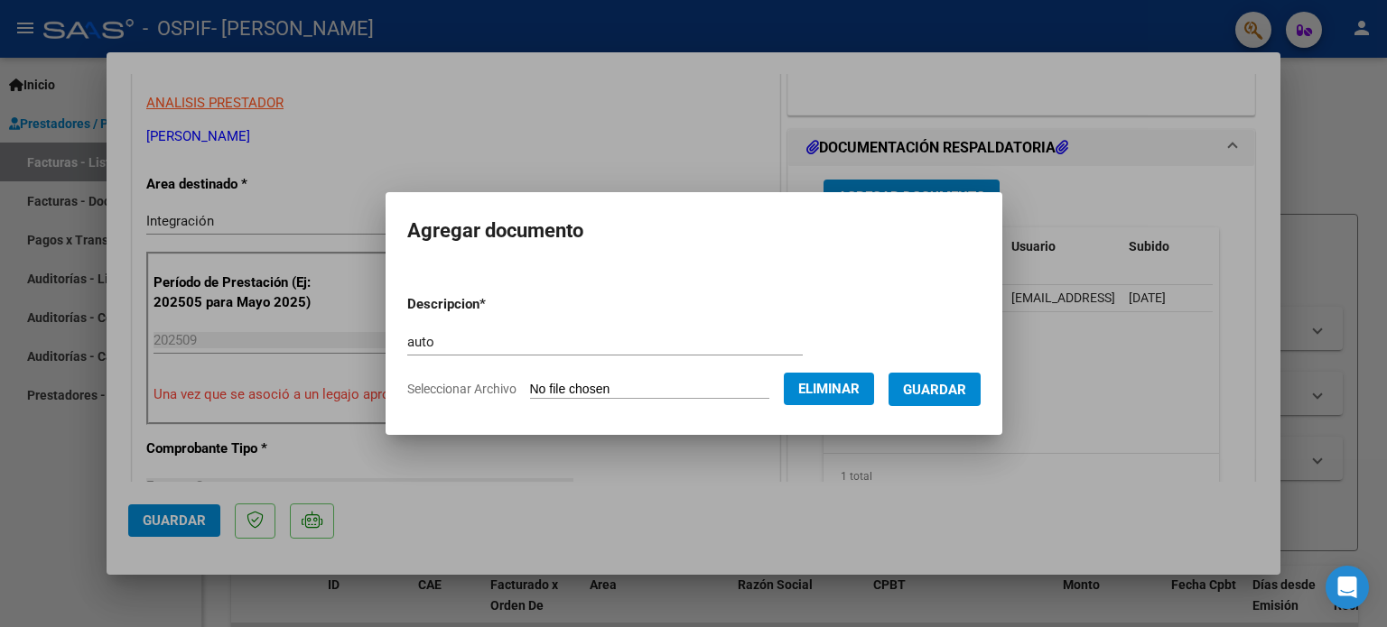
click at [960, 393] on span "Guardar" at bounding box center [934, 390] width 63 height 16
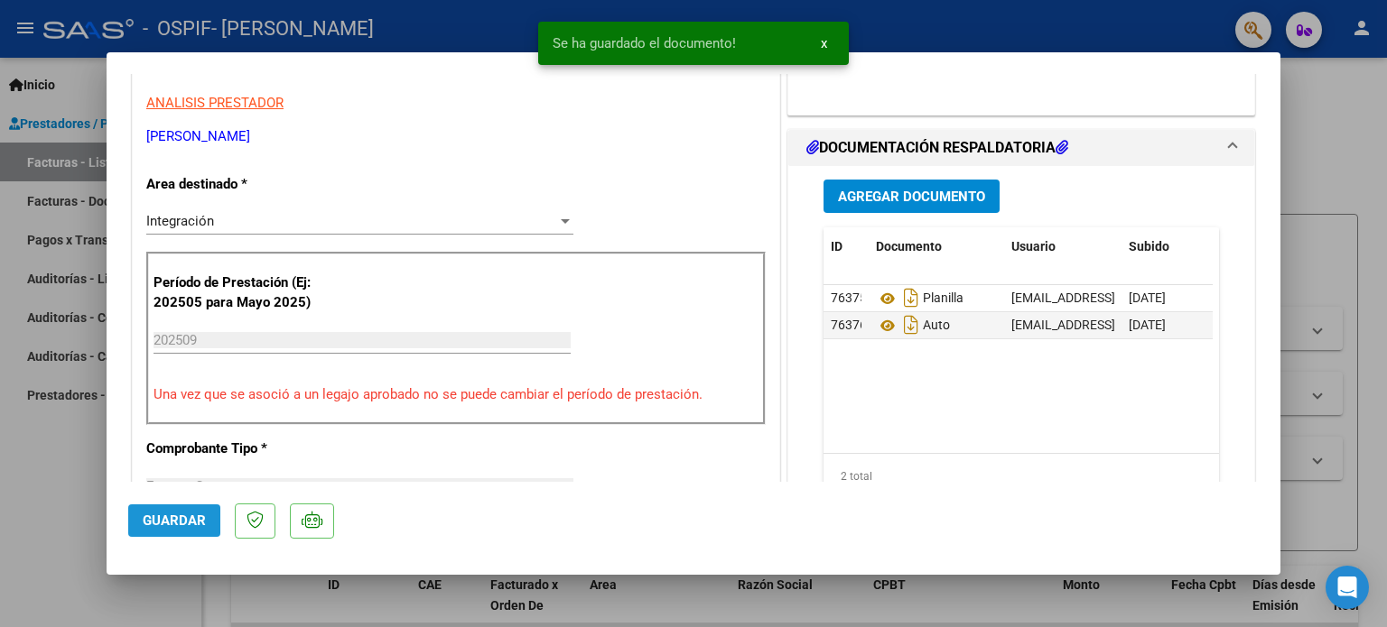
click at [191, 516] on span "Guardar" at bounding box center [174, 521] width 63 height 16
click at [7, 472] on div at bounding box center [693, 313] width 1387 height 627
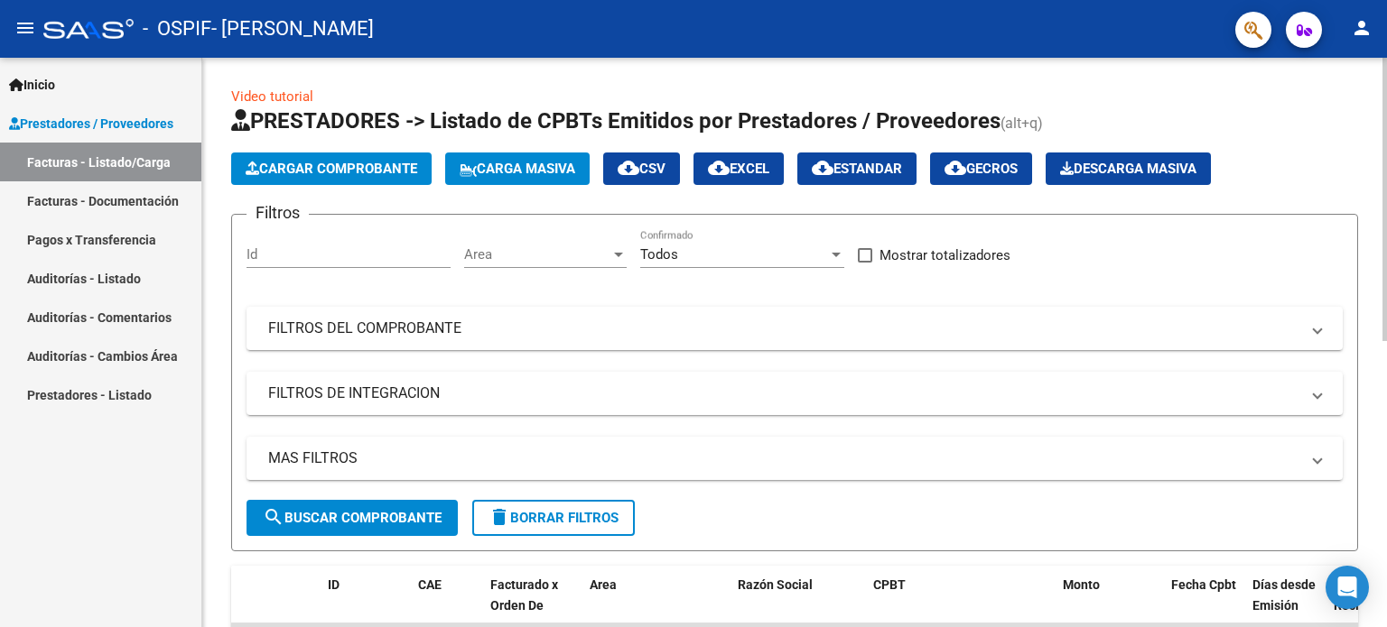
click at [311, 165] on span "Cargar Comprobante" at bounding box center [332, 169] width 172 height 16
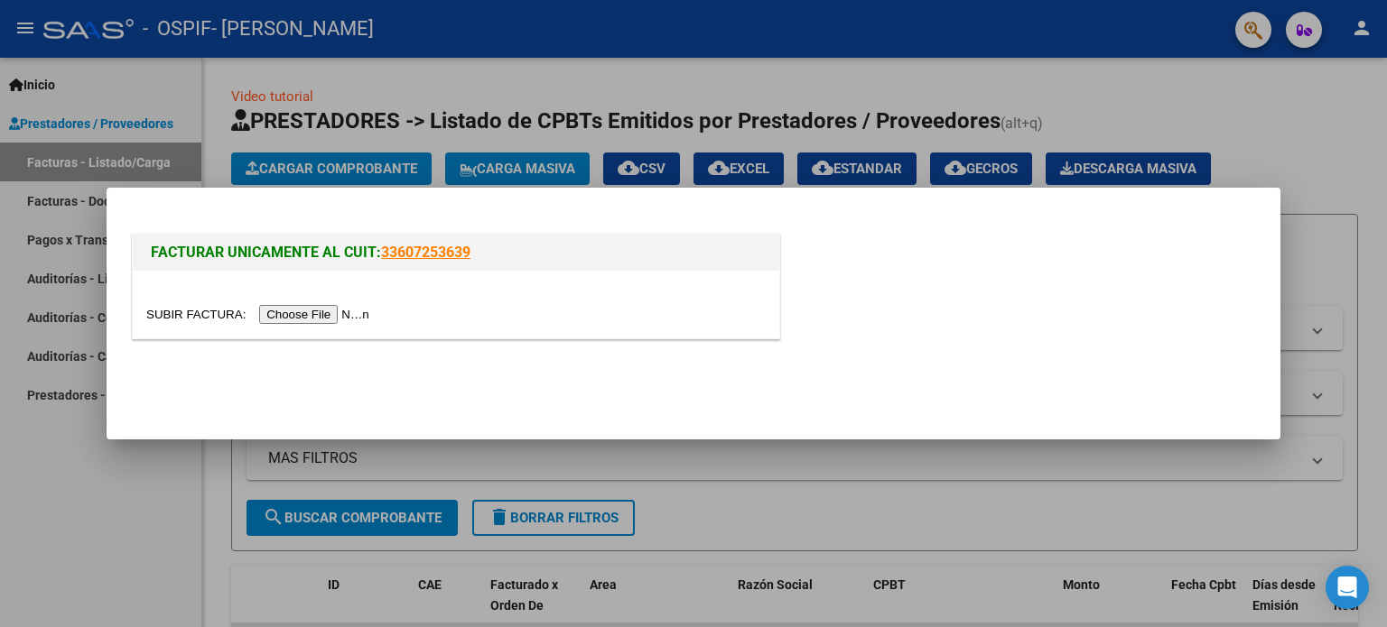
click at [318, 508] on div at bounding box center [693, 313] width 1387 height 627
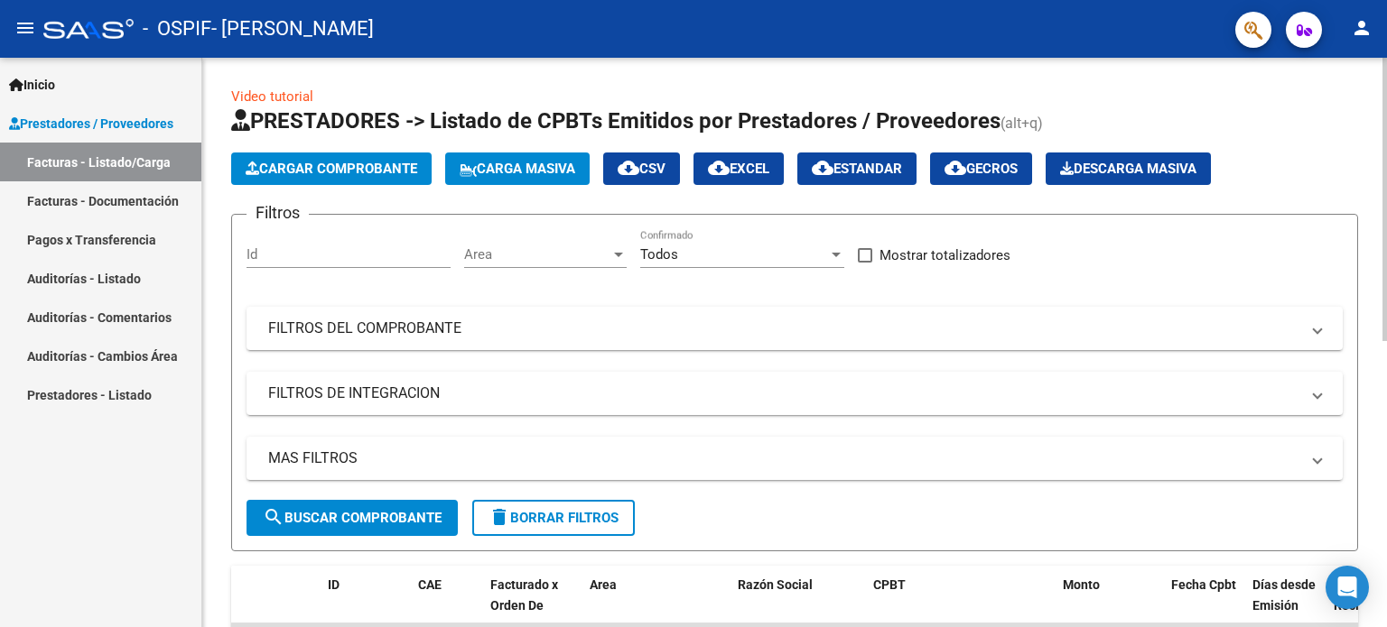
scroll to position [576, 0]
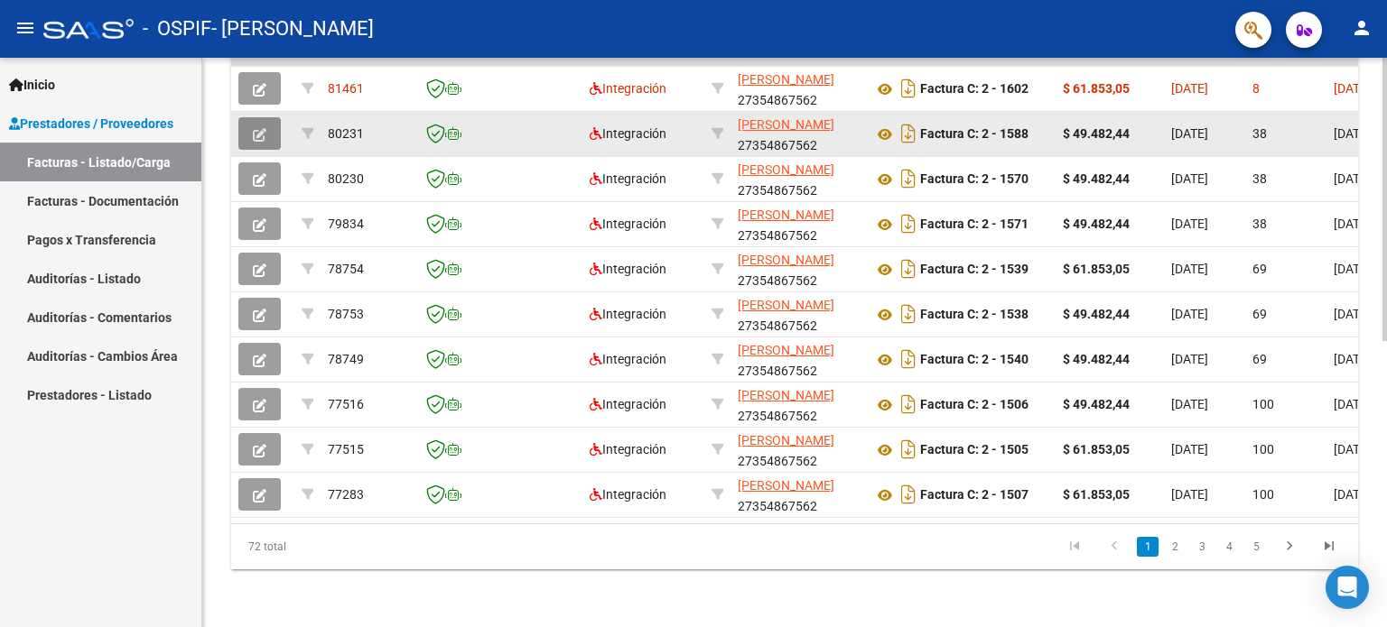
click at [270, 117] on button "button" at bounding box center [259, 133] width 42 height 32
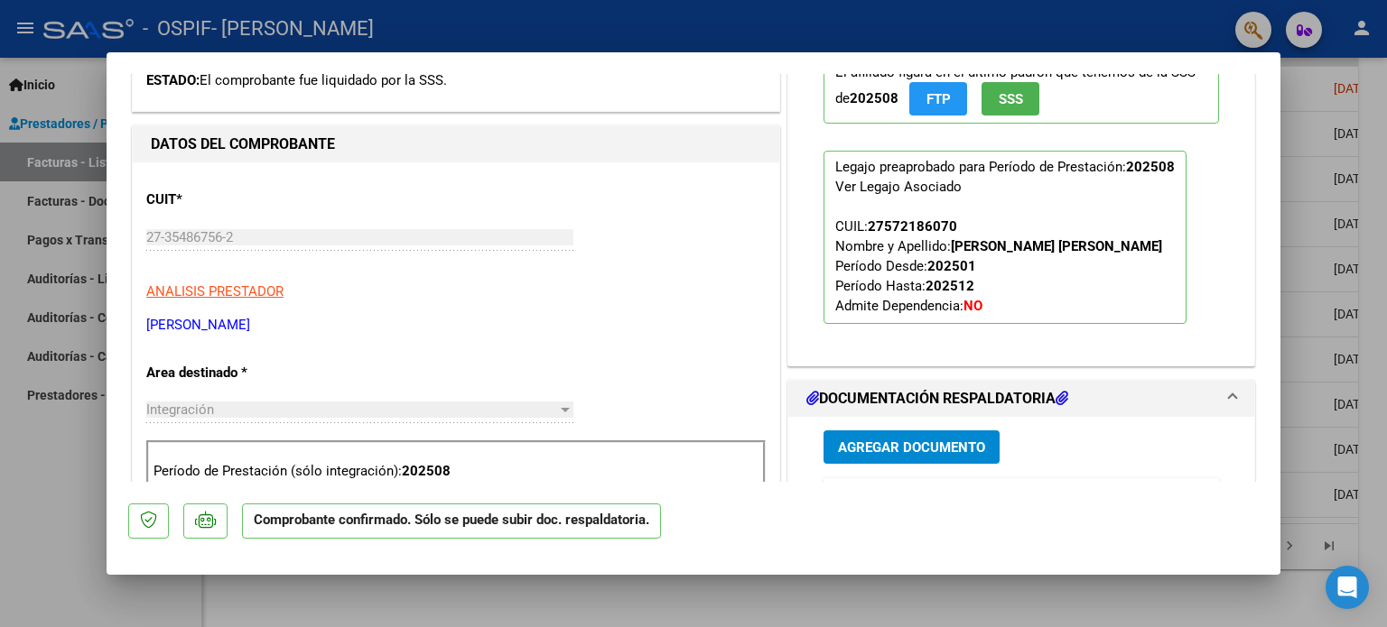
scroll to position [722, 0]
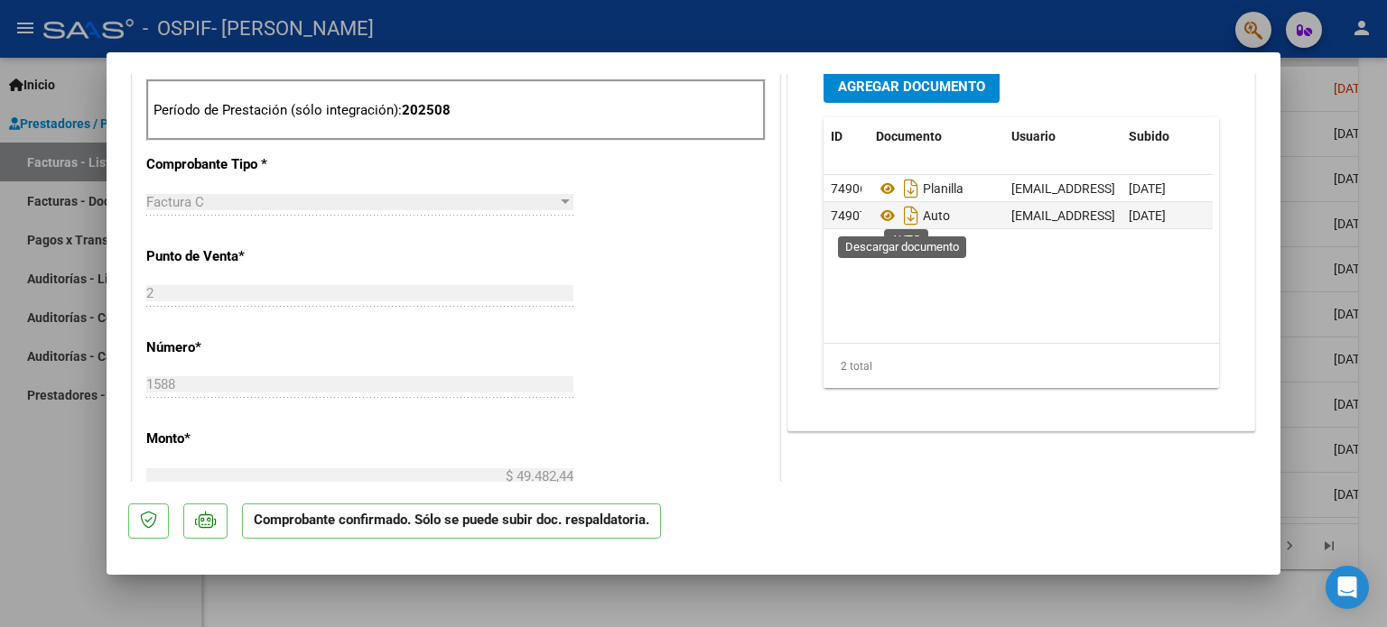
drag, startPoint x: 902, startPoint y: 210, endPoint x: 803, endPoint y: 192, distance: 100.0
click at [900, 210] on icon "Descargar documento" at bounding box center [910, 215] width 23 height 29
click at [69, 498] on div at bounding box center [693, 313] width 1387 height 627
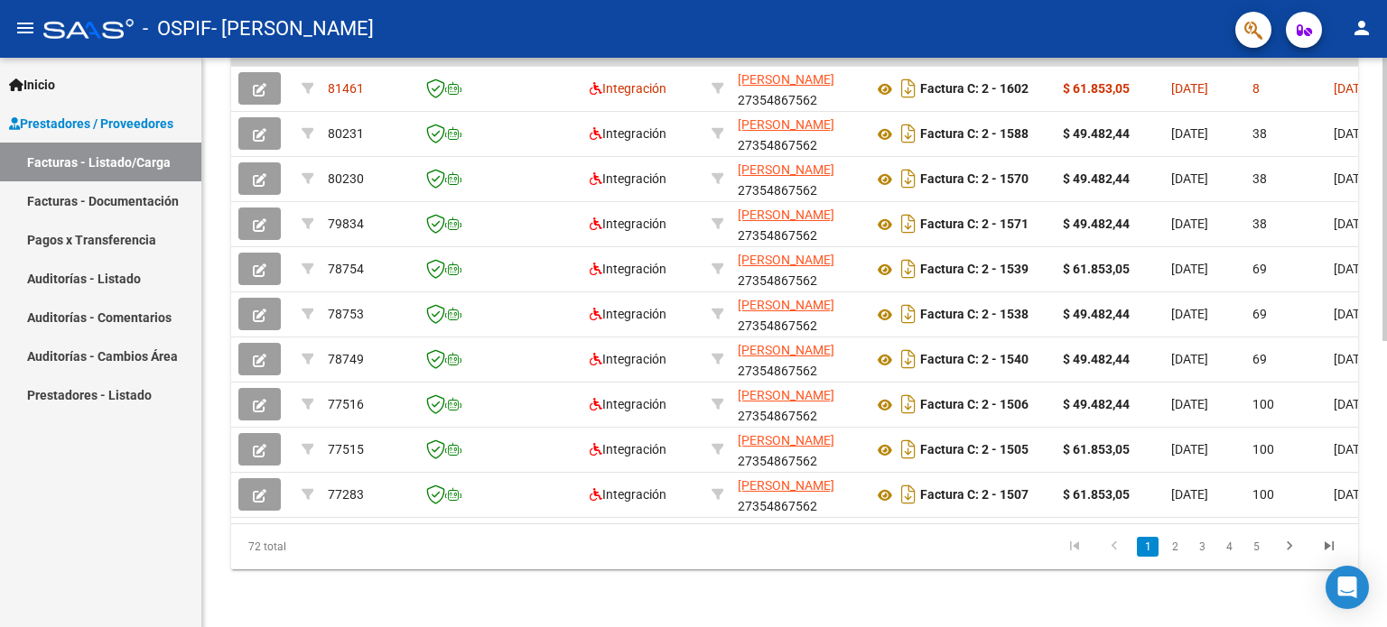
scroll to position [0, 0]
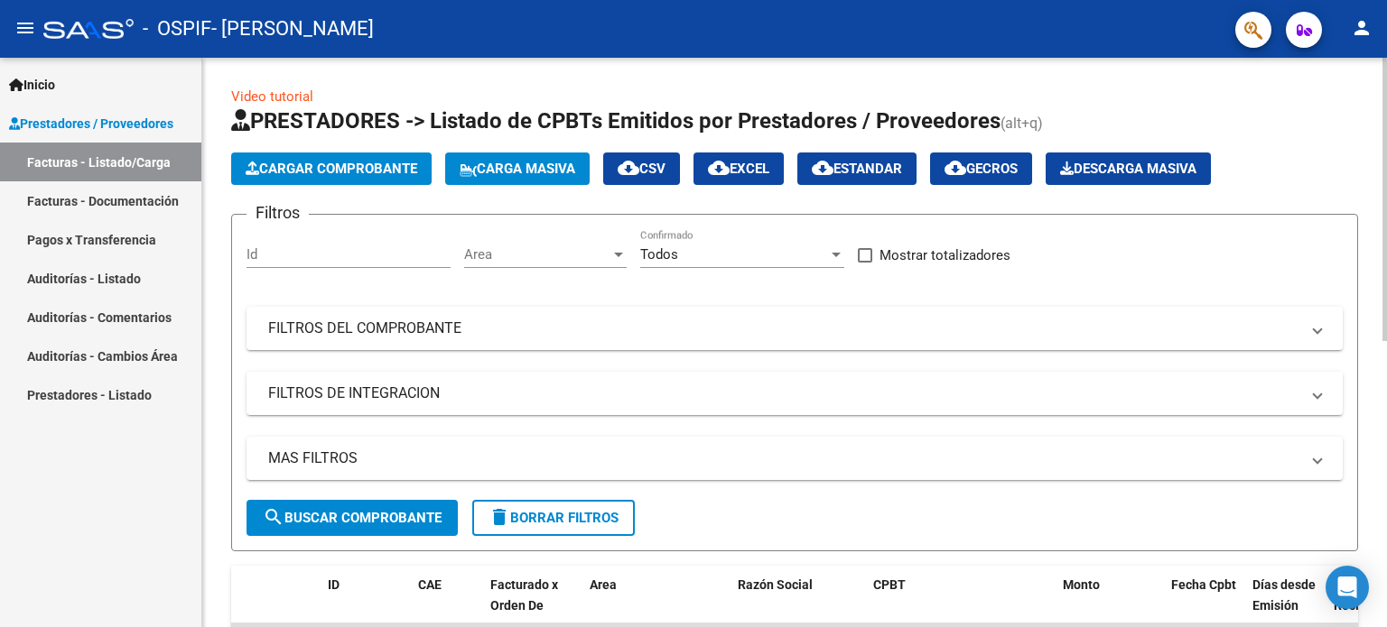
click at [332, 175] on span "Cargar Comprobante" at bounding box center [332, 169] width 172 height 16
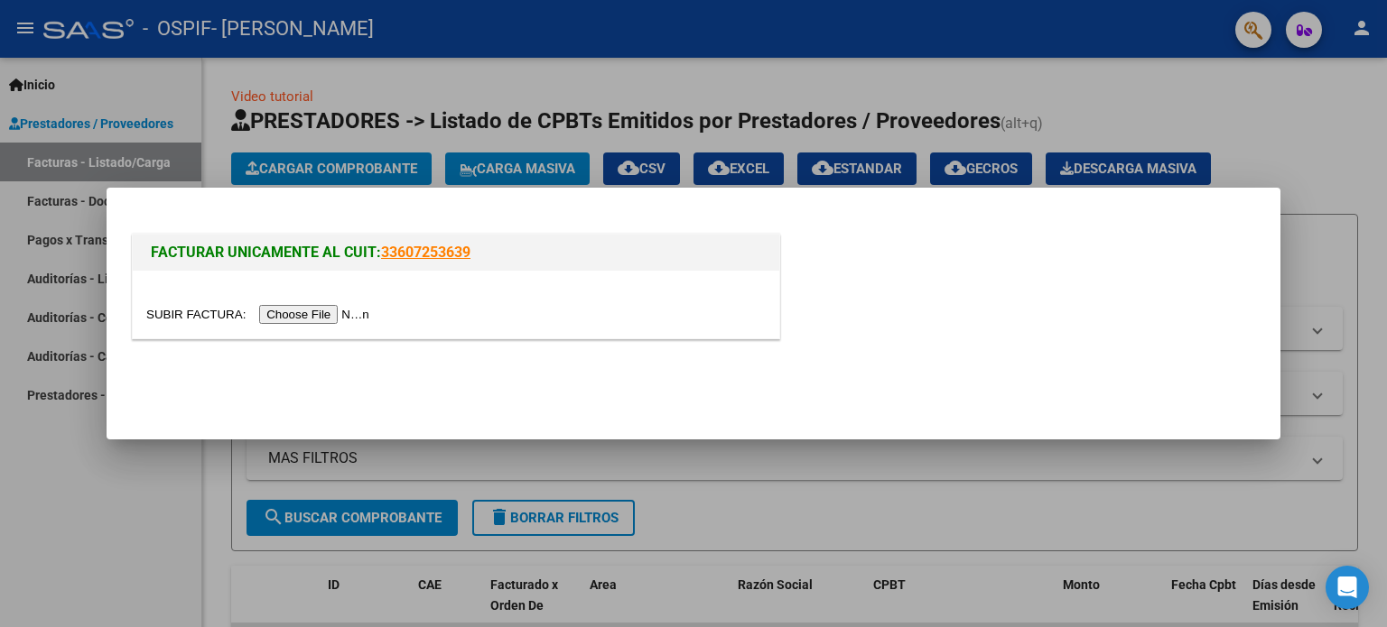
click at [357, 317] on input "file" at bounding box center [260, 314] width 228 height 19
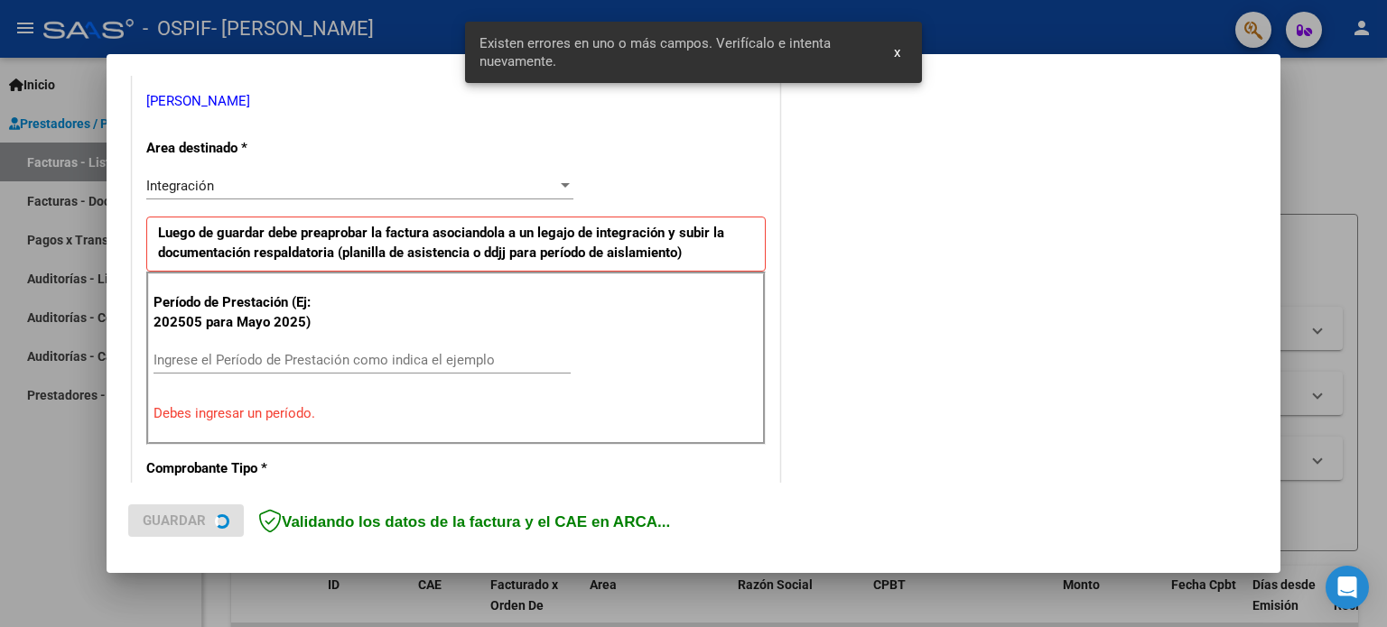
scroll to position [389, 0]
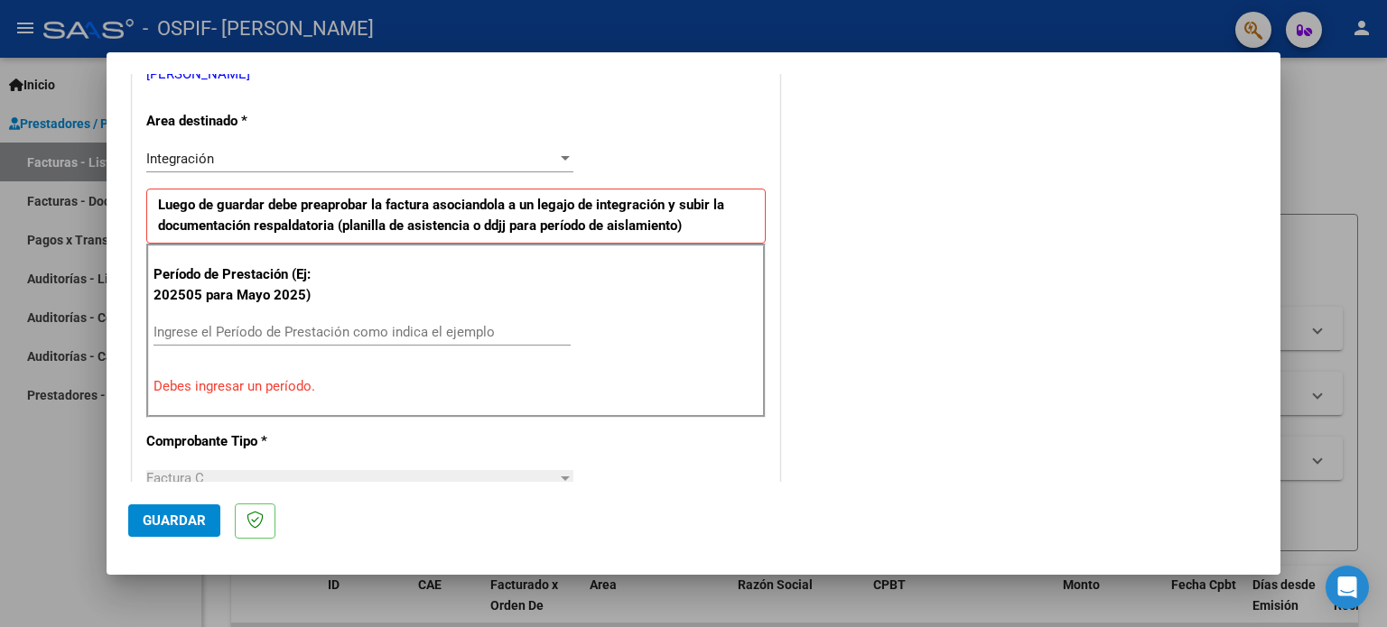
click at [452, 320] on div "Ingrese el Período de Prestación como indica el ejemplo" at bounding box center [361, 332] width 417 height 27
click at [452, 329] on input "Ingrese el Período de Prestación como indica el ejemplo" at bounding box center [361, 332] width 417 height 16
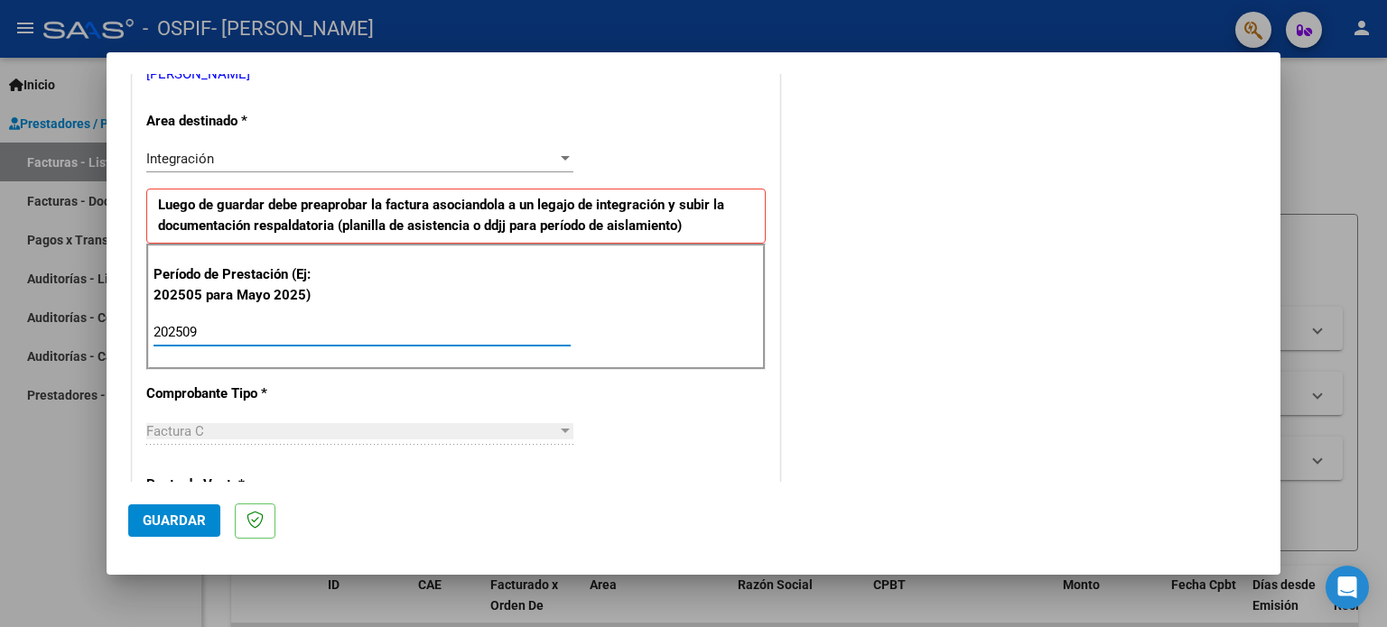
type input "202509"
click at [159, 522] on span "Guardar" at bounding box center [174, 521] width 63 height 16
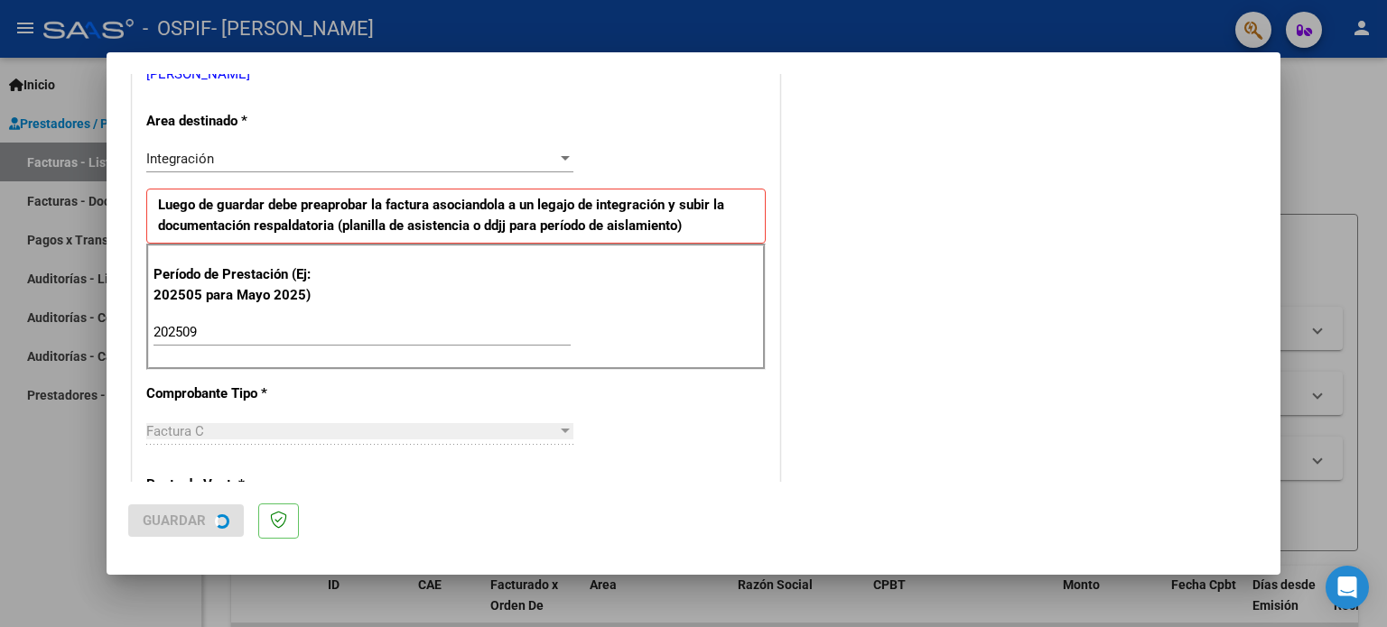
scroll to position [0, 0]
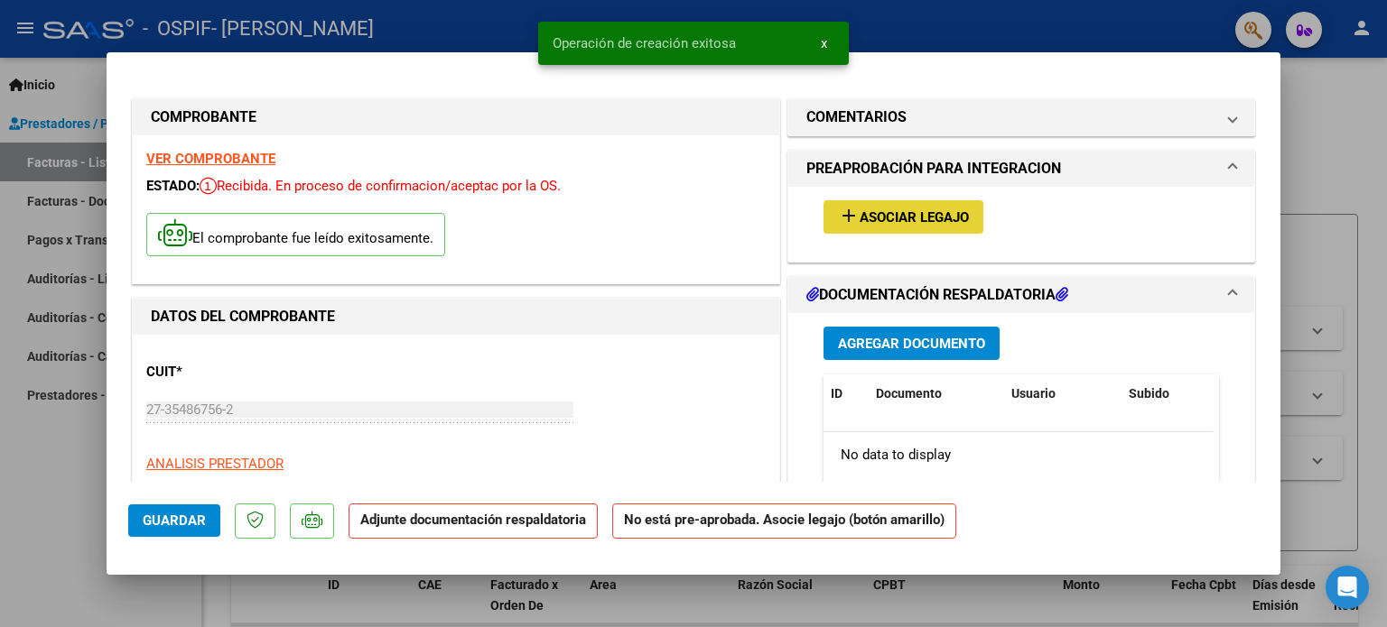
click at [935, 218] on span "Asociar Legajo" at bounding box center [913, 217] width 109 height 16
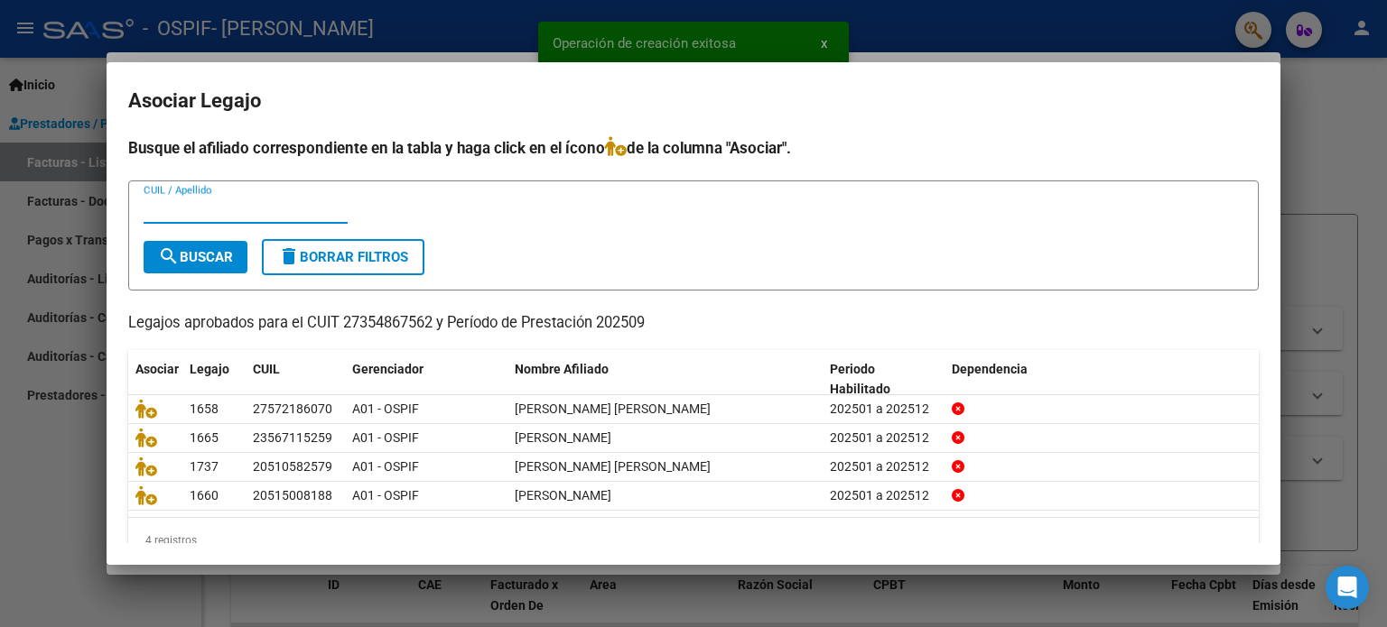
scroll to position [32, 0]
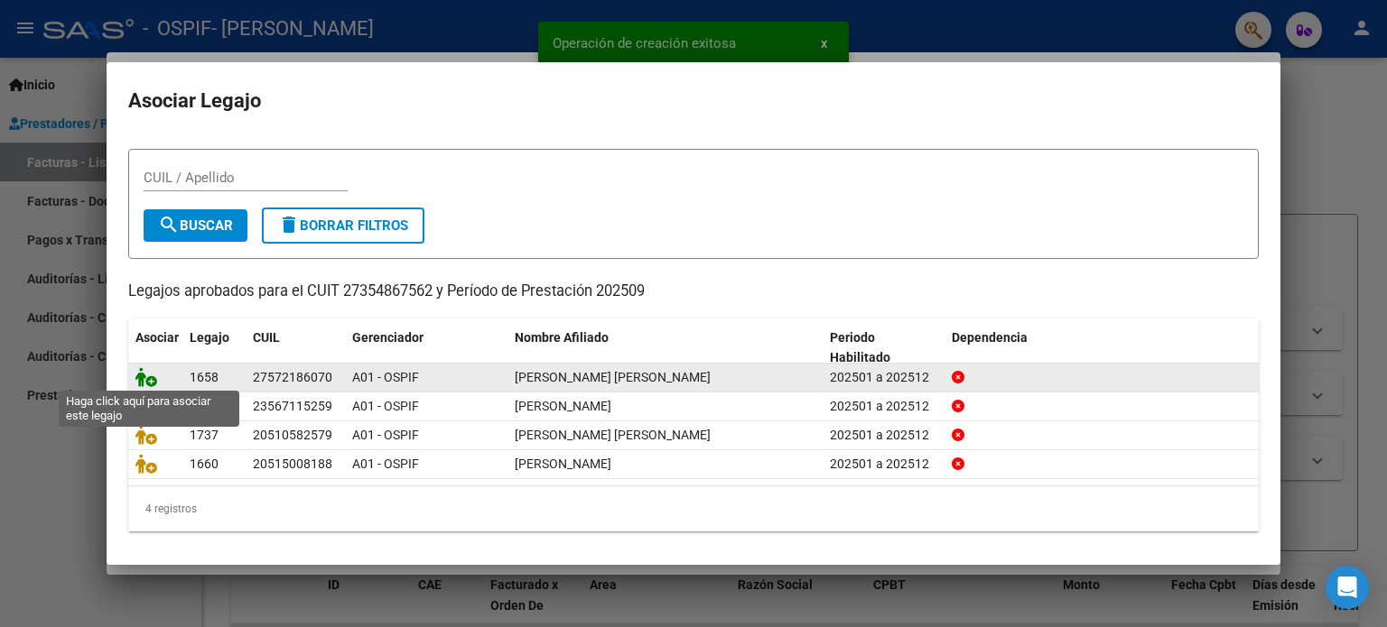
click at [148, 371] on icon at bounding box center [146, 377] width 22 height 20
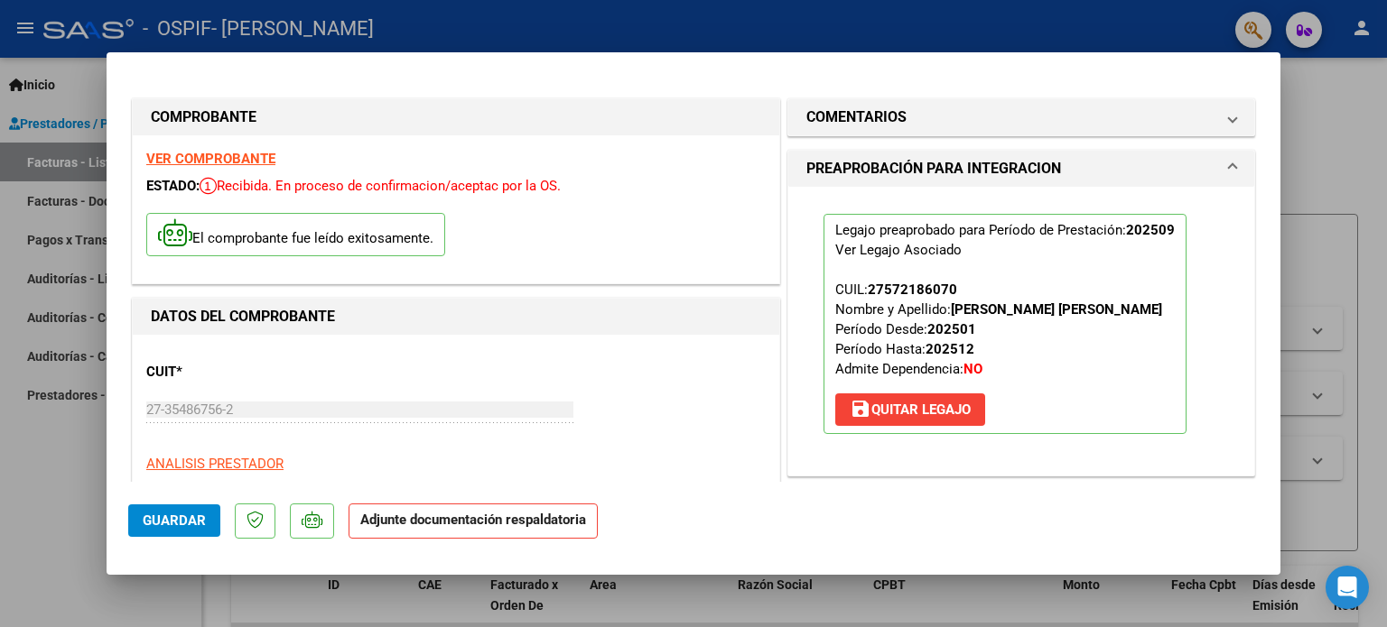
scroll to position [361, 0]
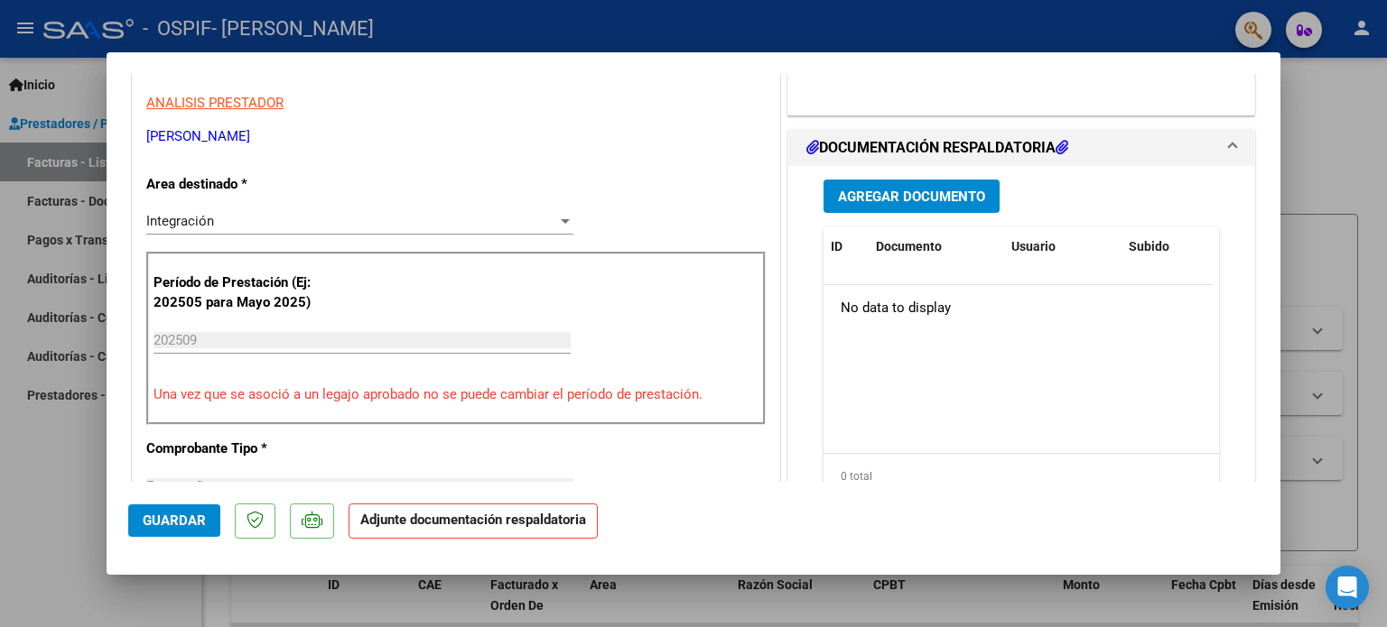
click at [887, 196] on span "Agregar Documento" at bounding box center [911, 197] width 147 height 16
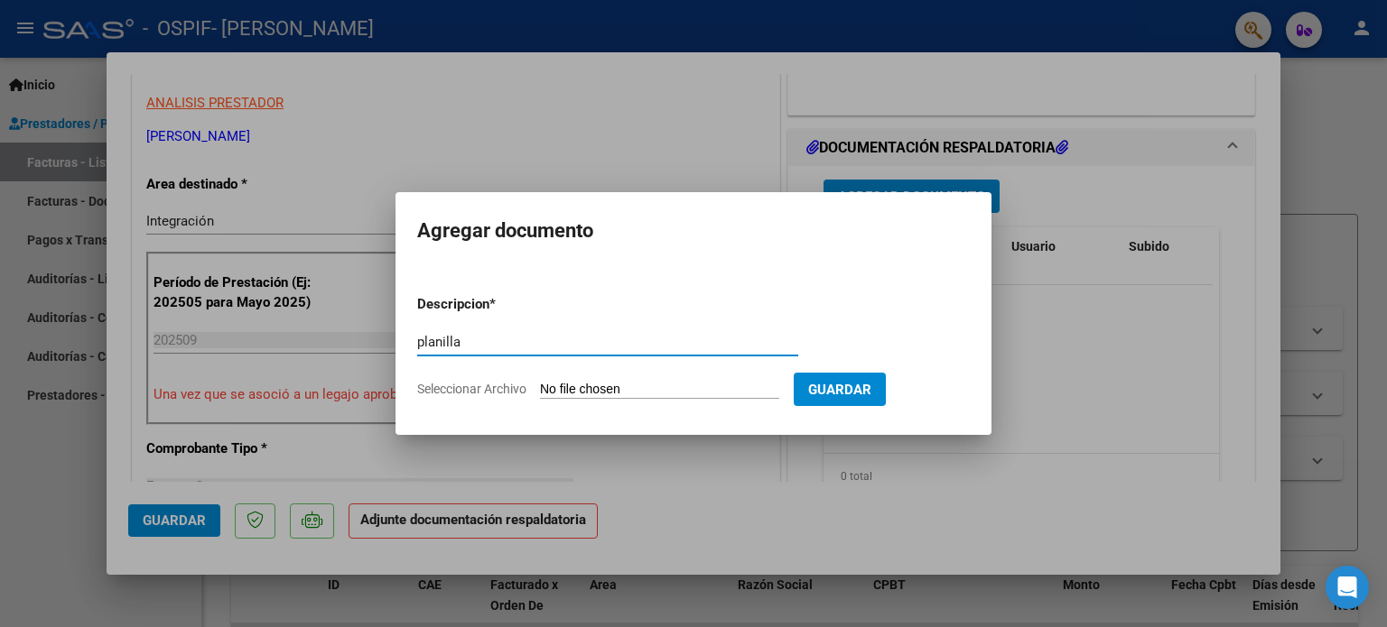
type input "planilla"
click at [595, 389] on input "Seleccionar Archivo" at bounding box center [659, 390] width 239 height 17
type input "C:\fakepath\Septiembre Maria.pdf"
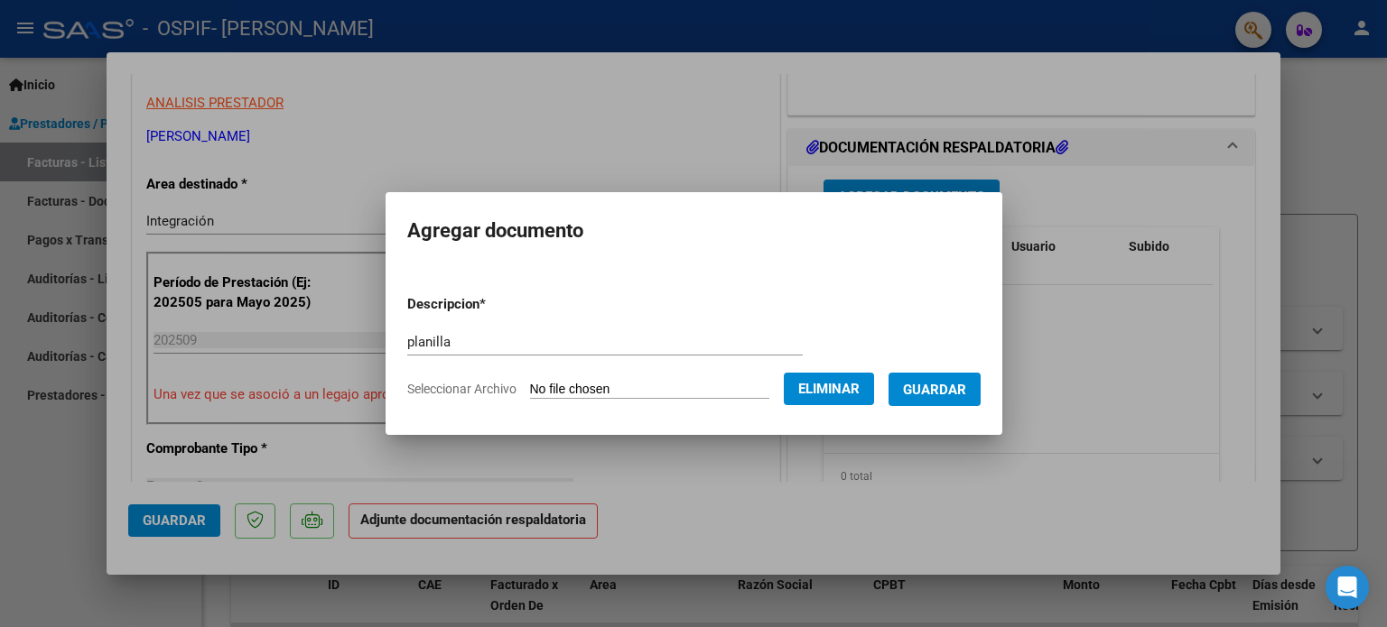
click at [930, 384] on span "Guardar" at bounding box center [934, 390] width 63 height 16
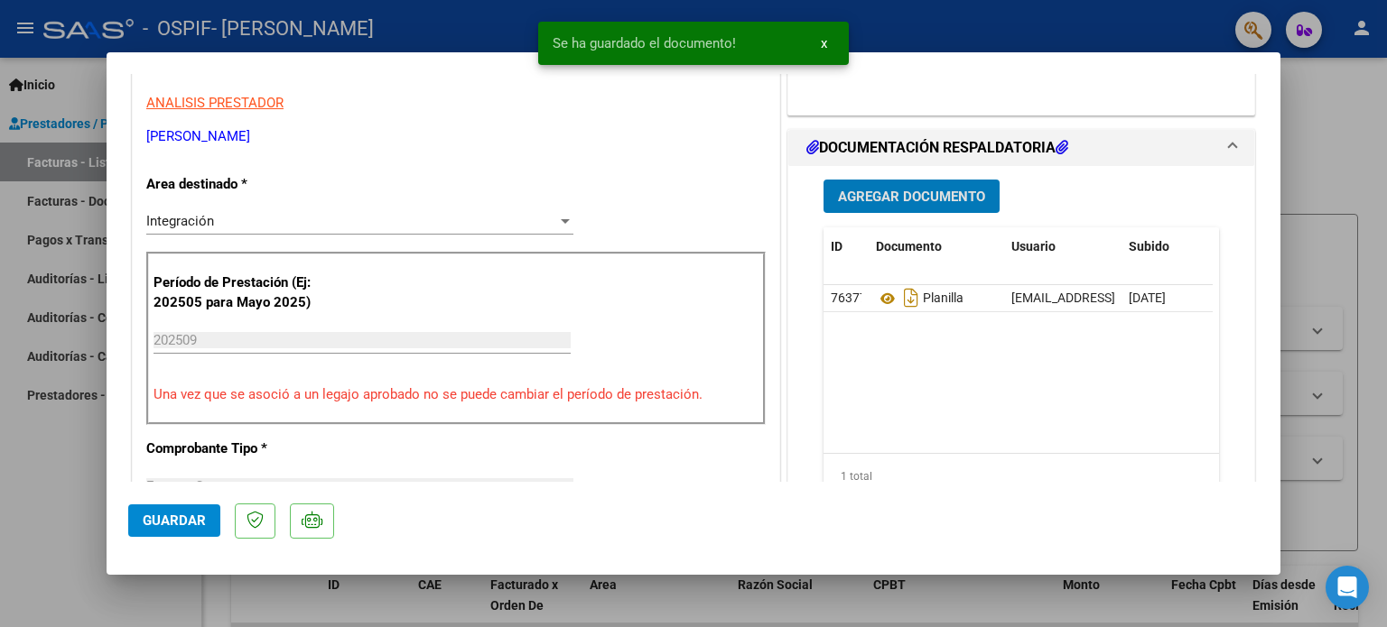
click at [924, 205] on button "Agregar Documento" at bounding box center [911, 196] width 176 height 33
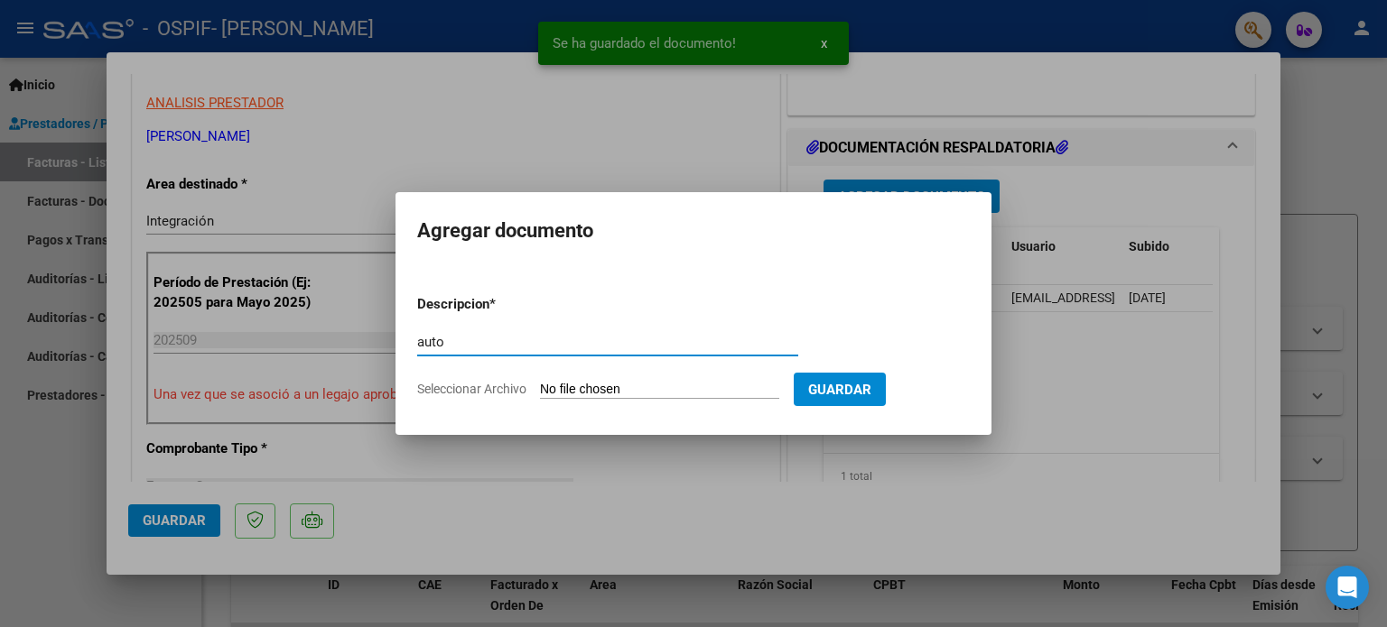
type input "auto"
click at [672, 384] on input "Seleccionar Archivo" at bounding box center [659, 390] width 239 height 17
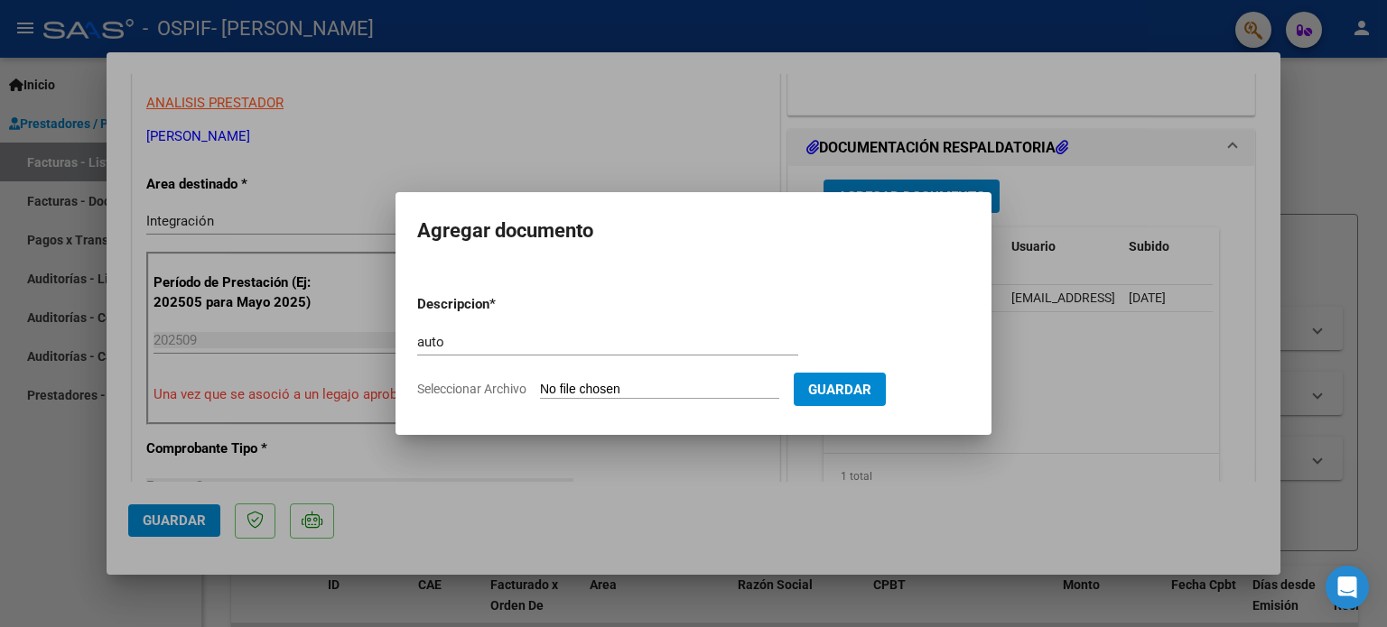
type input "C:\fakepath\27354867562-FACTURA_C-2-1588-ANEXO-AUTO.png"
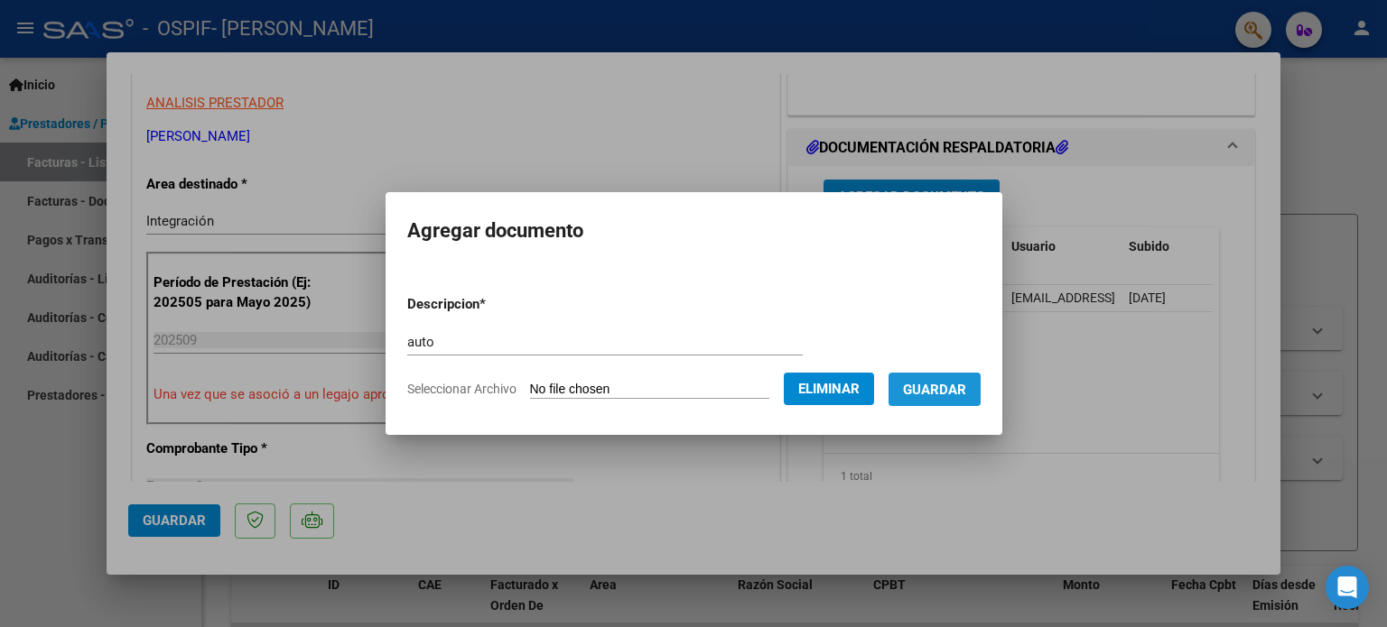
click at [955, 388] on span "Guardar" at bounding box center [934, 390] width 63 height 16
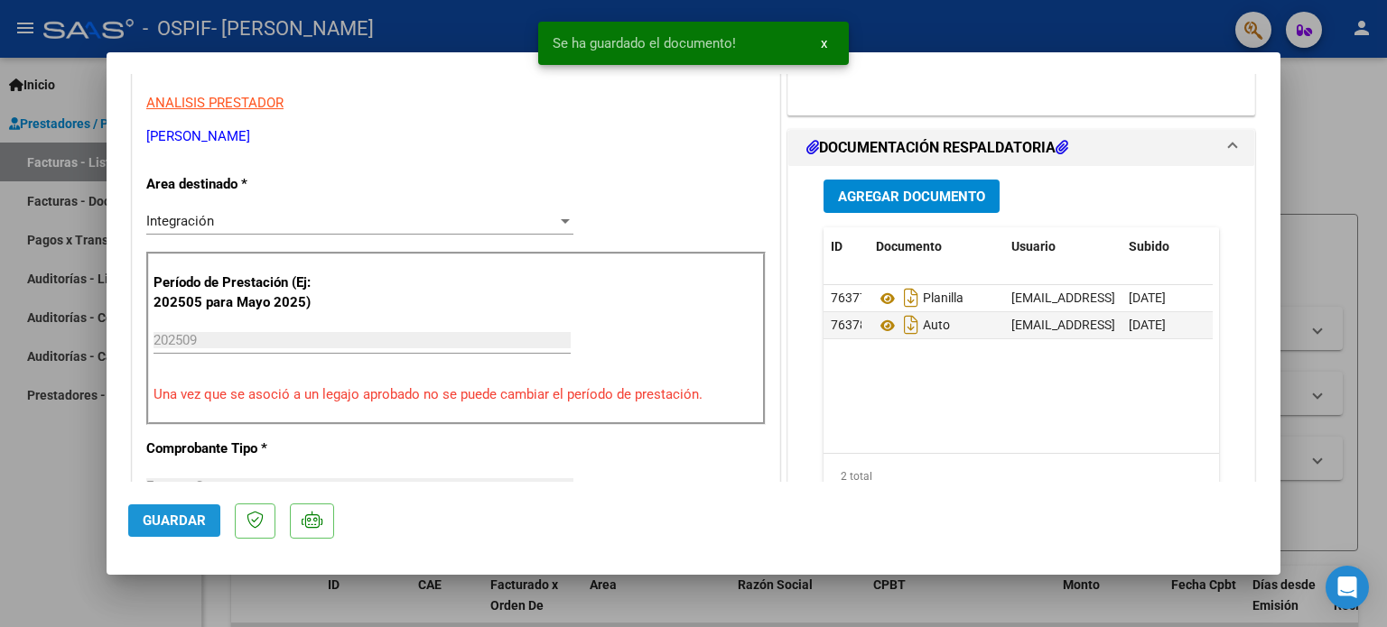
drag, startPoint x: 162, startPoint y: 523, endPoint x: 109, endPoint y: 491, distance: 61.2
click at [159, 523] on span "Guardar" at bounding box center [174, 521] width 63 height 16
click at [43, 443] on div at bounding box center [693, 313] width 1387 height 627
type input "$ 0,00"
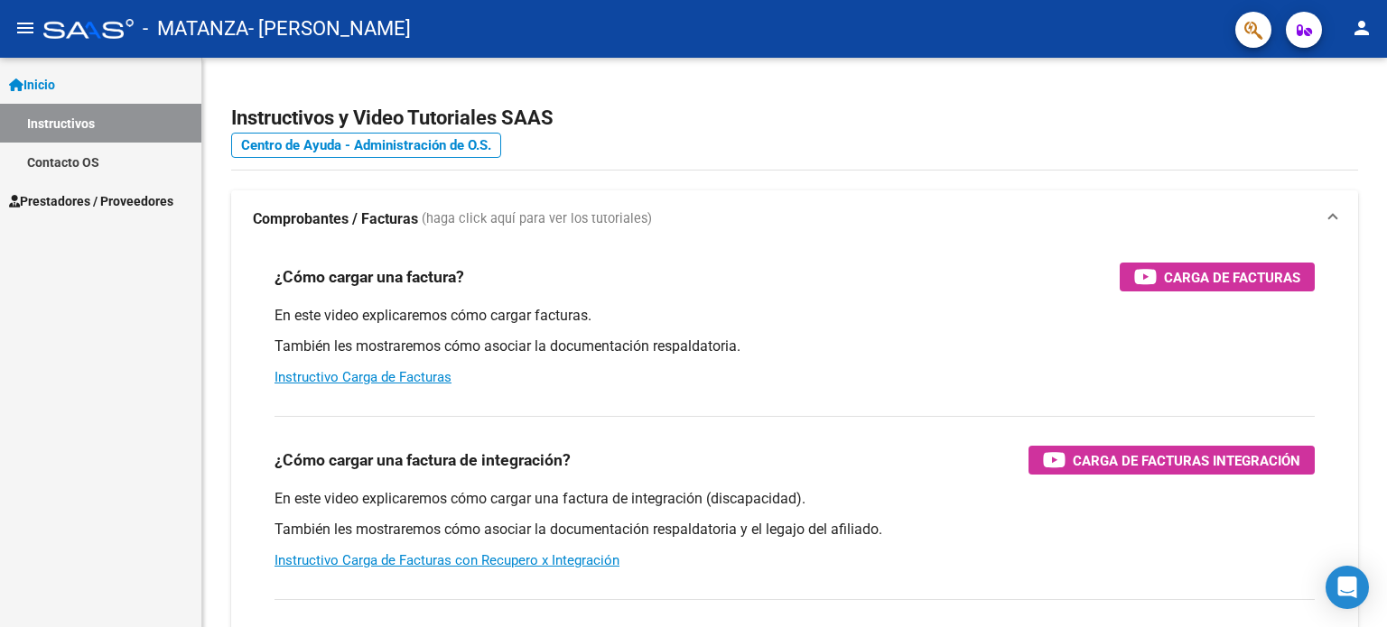
click at [67, 203] on span "Prestadores / Proveedores" at bounding box center [91, 201] width 164 height 20
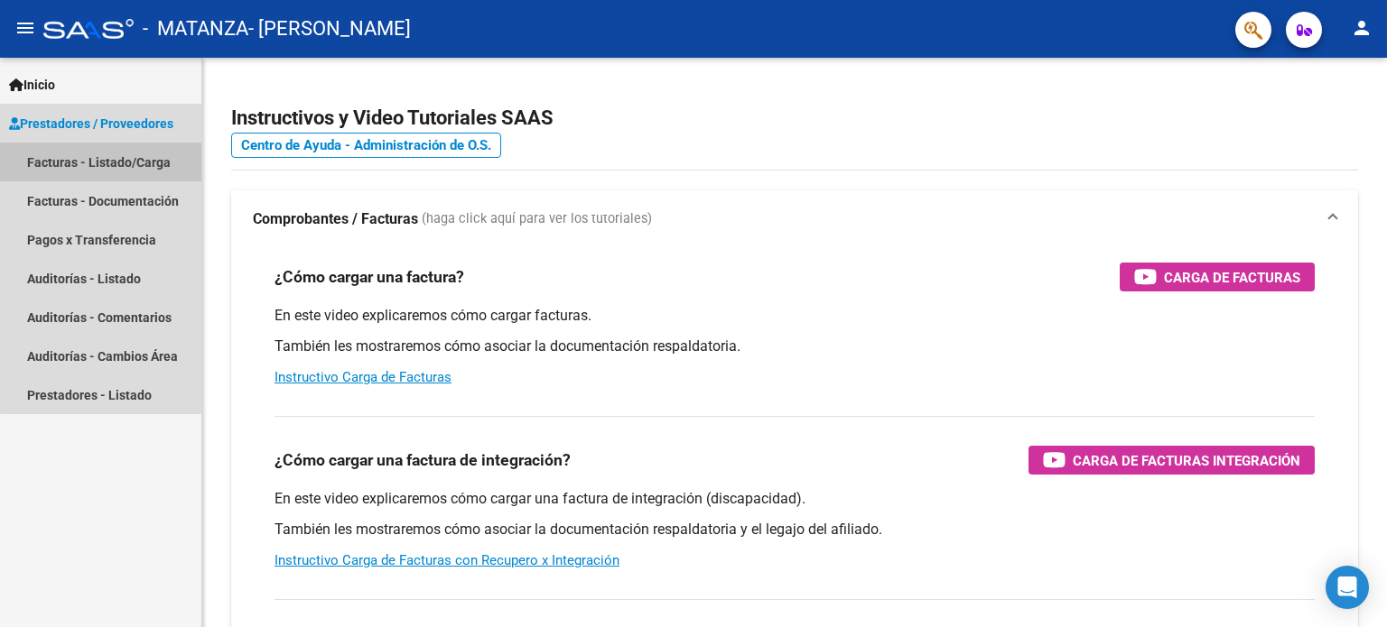
click at [155, 161] on link "Facturas - Listado/Carga" at bounding box center [100, 162] width 201 height 39
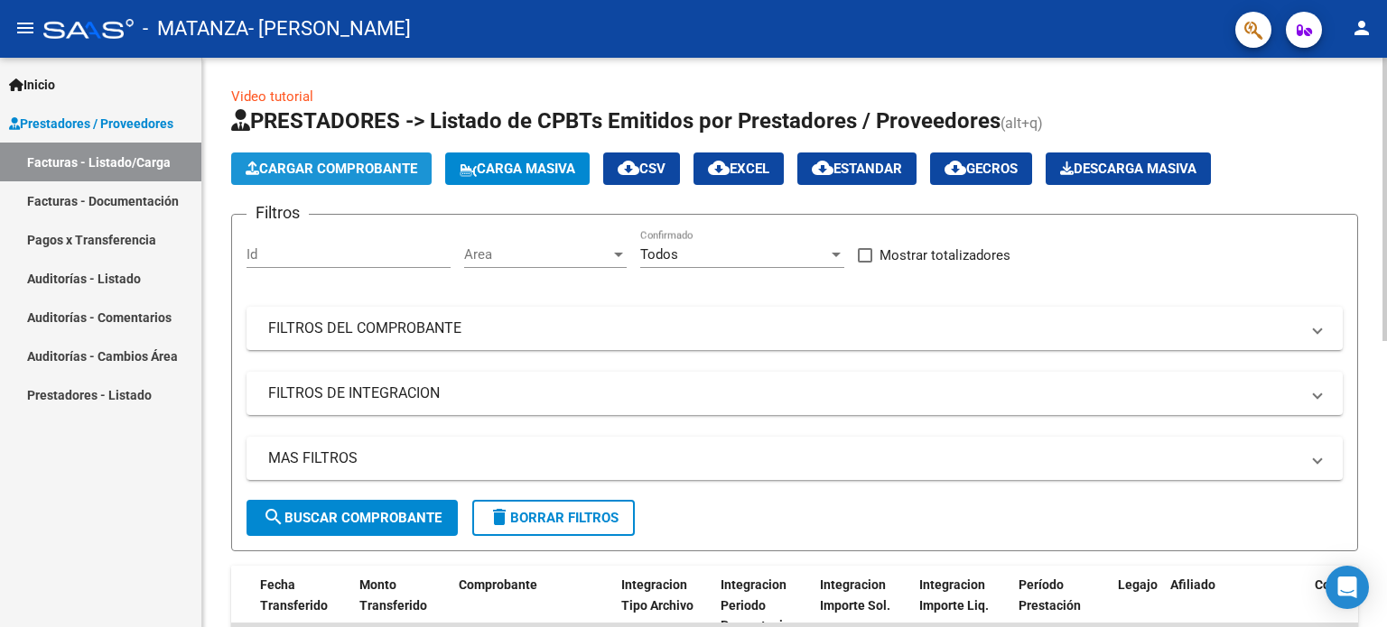
click at [374, 173] on span "Cargar Comprobante" at bounding box center [332, 169] width 172 height 16
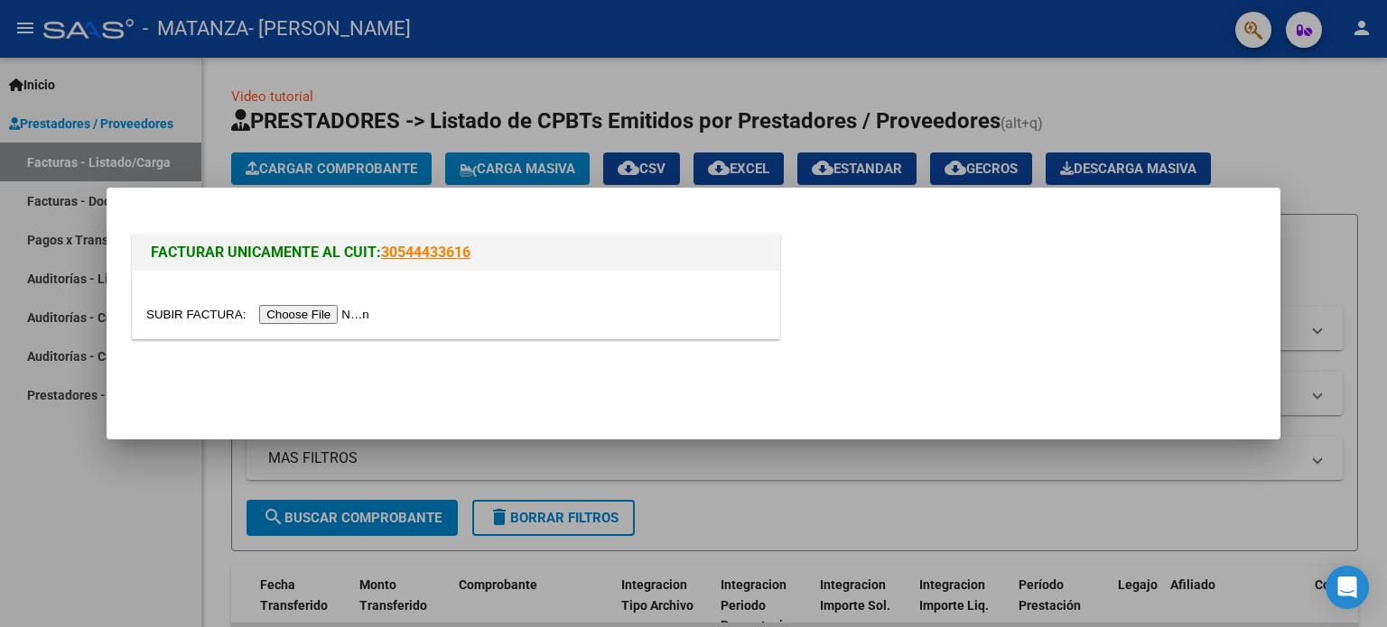
drag, startPoint x: 302, startPoint y: 335, endPoint x: 310, endPoint y: 320, distance: 17.4
click at [302, 334] on div at bounding box center [456, 305] width 646 height 68
click at [310, 320] on input "file" at bounding box center [260, 314] width 228 height 19
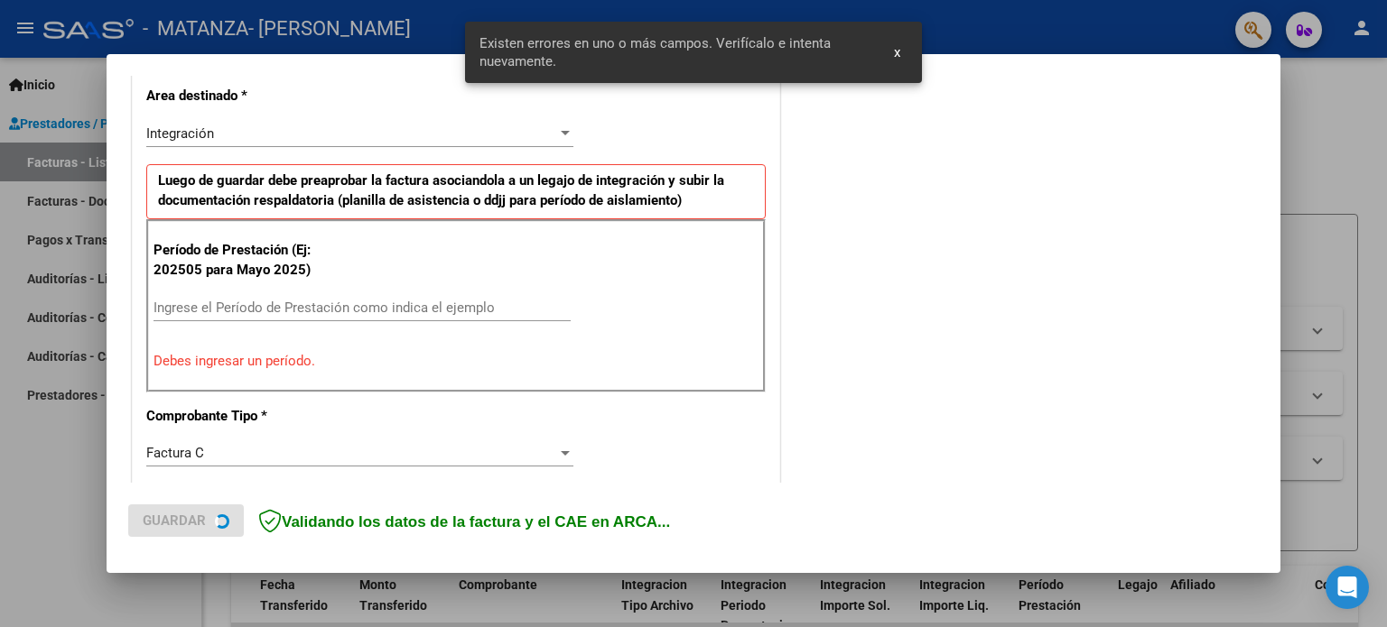
scroll to position [422, 0]
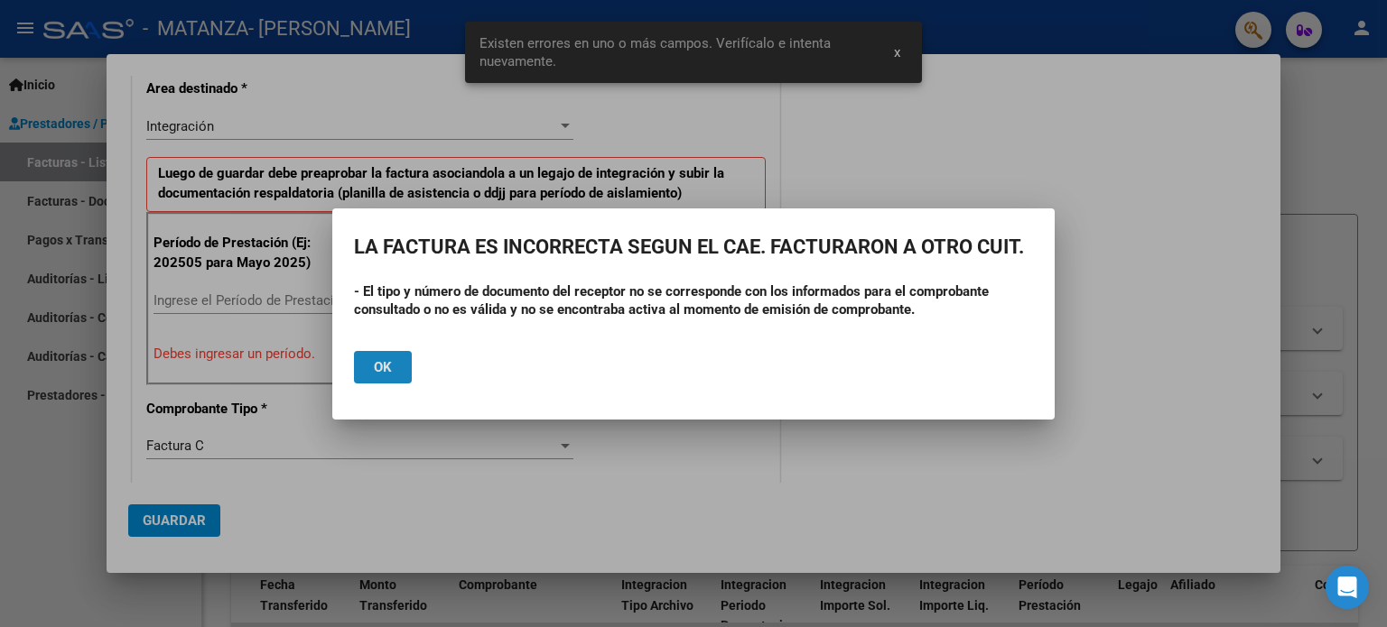
click at [384, 353] on button "Ok" at bounding box center [383, 367] width 58 height 32
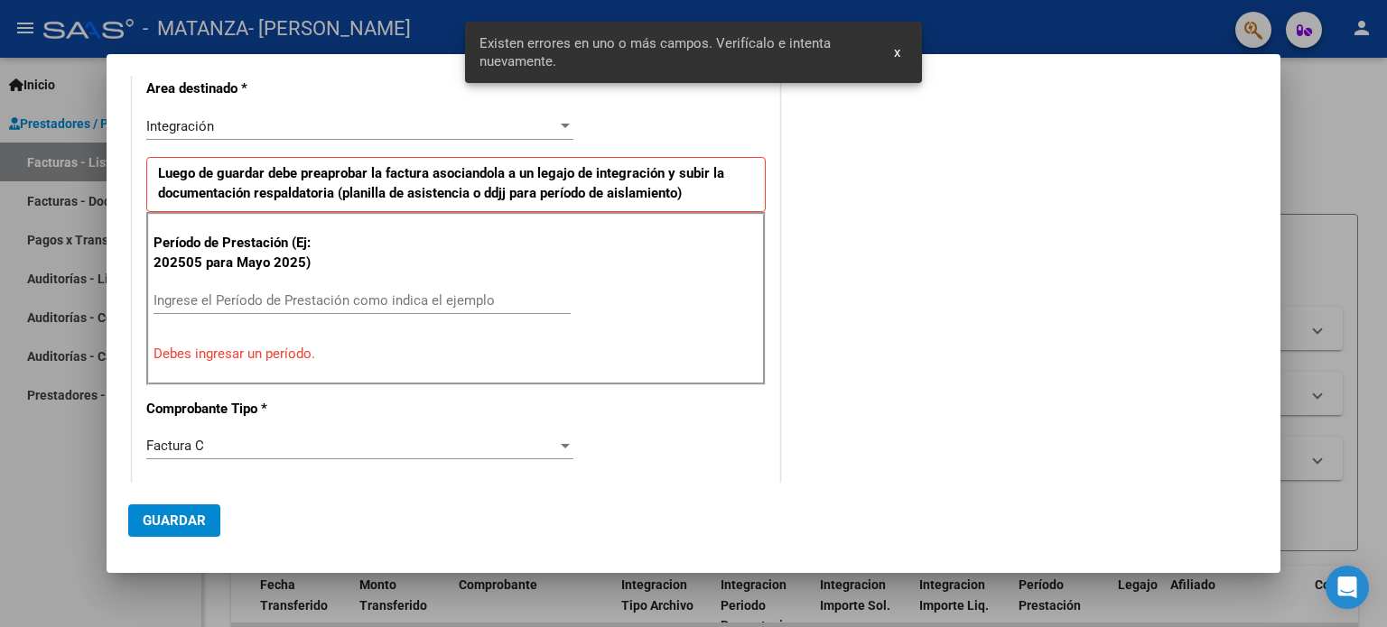
click at [0, 508] on div at bounding box center [693, 313] width 1387 height 627
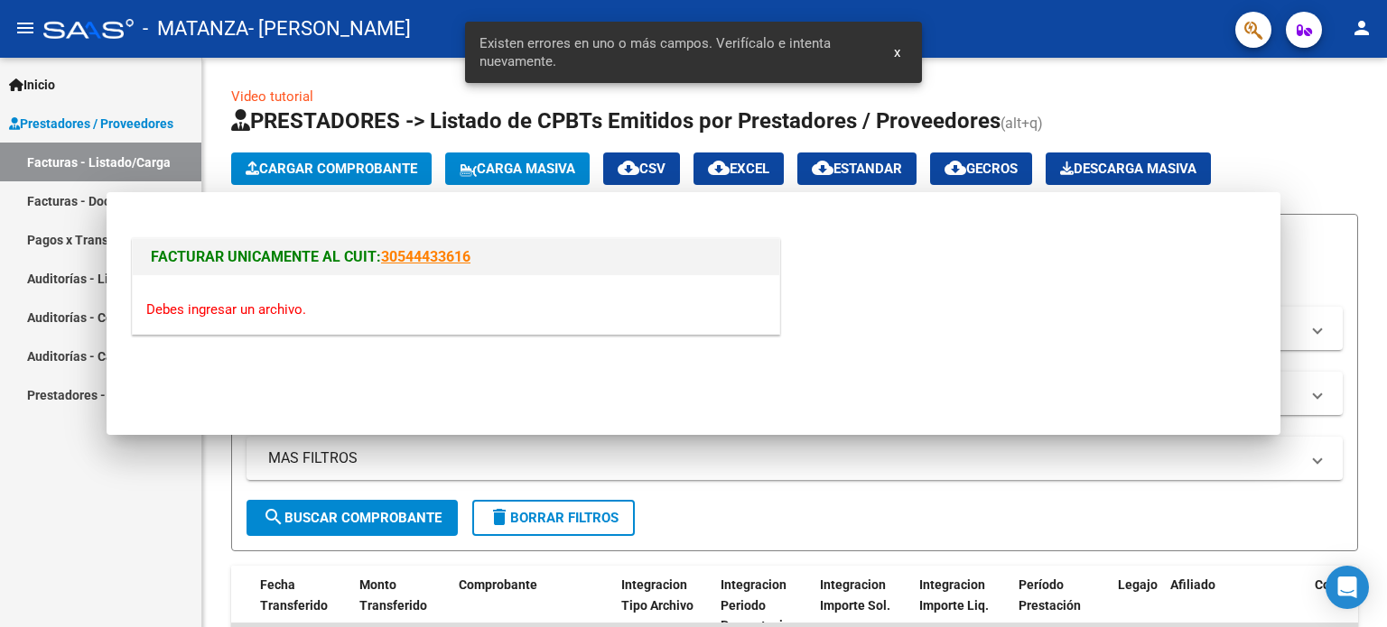
scroll to position [0, 0]
